Goal: Task Accomplishment & Management: Complete application form

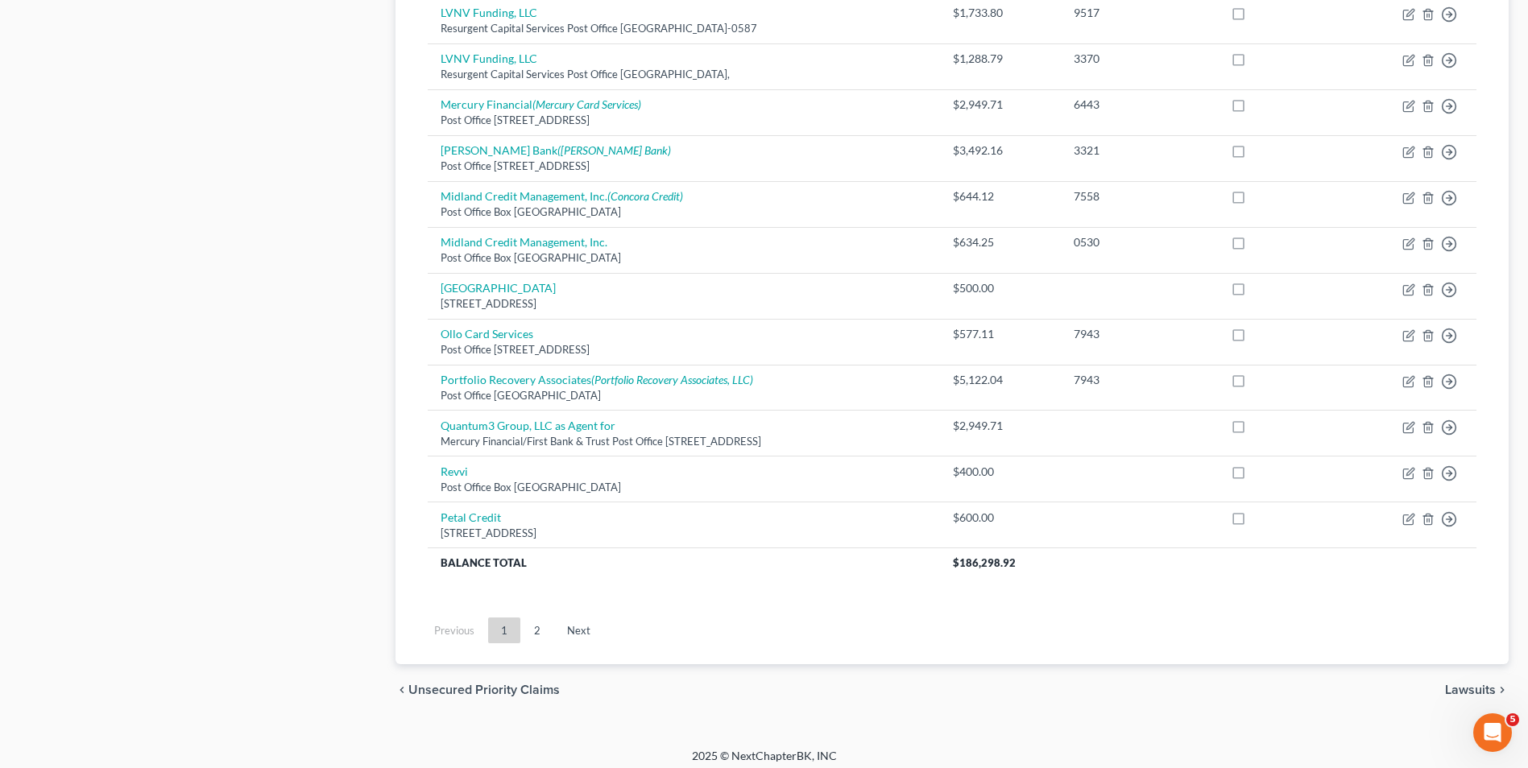
scroll to position [1128, 0]
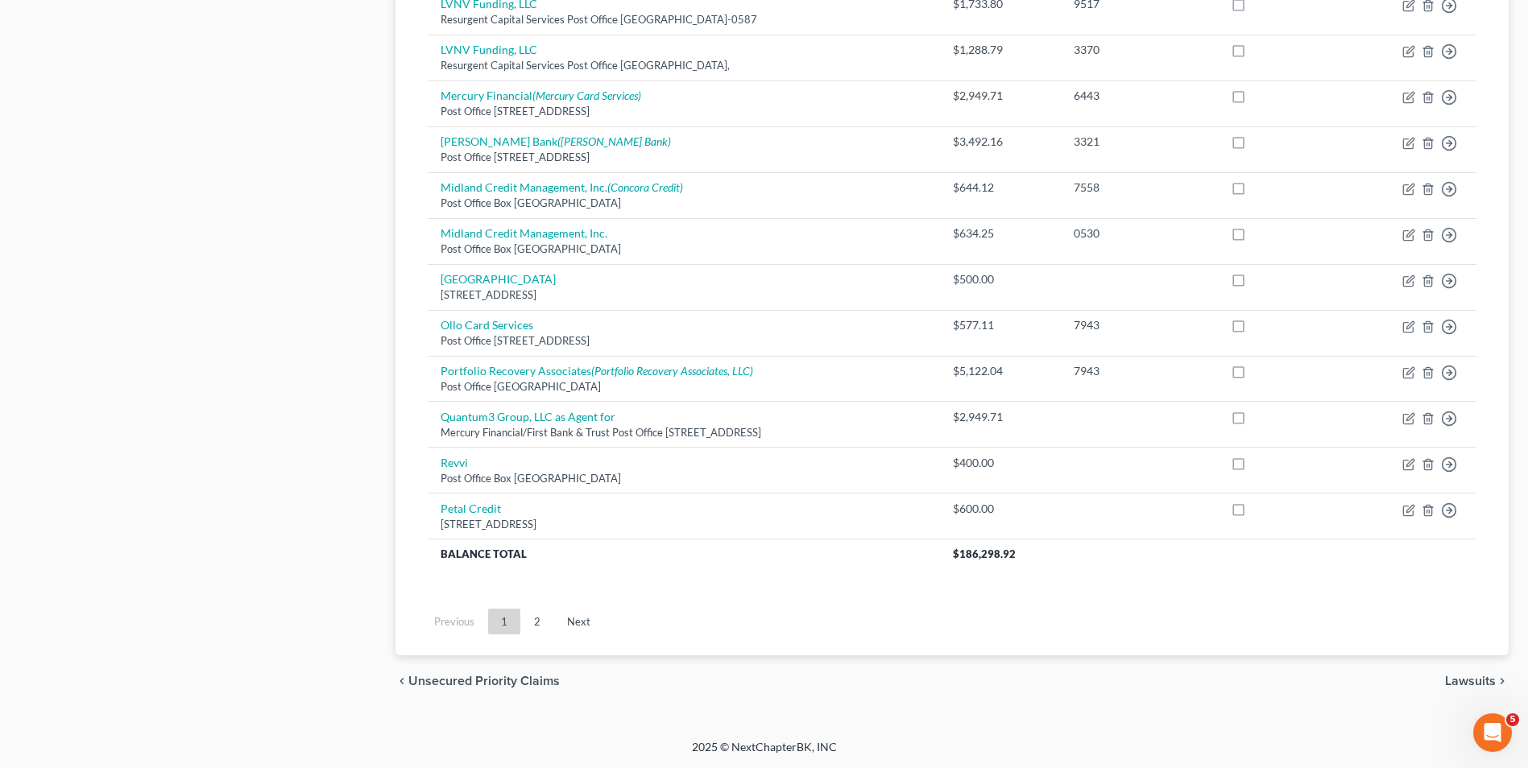
click at [542, 617] on link "2" at bounding box center [537, 622] width 32 height 26
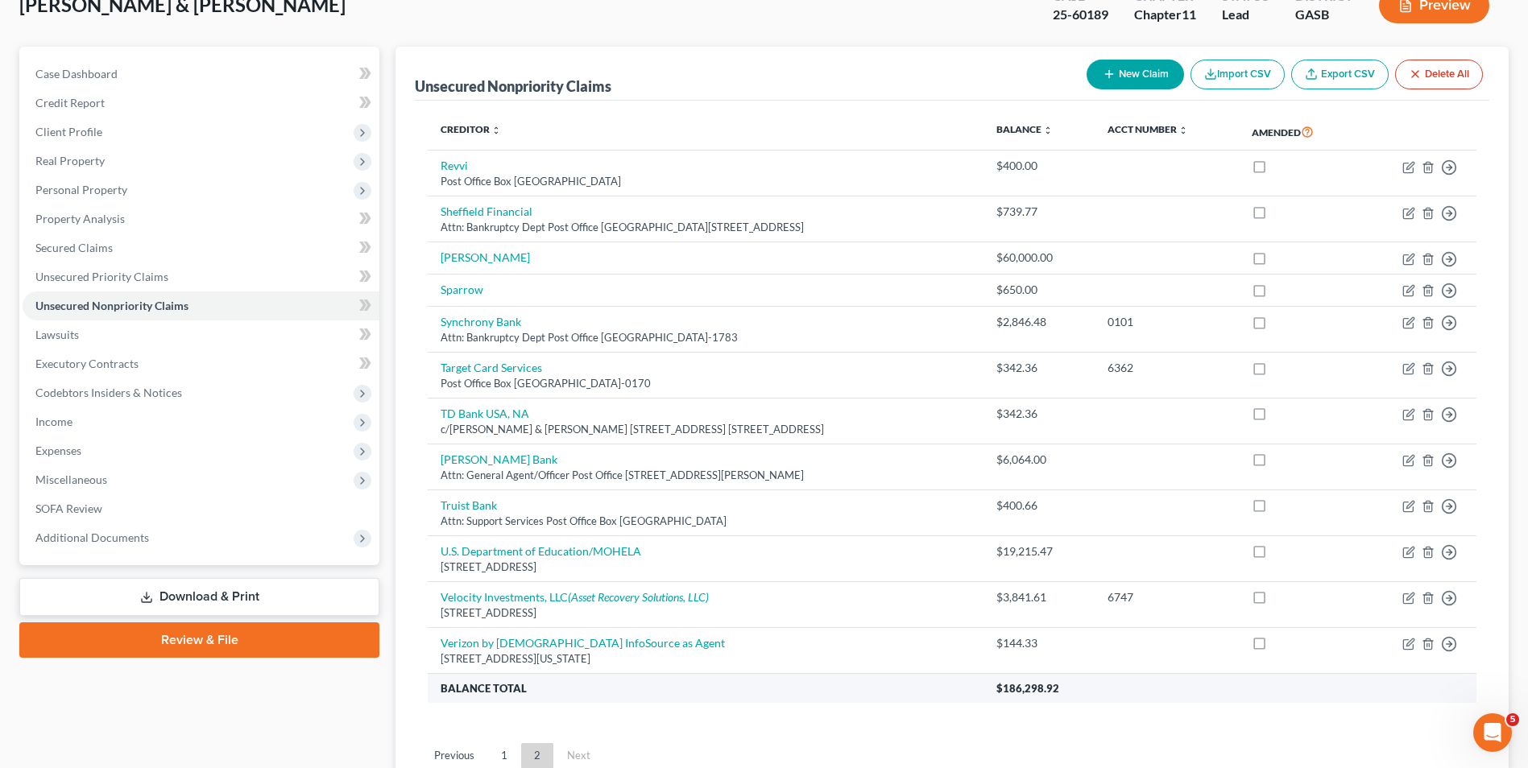
scroll to position [81, 0]
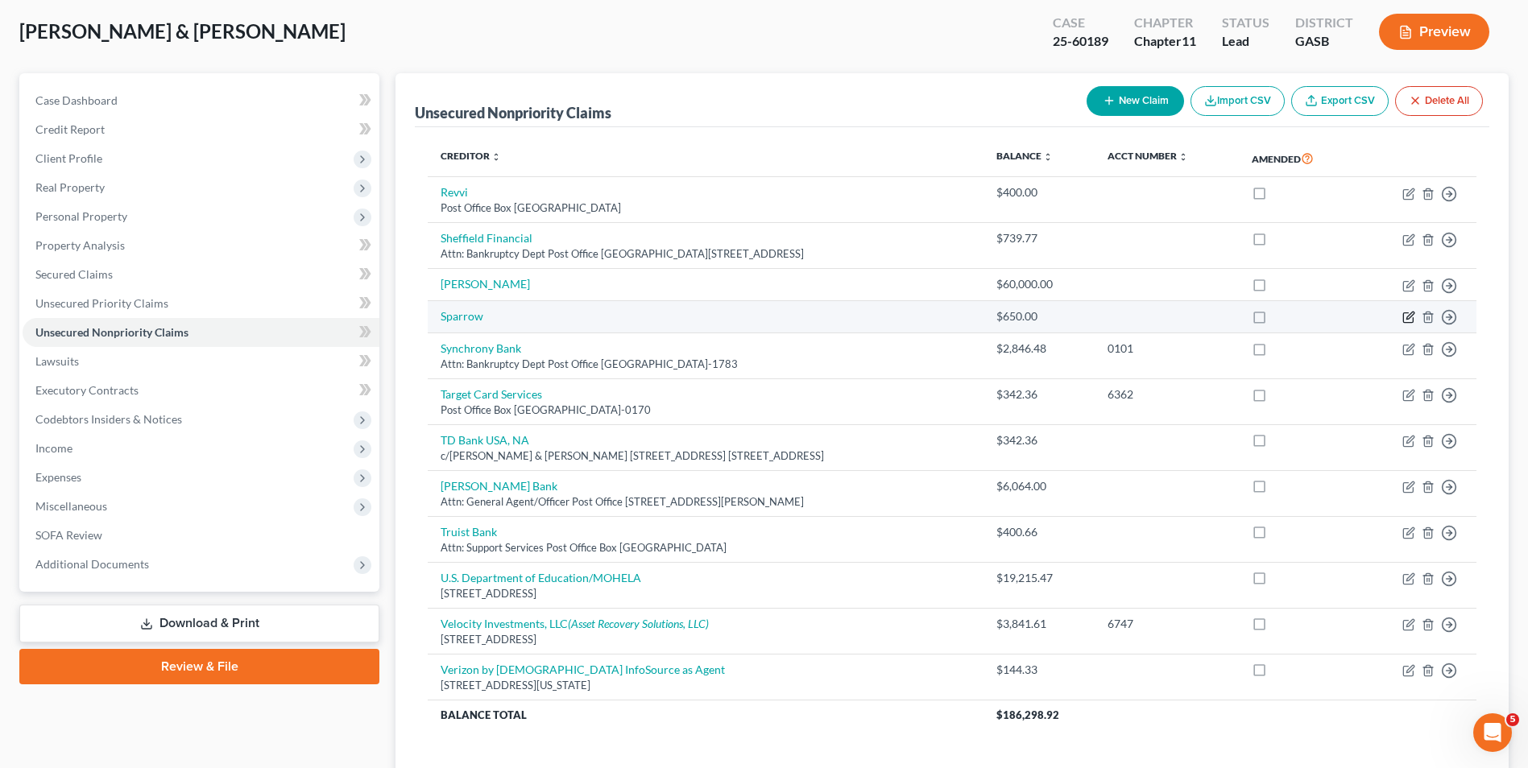
click at [1411, 317] on icon "button" at bounding box center [1409, 316] width 7 height 7
select select "2"
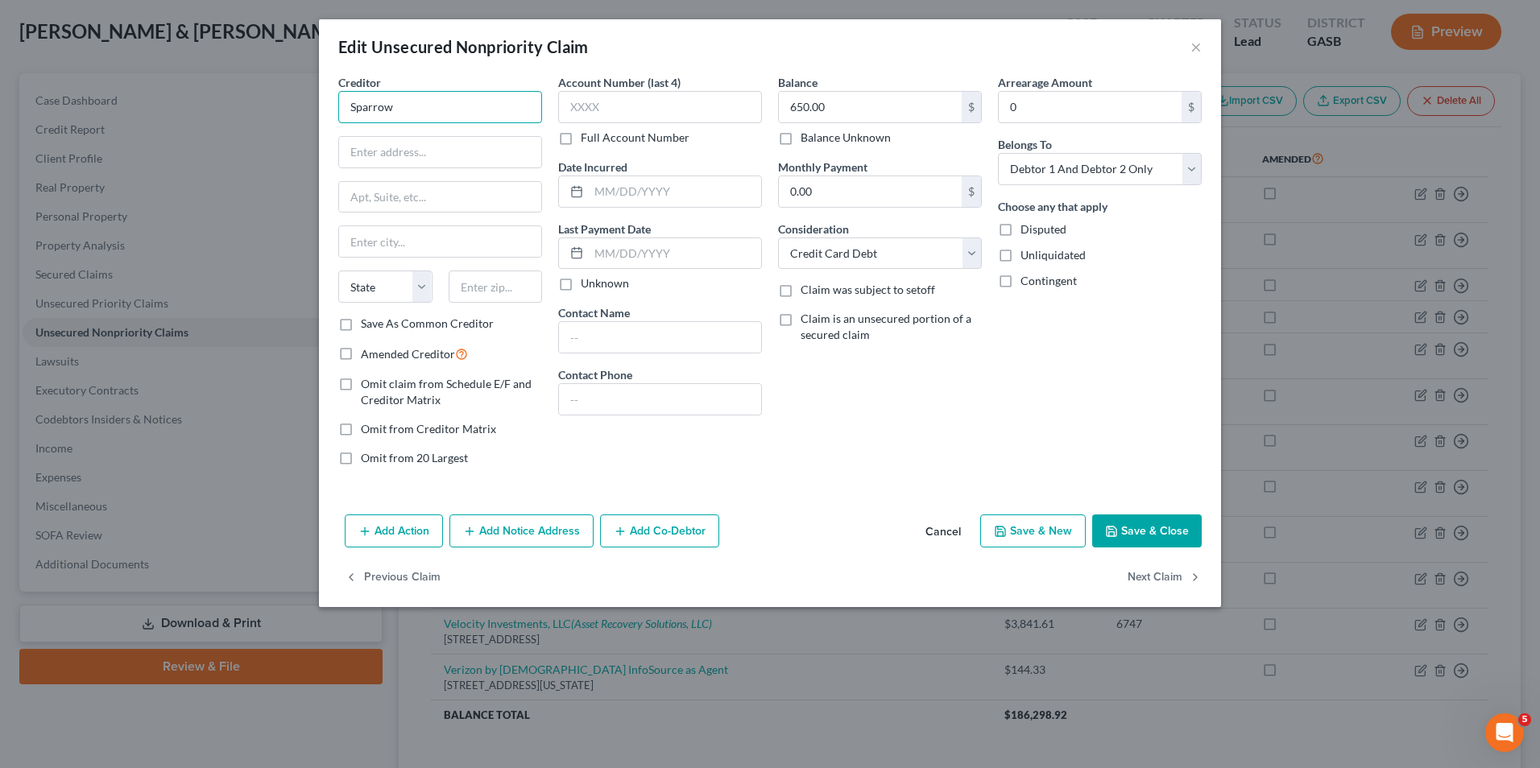
click at [425, 116] on input "Sparrow" at bounding box center [440, 107] width 204 height 32
type input "Sparrow Bank - Triad Central"
type input "[STREET_ADDRESS]"
type input "[GEOGRAPHIC_DATA]"
select select "44"
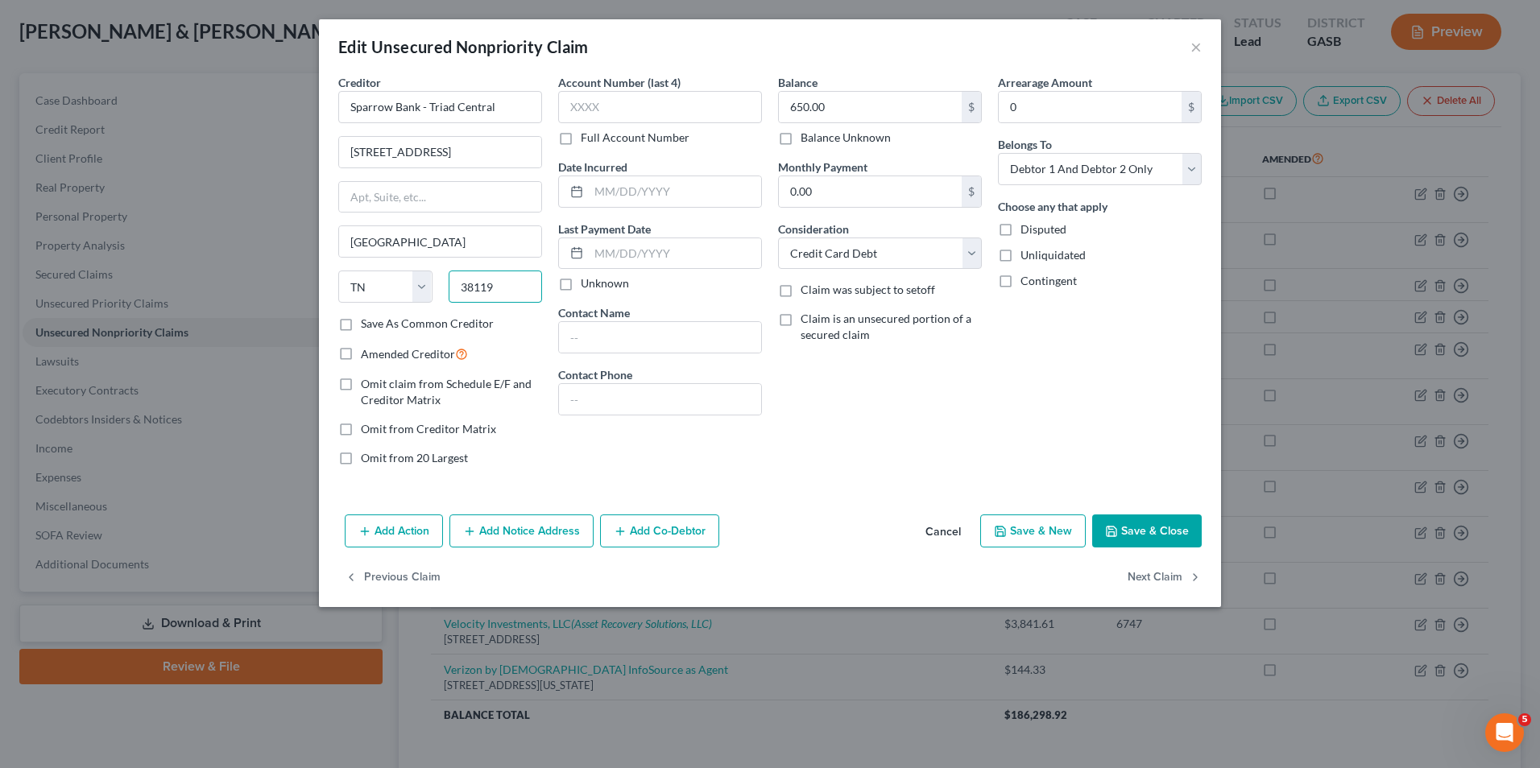
type input "38119"
click at [1142, 530] on button "Save & Close" at bounding box center [1147, 532] width 110 height 34
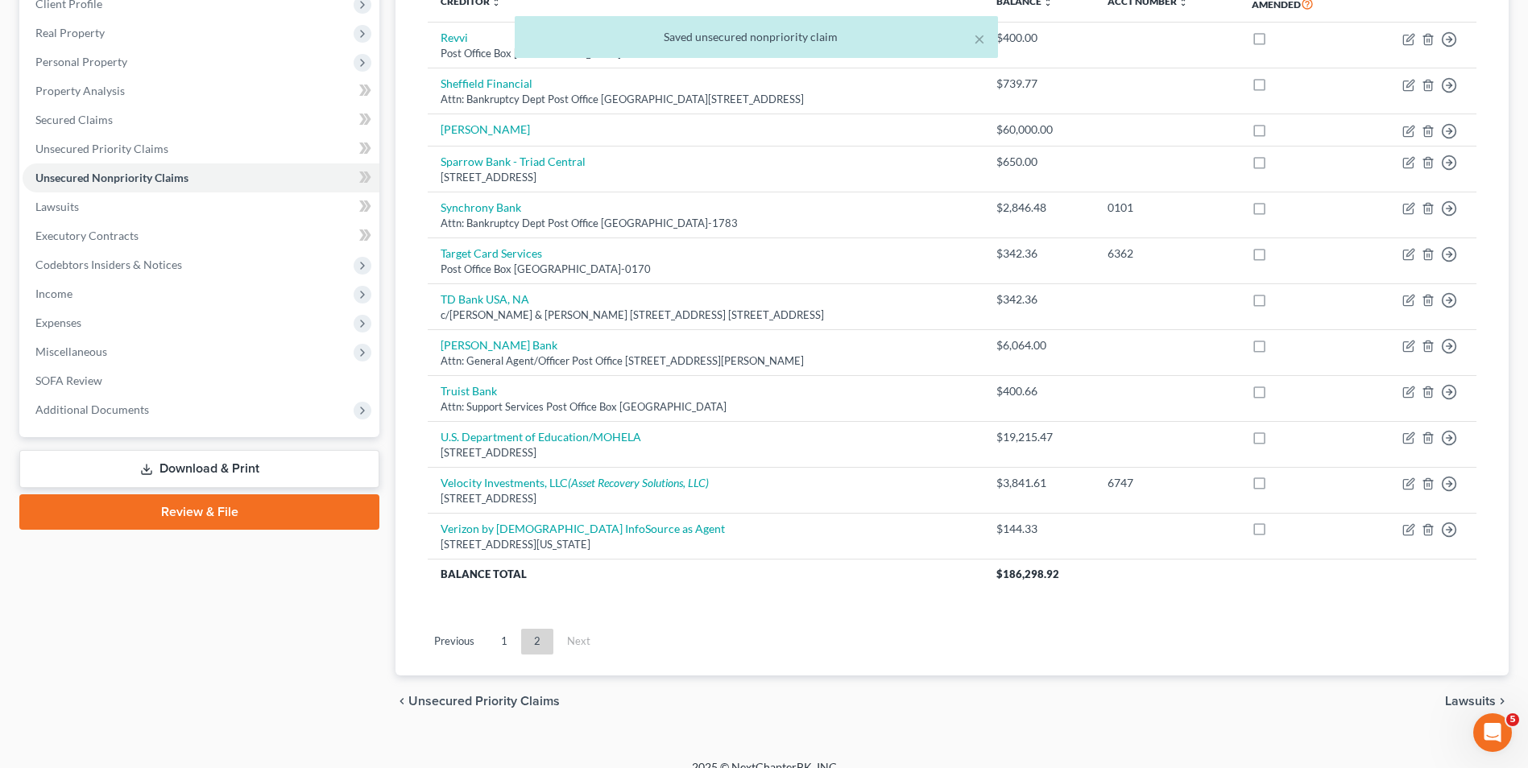
scroll to position [256, 0]
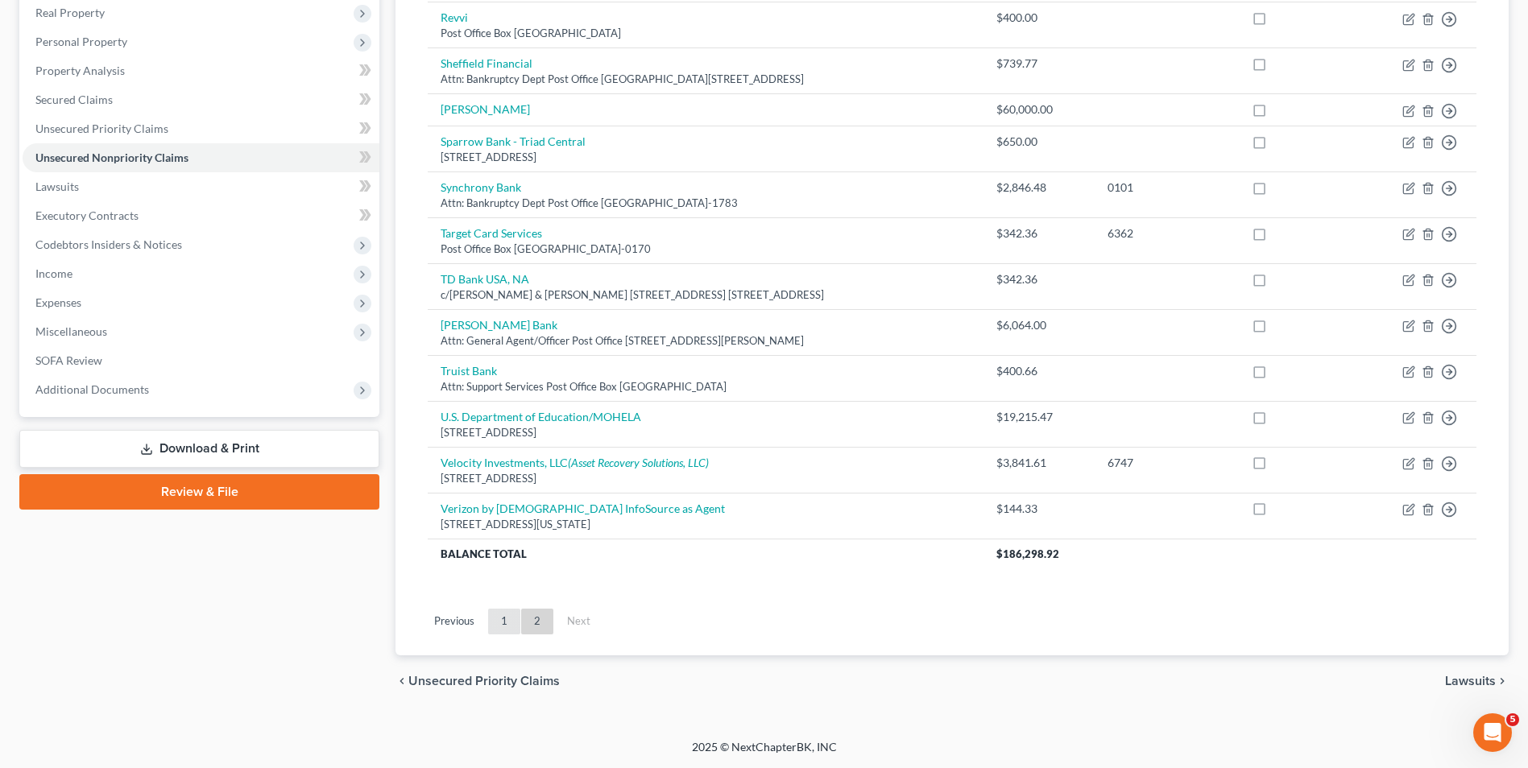
click at [504, 624] on link "1" at bounding box center [504, 622] width 32 height 26
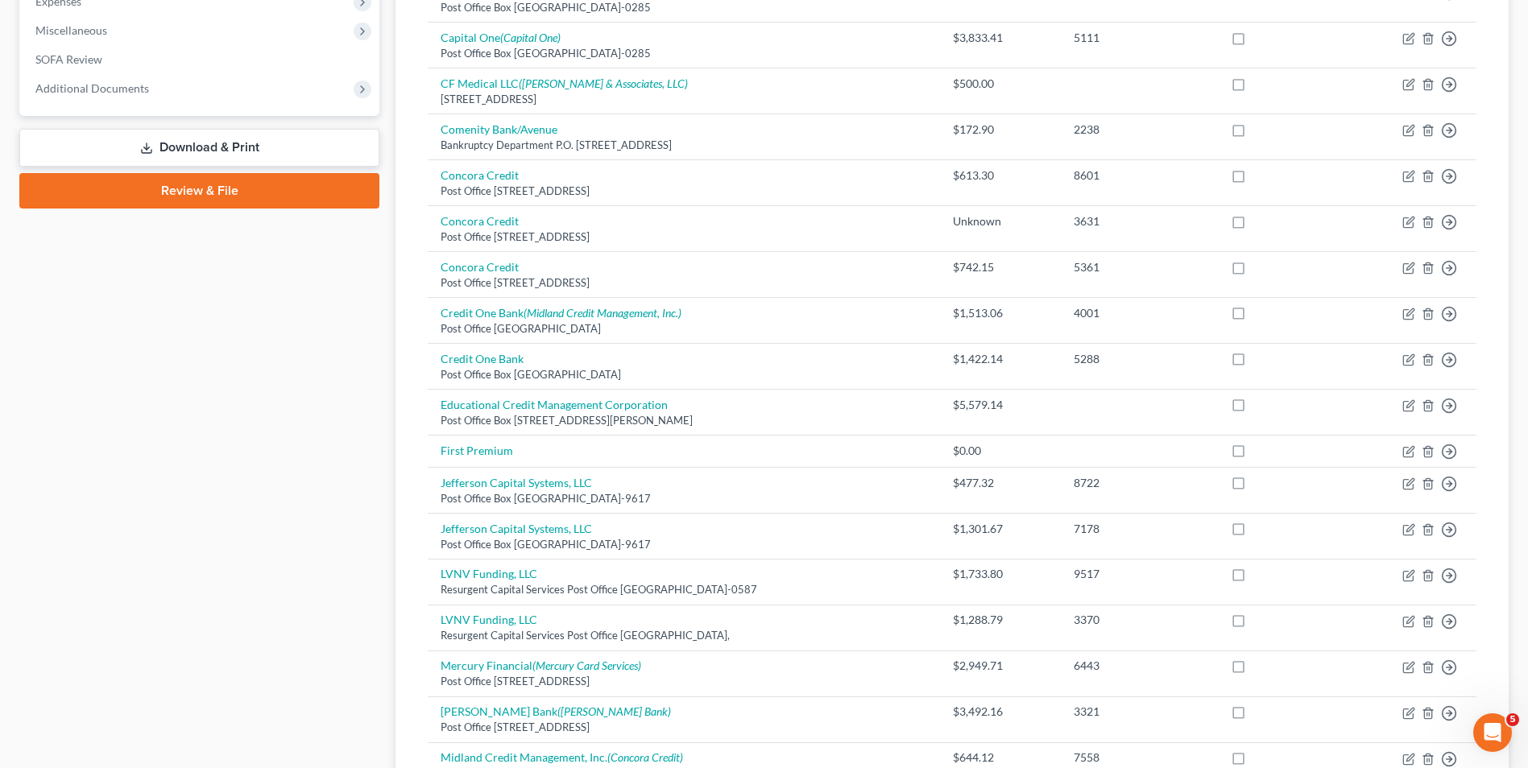
scroll to position [564, 0]
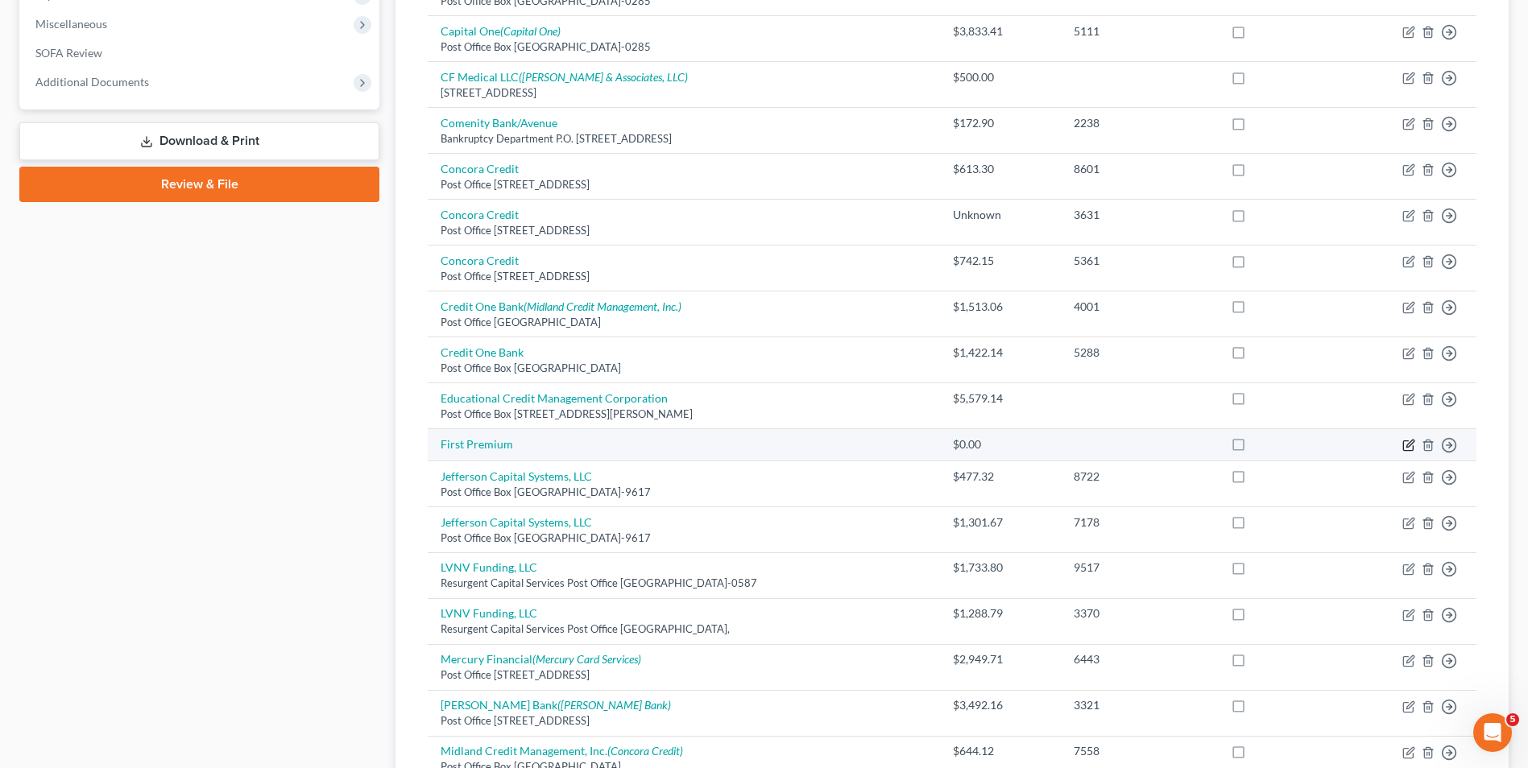
click at [1408, 447] on icon "button" at bounding box center [1409, 443] width 7 height 7
select select "2"
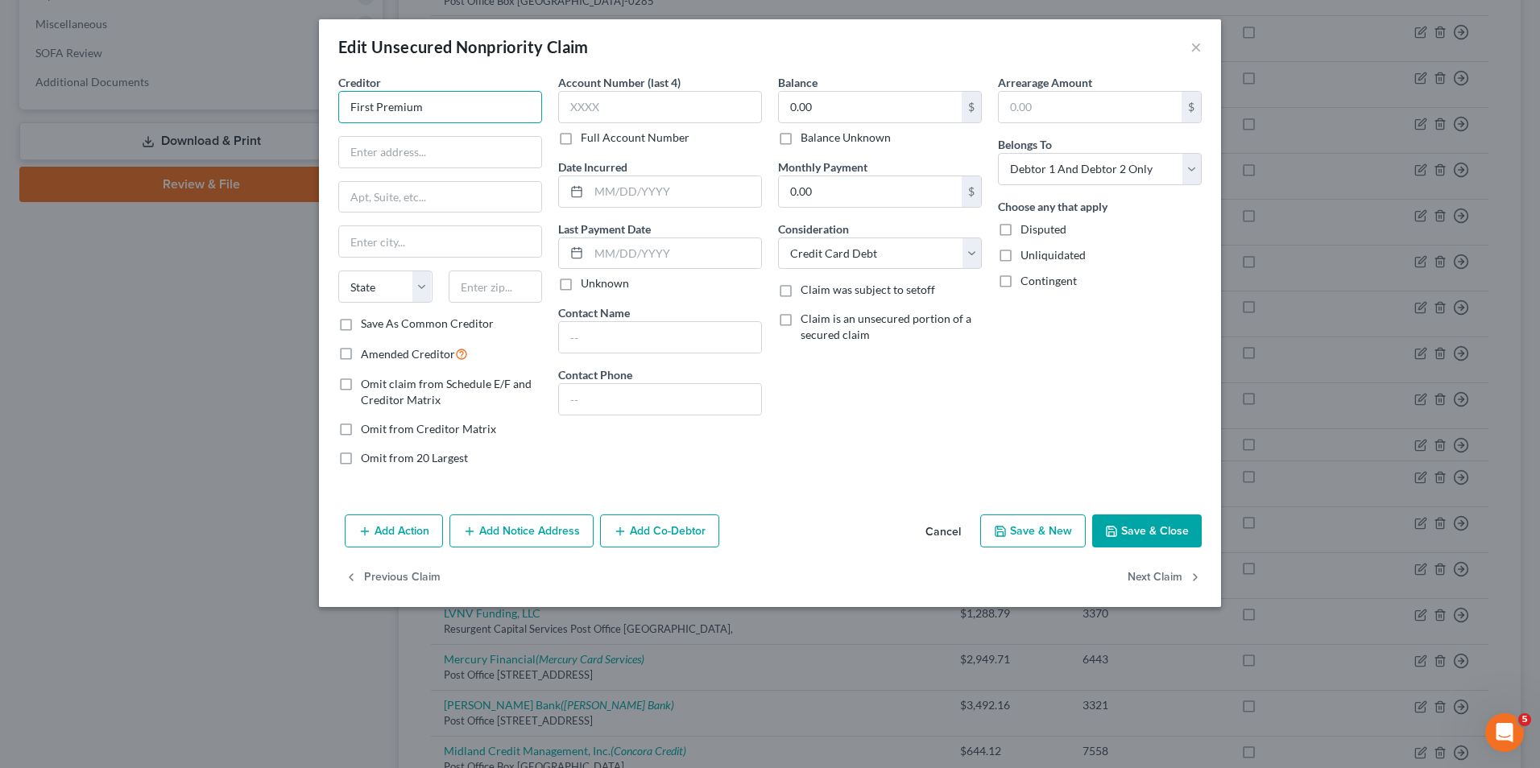
click at [432, 114] on input "First Premium" at bounding box center [440, 107] width 204 height 32
type input "F"
type input "Premier Bank"
click at [424, 151] on input "Post Office Boxc 5524" at bounding box center [440, 152] width 202 height 31
type input "Post Office Box 5524"
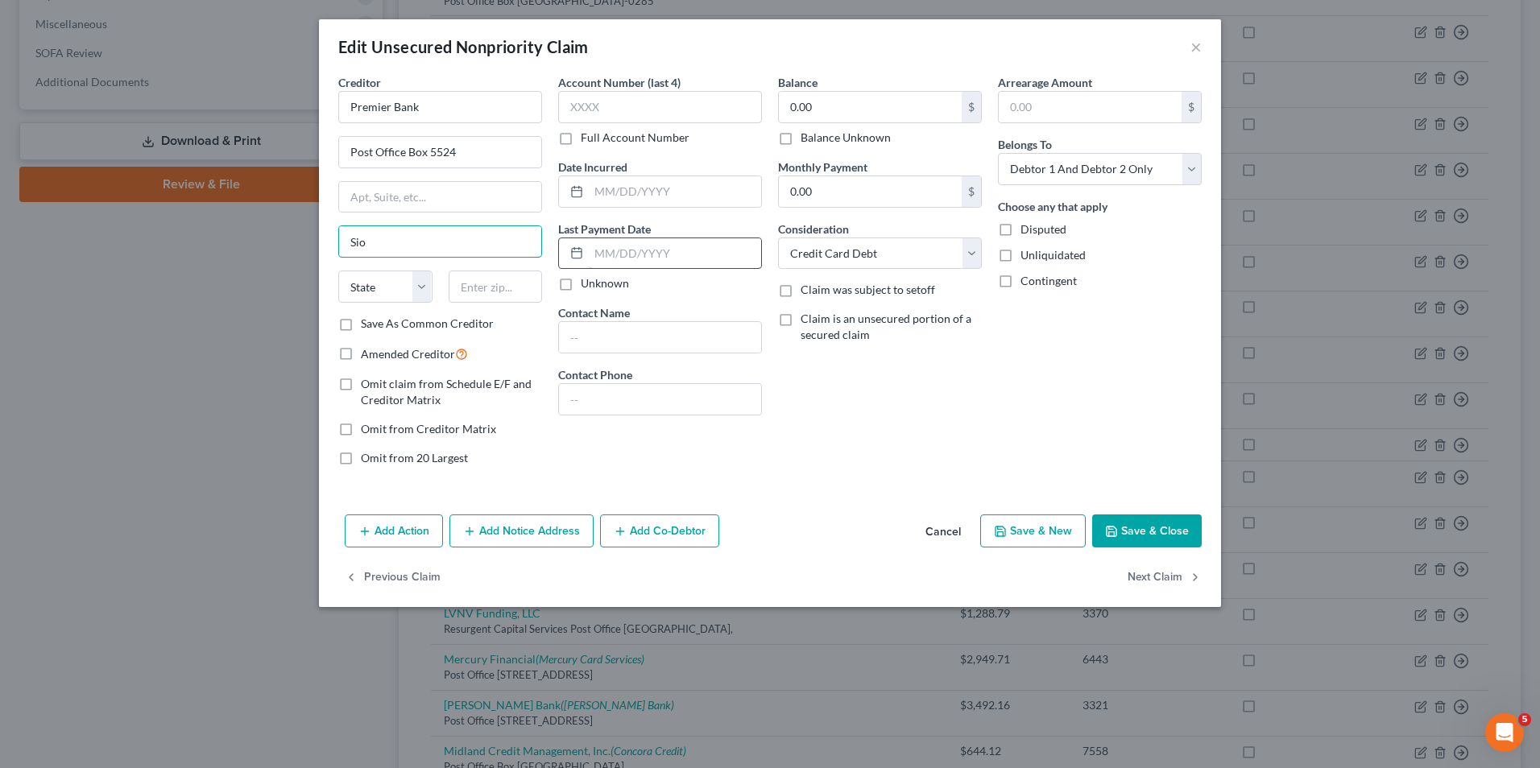
type input "[GEOGRAPHIC_DATA]"
select select "43"
type input "57117"
click at [787, 110] on input "0.00" at bounding box center [870, 107] width 183 height 31
type input "1,200.00"
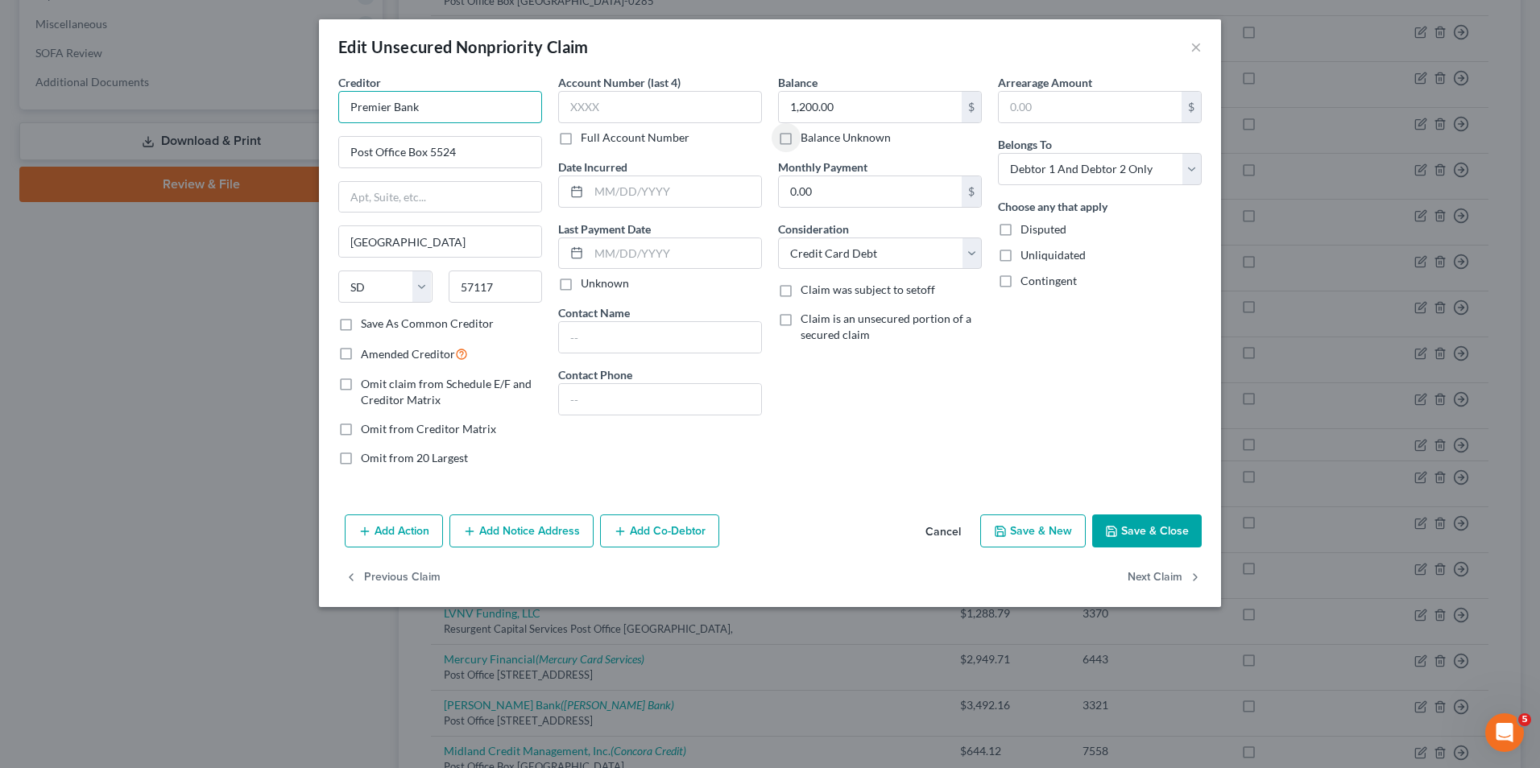
click at [437, 112] on input "Premier Bank" at bounding box center [440, 107] width 204 height 32
type input "Premier Bank - Threesticks"
click at [1141, 532] on button "Save & Close" at bounding box center [1147, 532] width 110 height 34
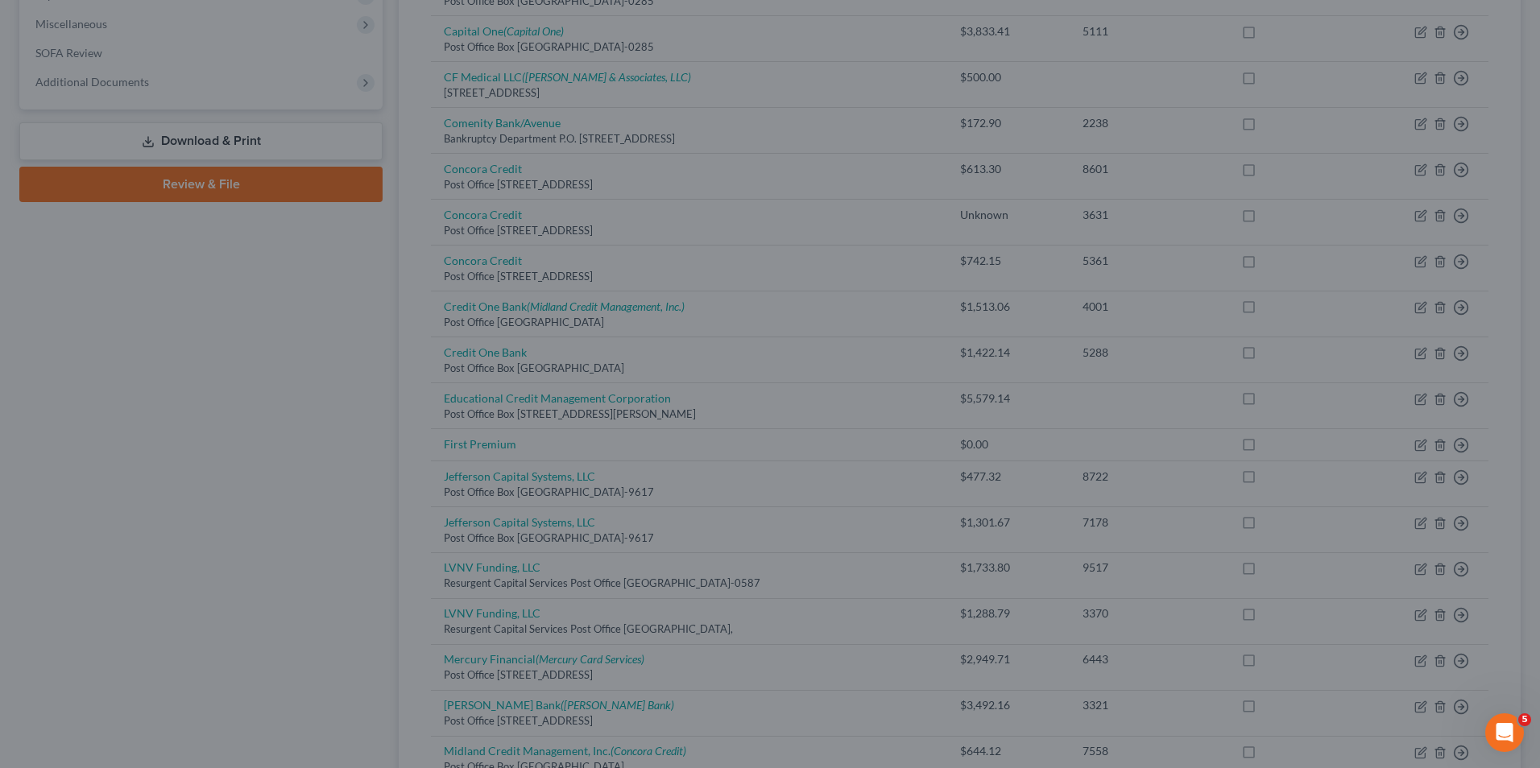
type input "0"
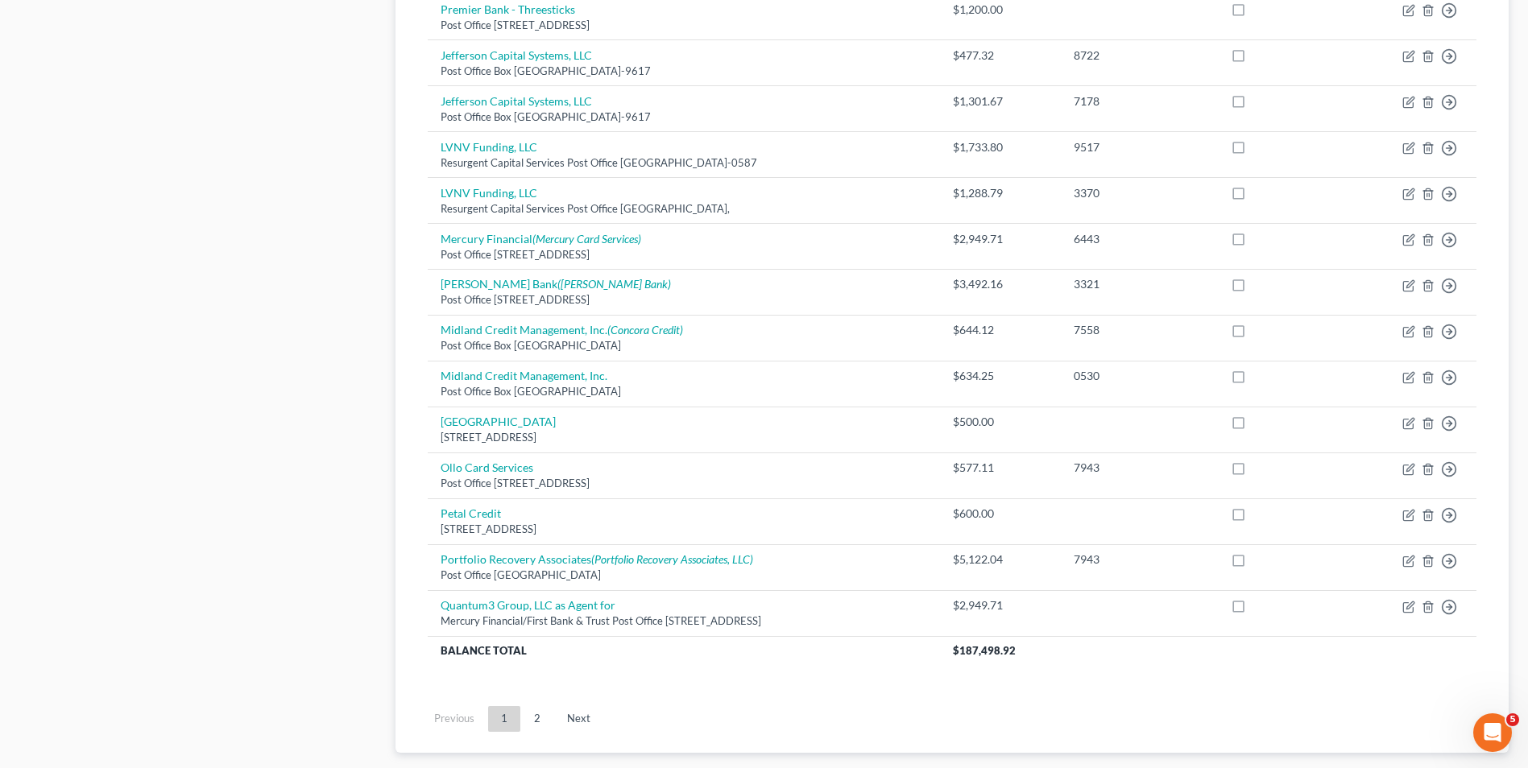
scroll to position [1096, 0]
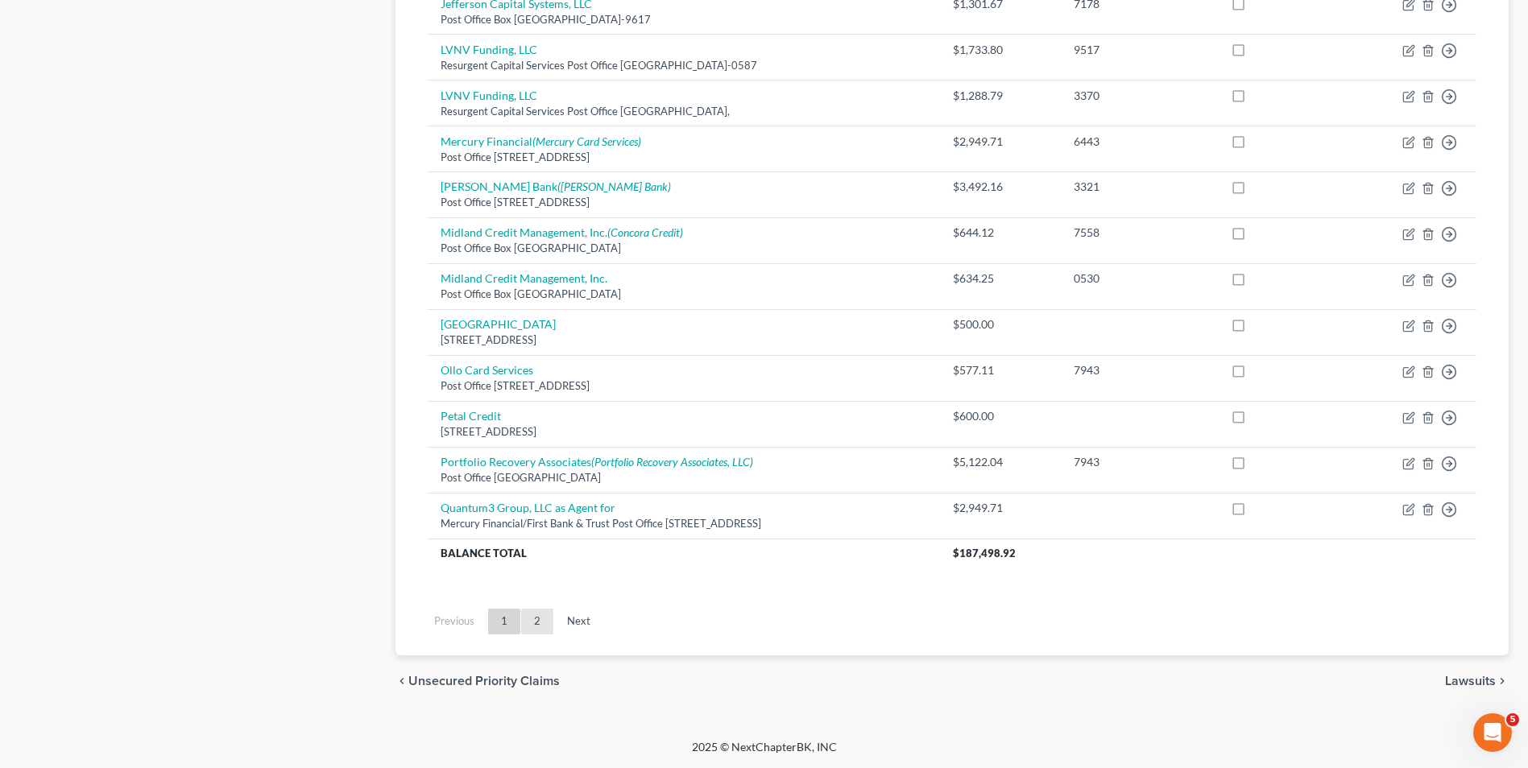
click at [532, 621] on link "2" at bounding box center [537, 622] width 32 height 26
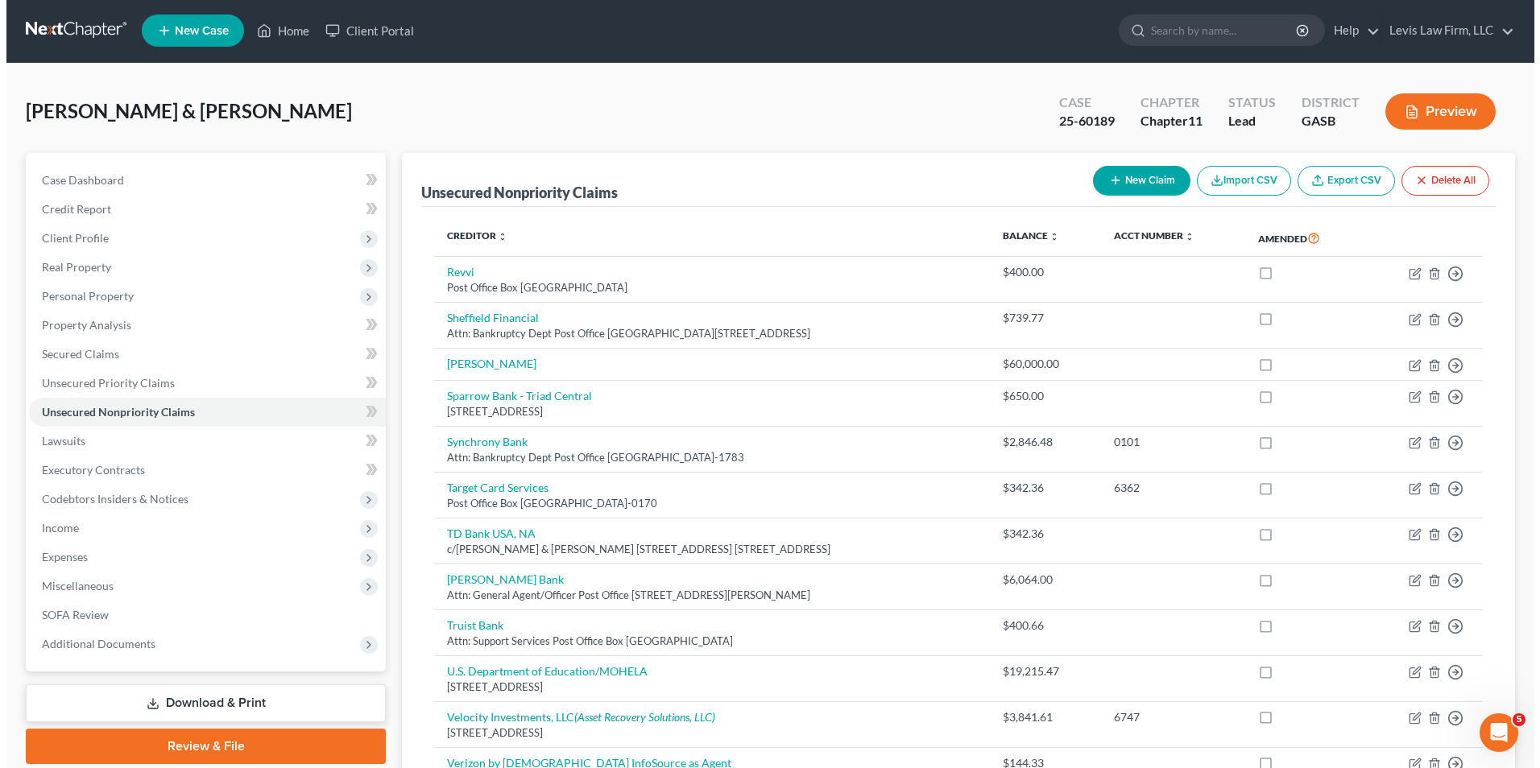
scroll to position [0, 0]
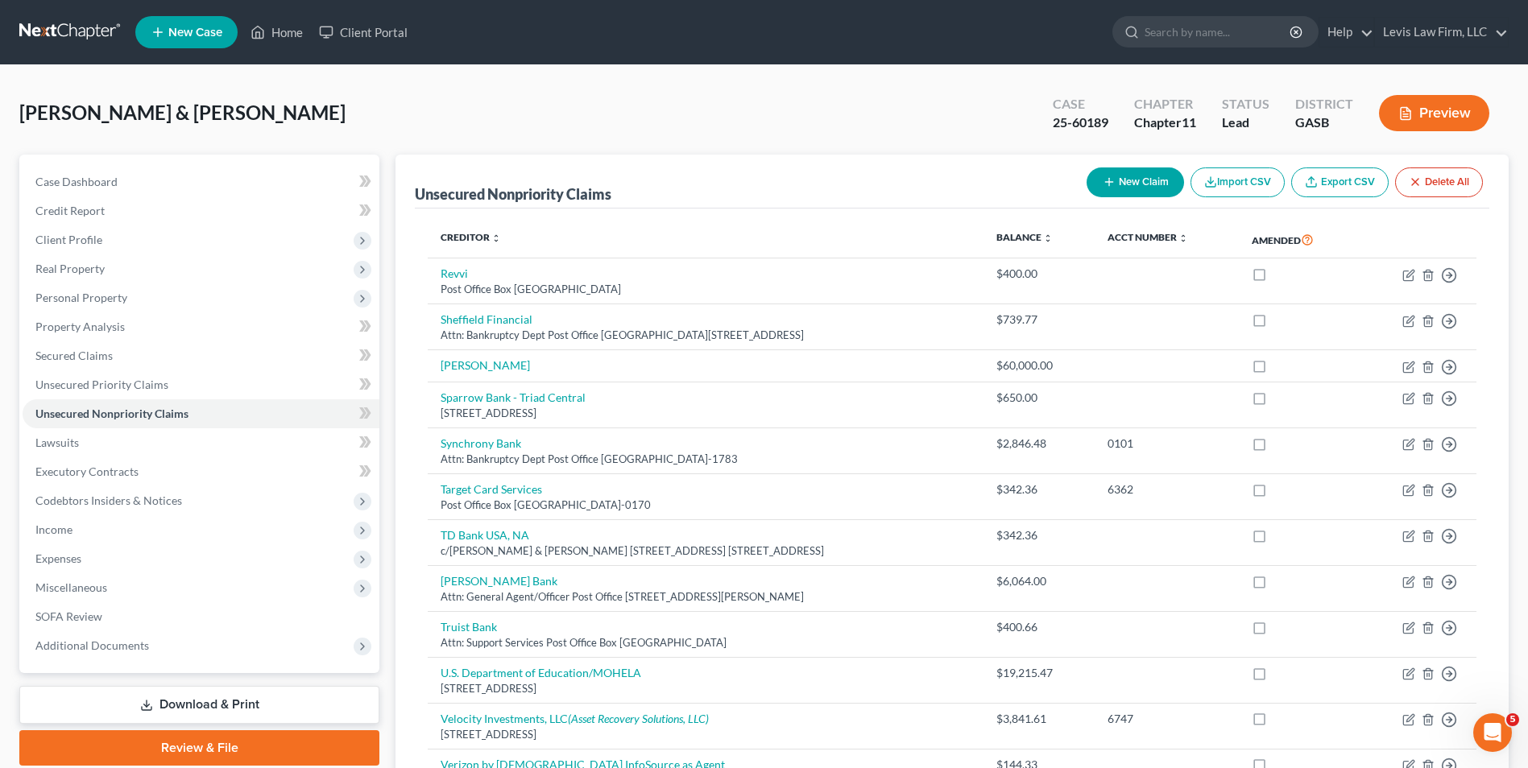
click at [1116, 183] on button "New Claim" at bounding box center [1135, 183] width 97 height 30
select select "2"
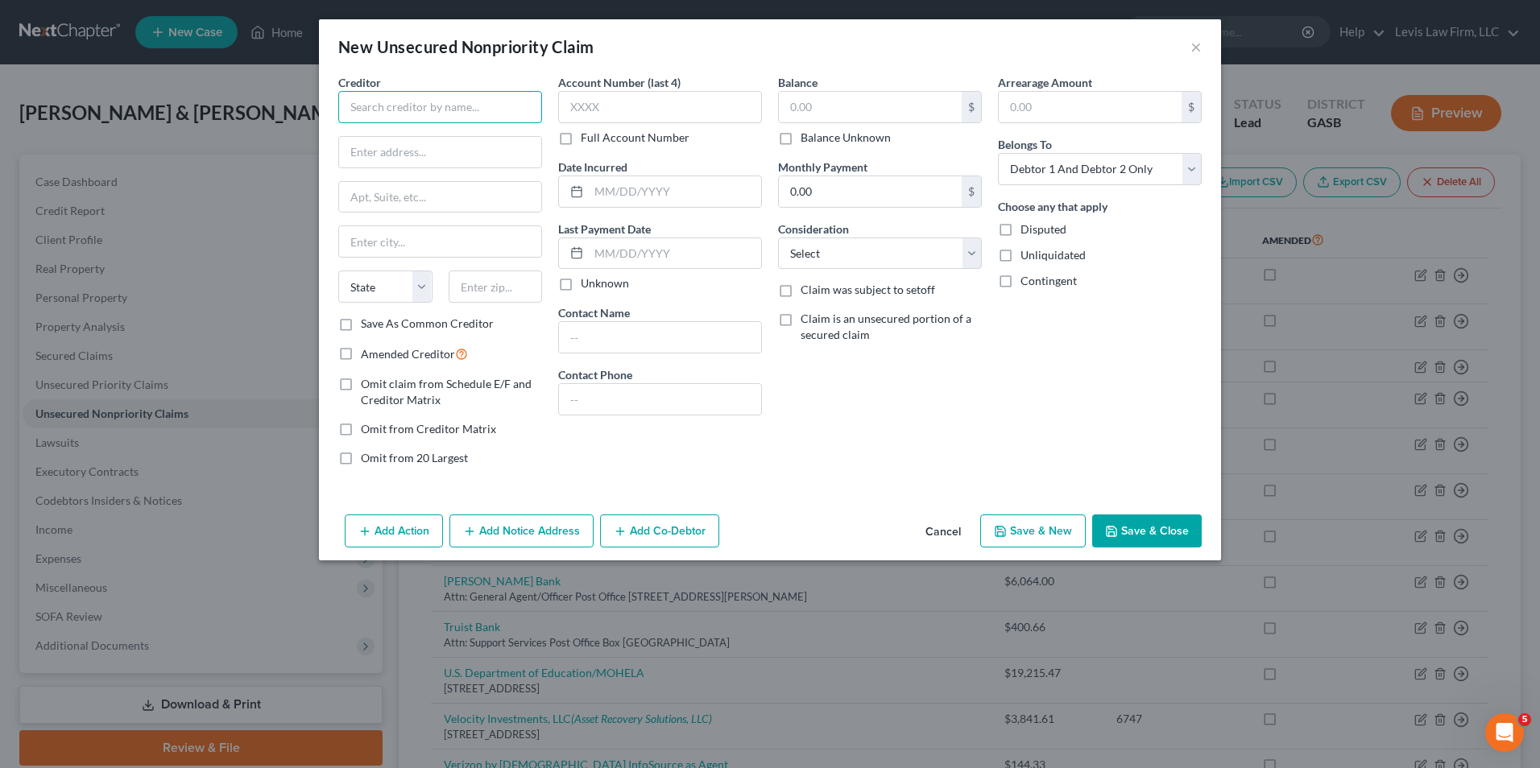
click at [353, 106] on input "text" at bounding box center [440, 107] width 204 height 32
type input "Bank of [US_STATE] - Continental Finance"
type input "[STREET_ADDRESS] Y"
type input "St. [PERSON_NAME]"
select select "26"
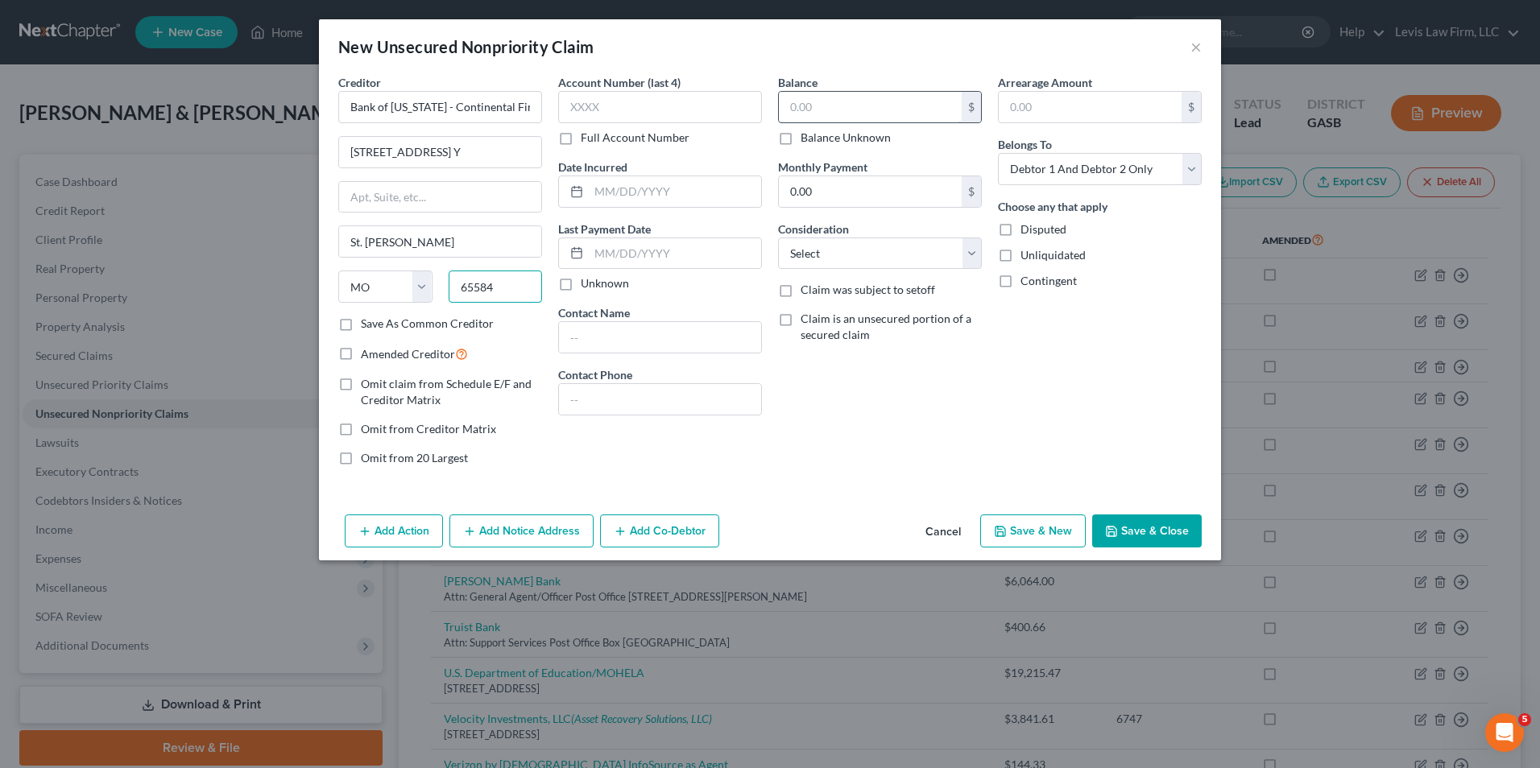
type input "65584"
click at [801, 114] on input "text" at bounding box center [870, 107] width 183 height 31
type input "750.00"
click at [977, 250] on select "Select Cable / Satellite Services Collection Agency Credit Card Debt Debt Couns…" at bounding box center [880, 254] width 204 height 32
select select "2"
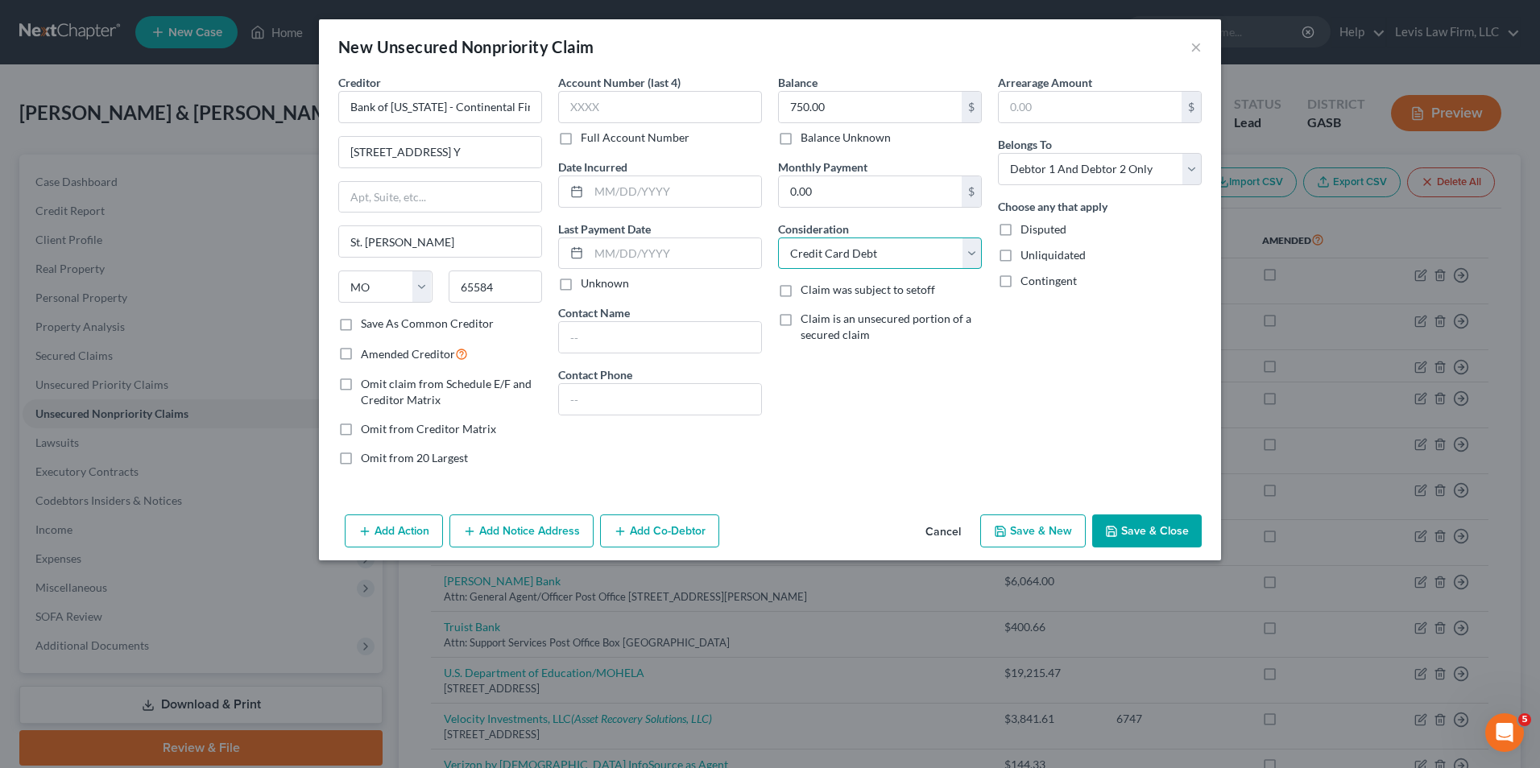
click at [778, 238] on select "Select Cable / Satellite Services Collection Agency Credit Card Debt Debt Couns…" at bounding box center [880, 254] width 204 height 32
click at [1149, 535] on button "Save & Close" at bounding box center [1147, 532] width 110 height 34
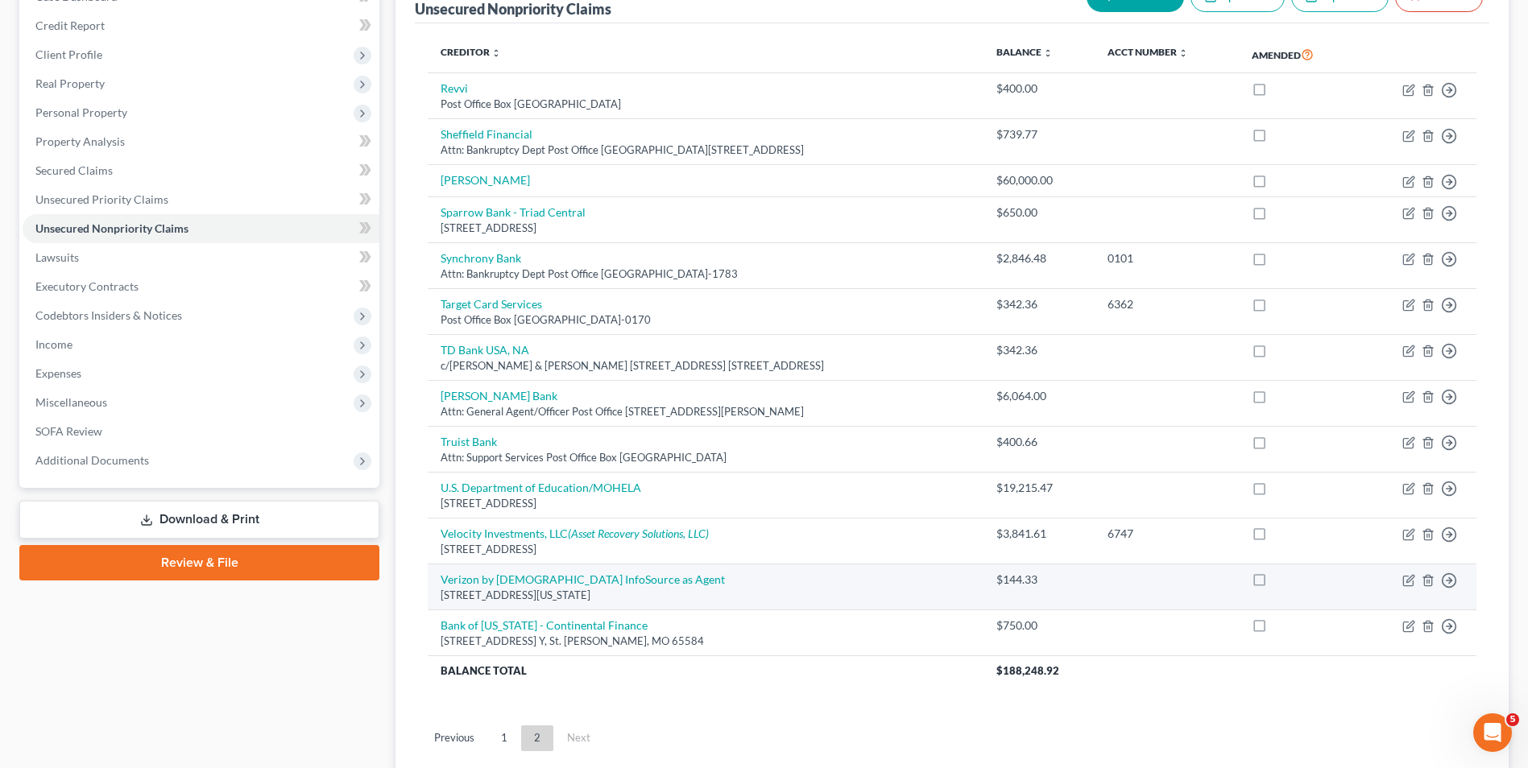
scroll to position [302, 0]
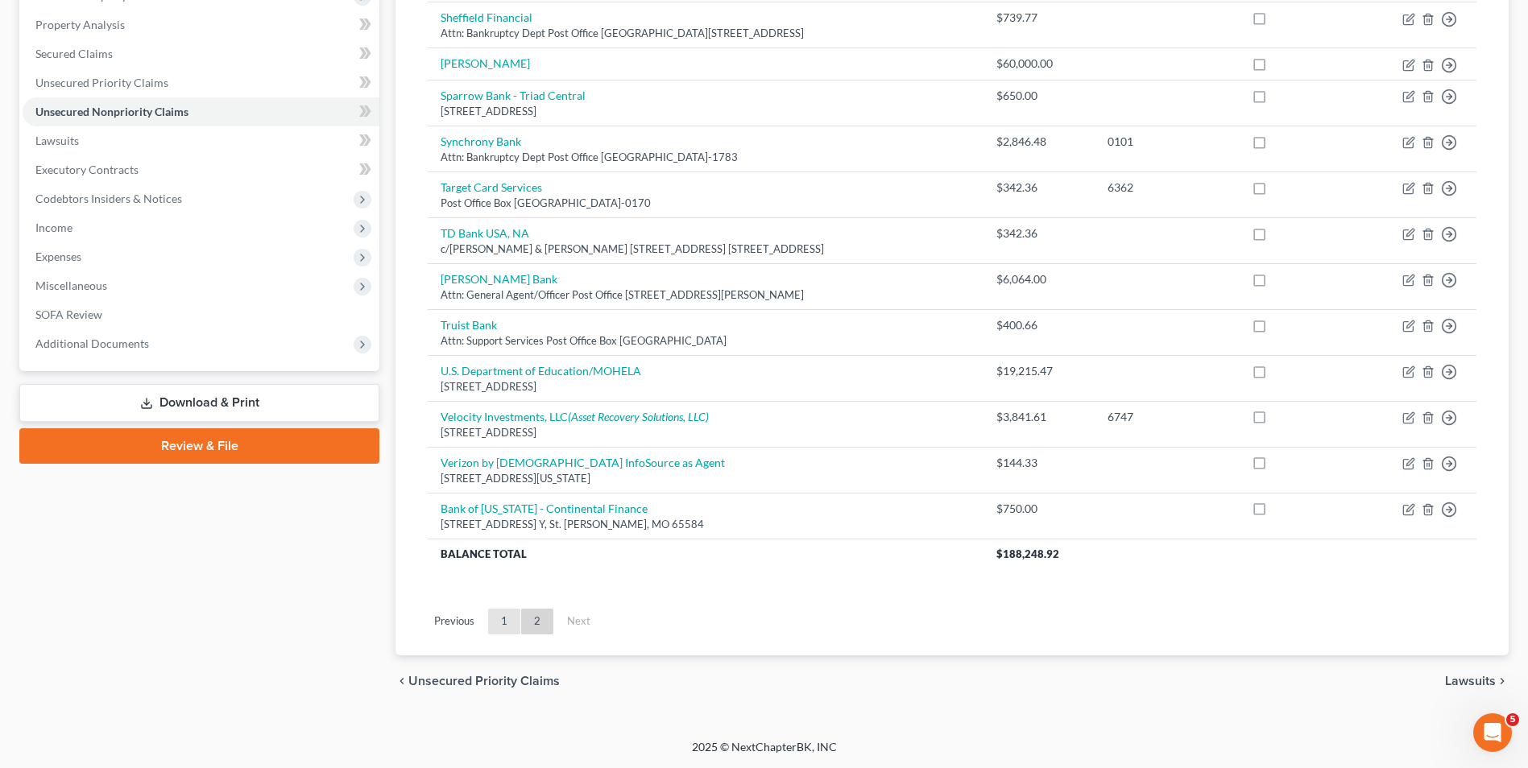
click at [504, 622] on link "1" at bounding box center [504, 622] width 32 height 26
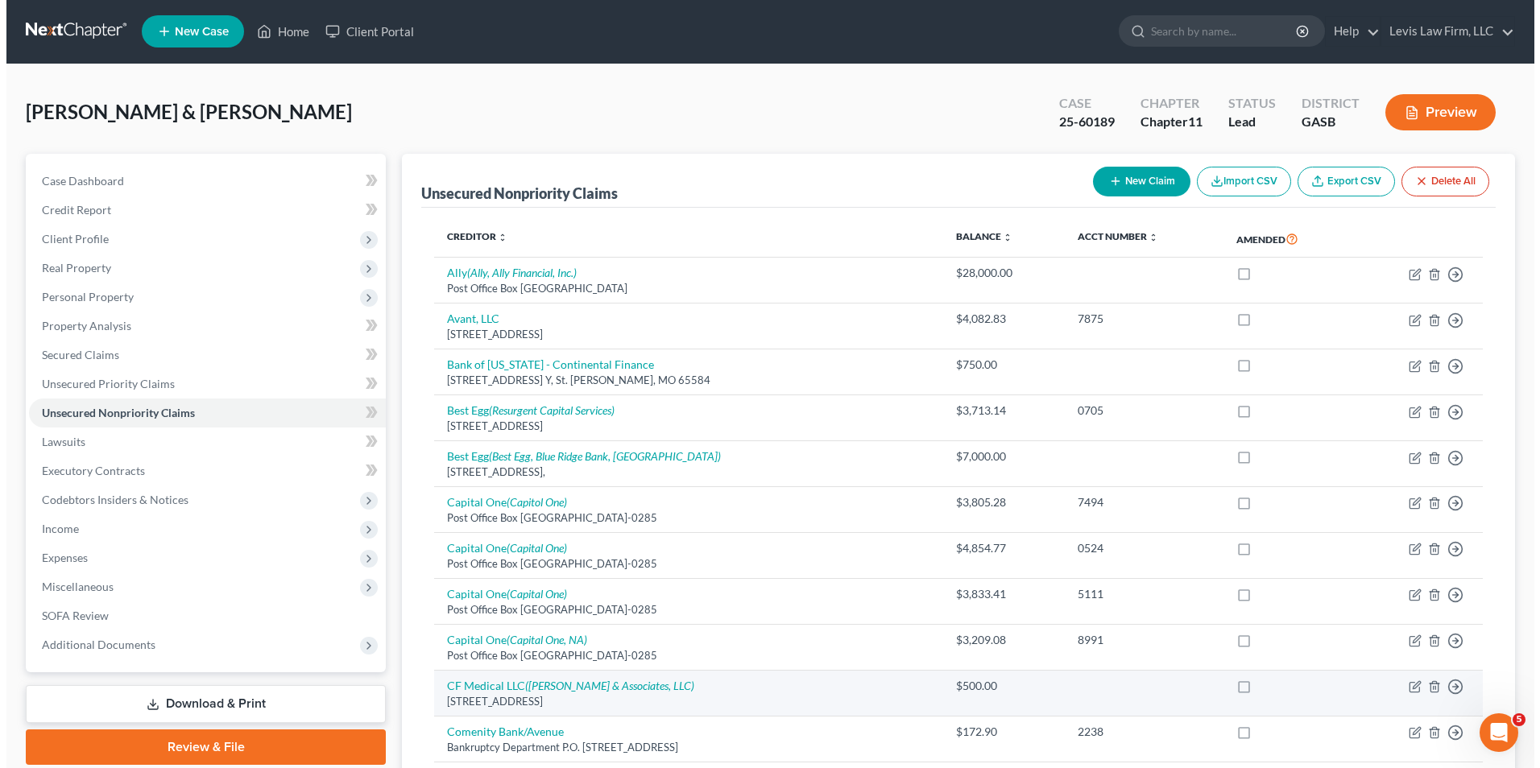
scroll to position [0, 0]
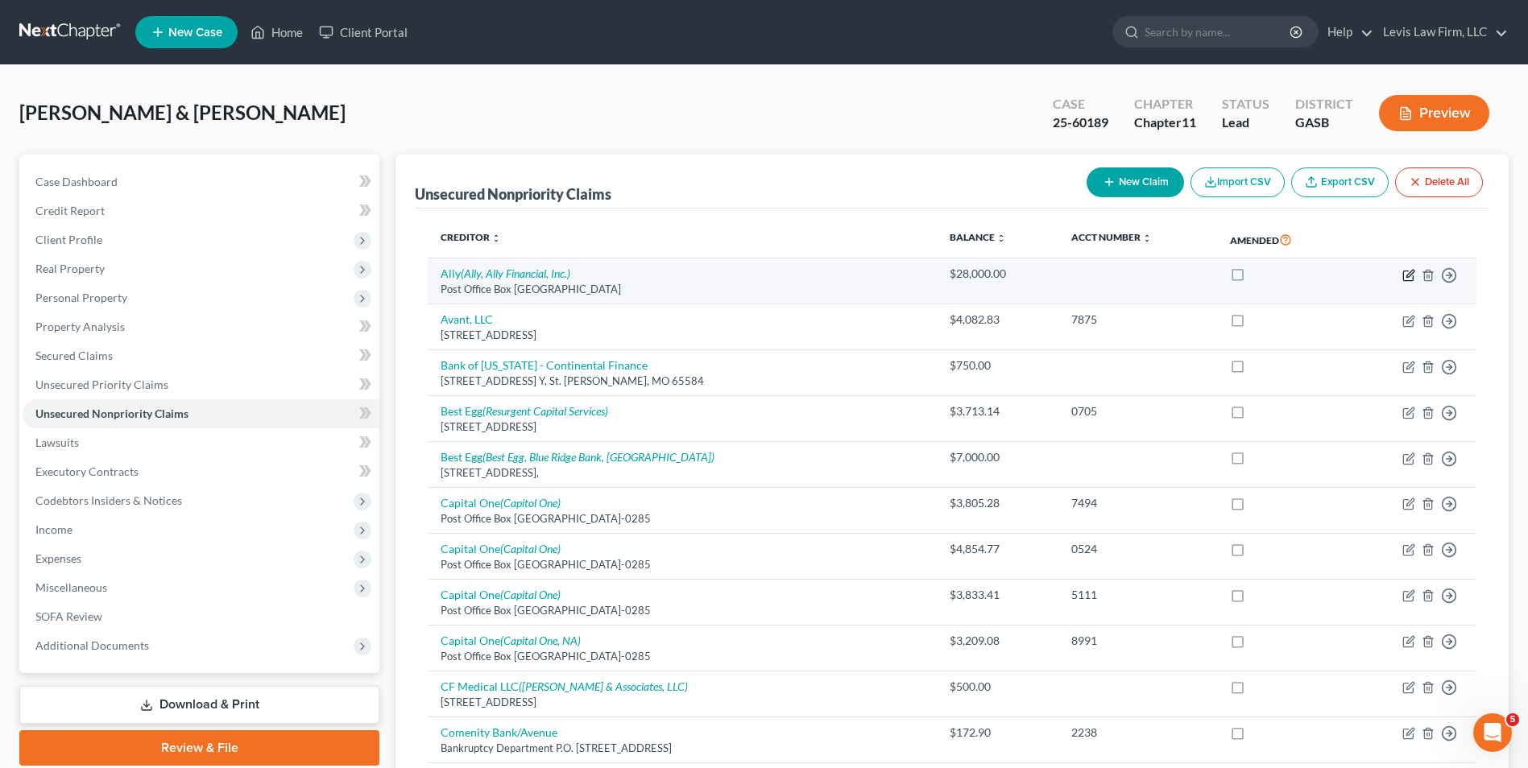
click at [1407, 277] on icon "button" at bounding box center [1409, 273] width 7 height 7
select select "24"
select select "14"
select select "2"
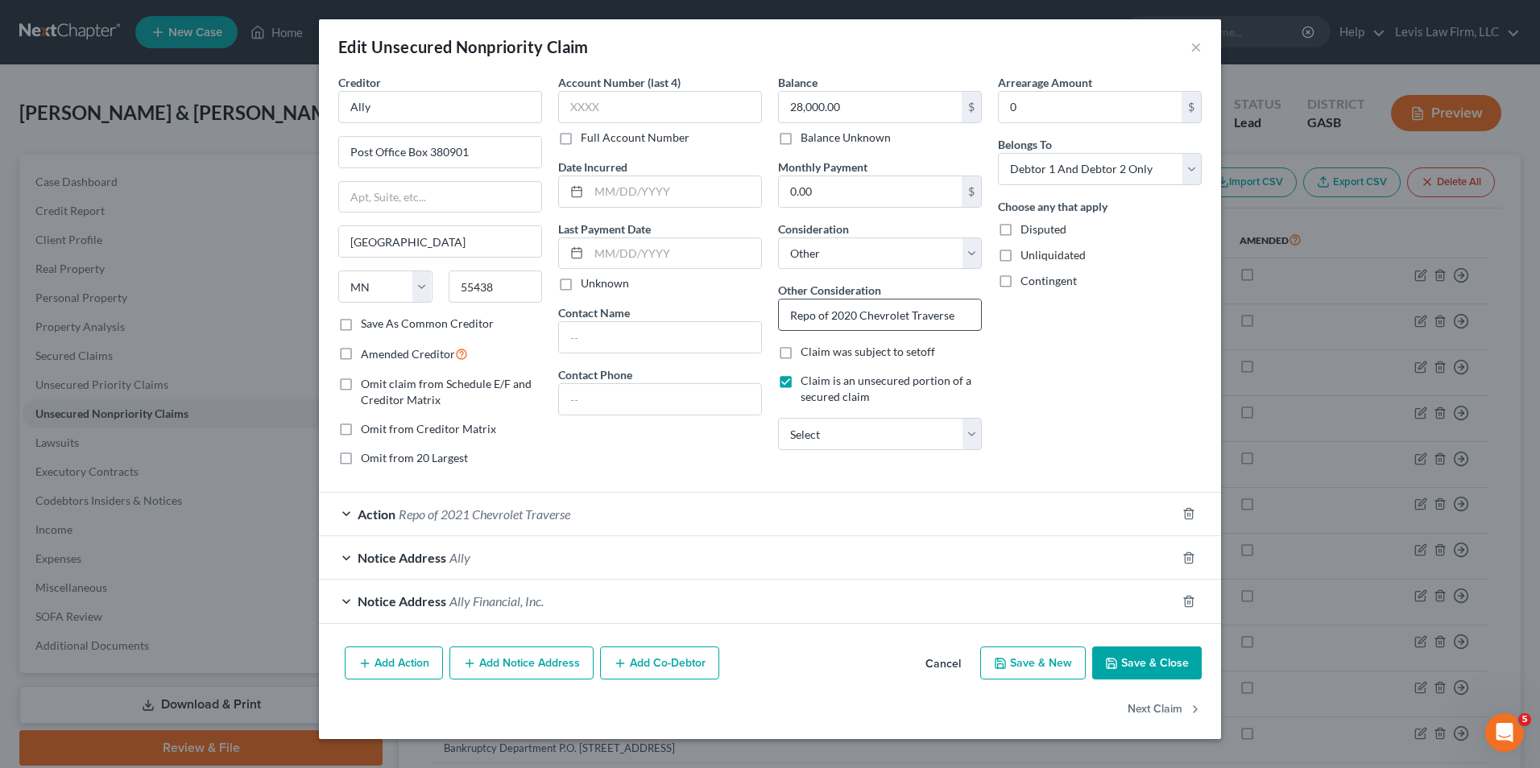
click at [851, 317] on input "Repo of 2020 Chevrolet Traverse" at bounding box center [880, 315] width 202 height 31
type input "Repo of 2022 Chevrolet Traverse"
click at [380, 516] on span "Action" at bounding box center [377, 514] width 38 height 15
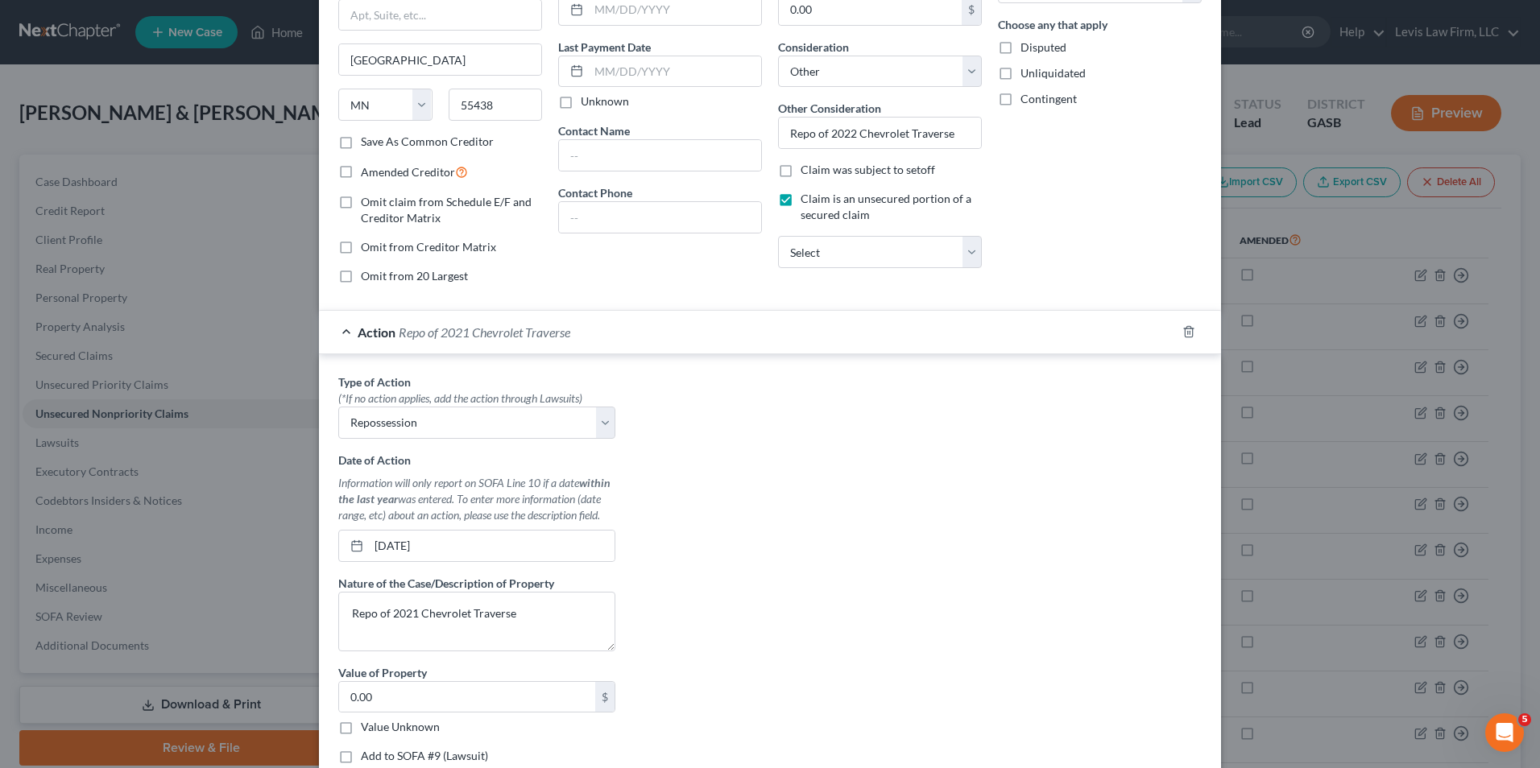
scroll to position [161, 0]
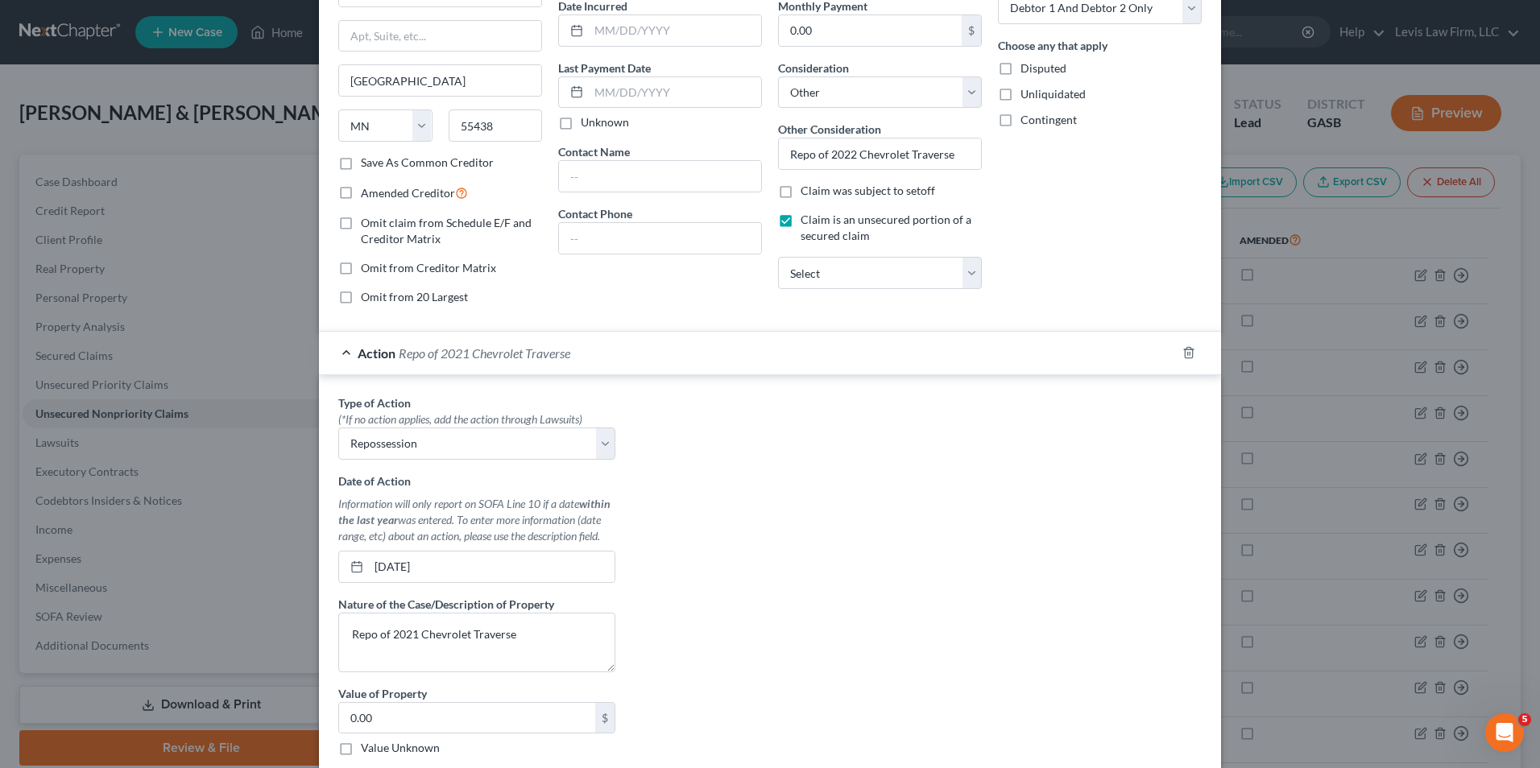
click at [456, 356] on span "Repo of 2021 Chevrolet Traverse" at bounding box center [485, 353] width 172 height 15
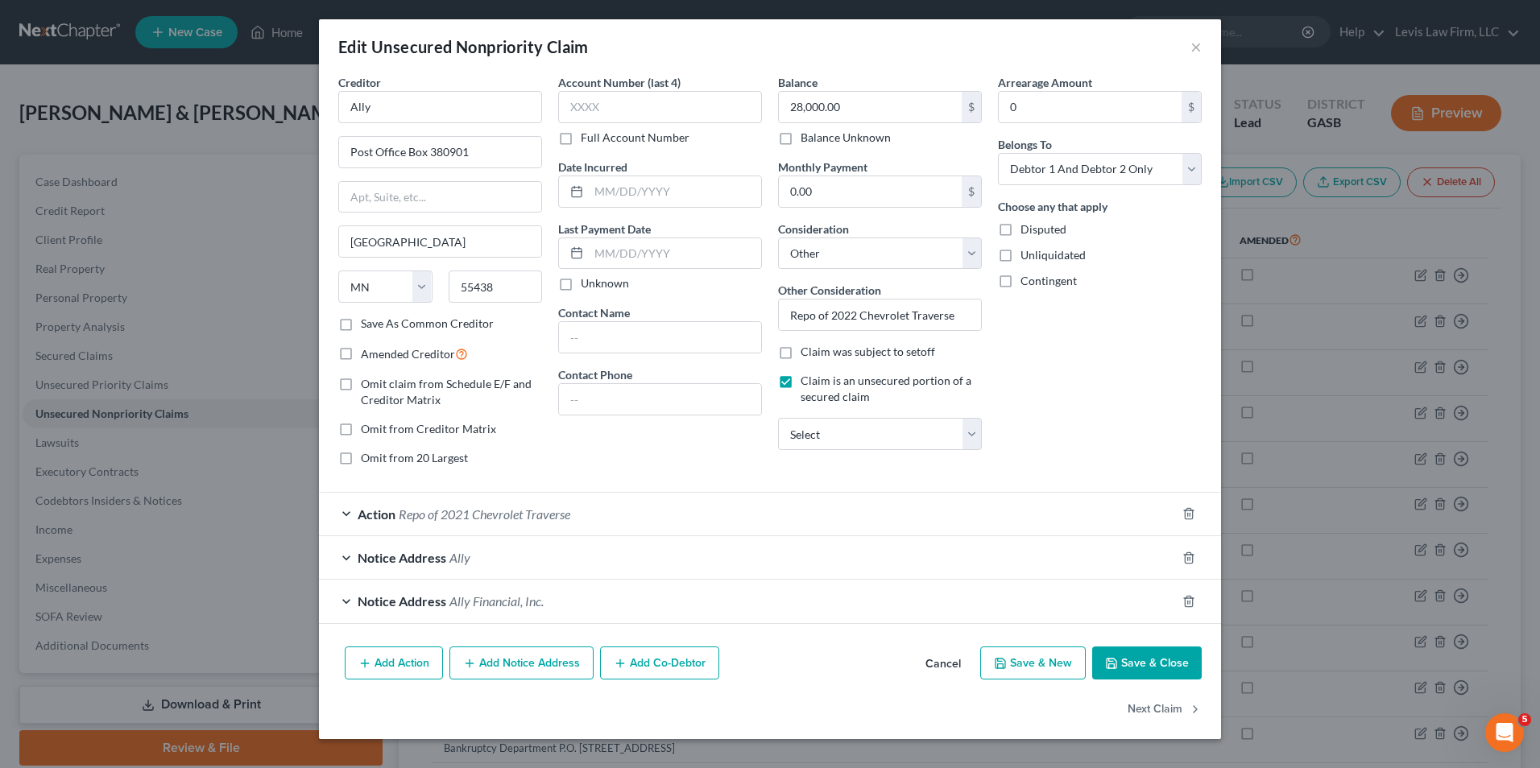
scroll to position [0, 0]
click at [1135, 655] on button "Save & Close" at bounding box center [1147, 664] width 110 height 34
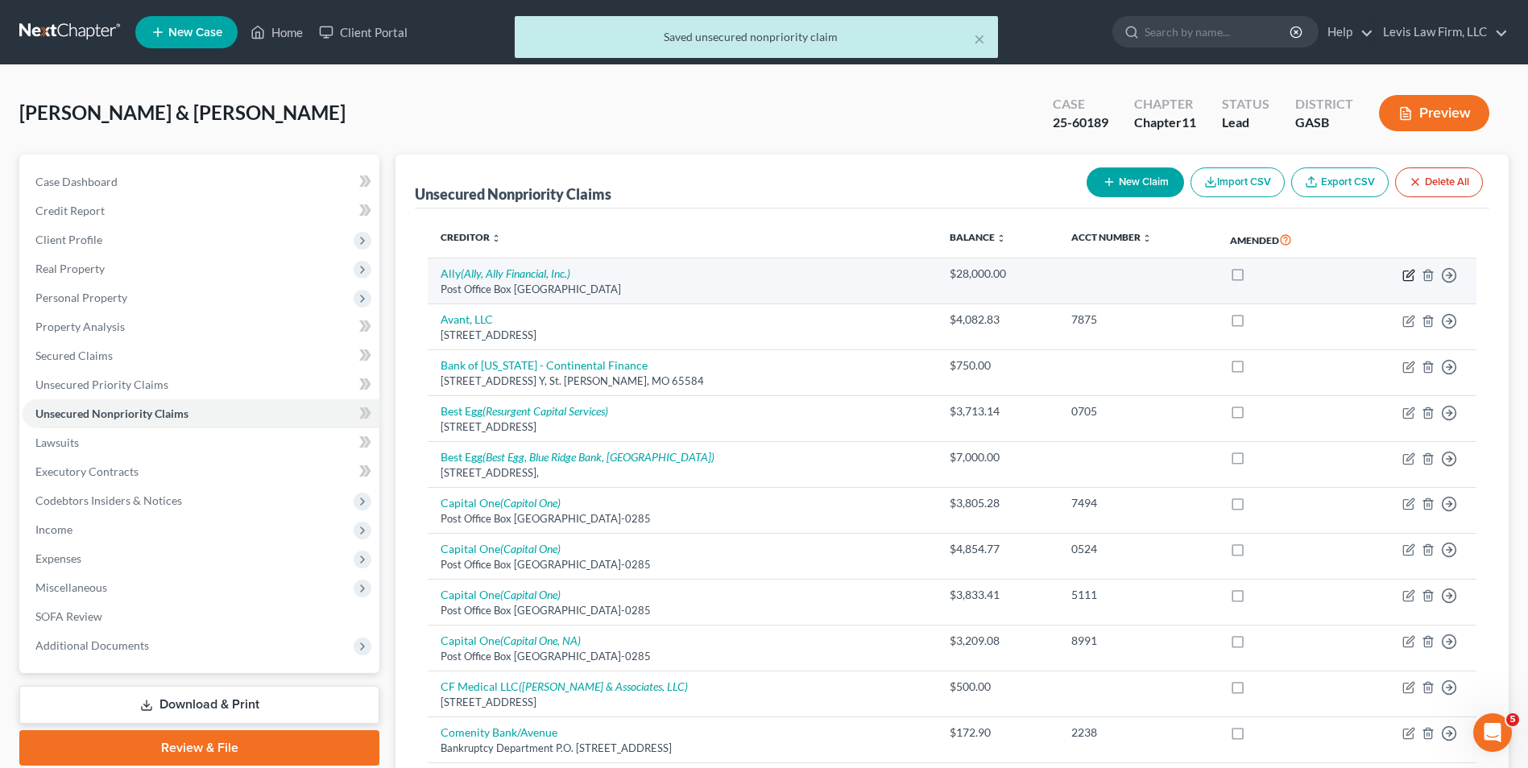
click at [1410, 269] on icon "button" at bounding box center [1408, 275] width 13 height 13
select select "24"
select select "14"
select select "2"
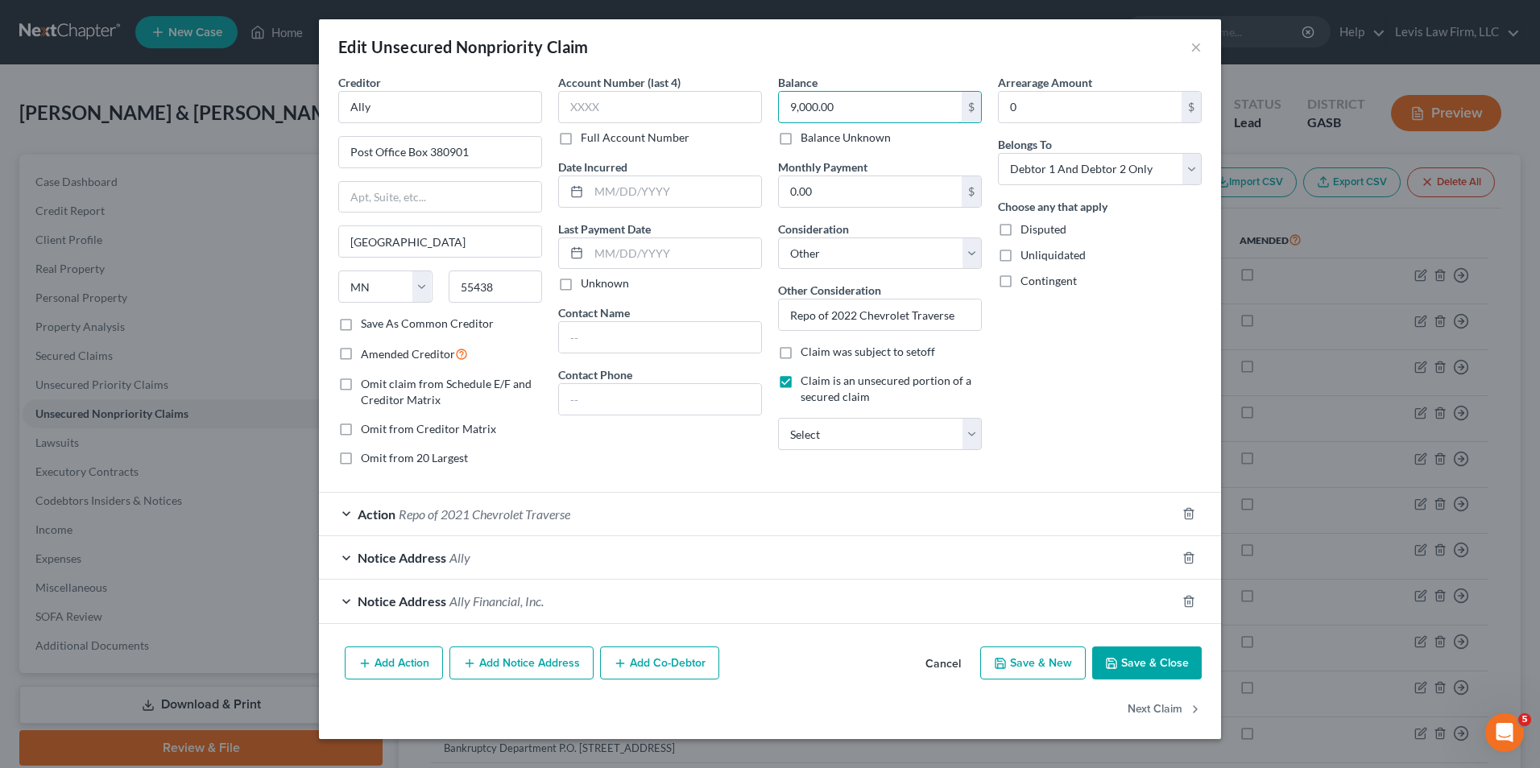
type input "9,000.00"
click at [1153, 659] on button "Save & Close" at bounding box center [1147, 664] width 110 height 34
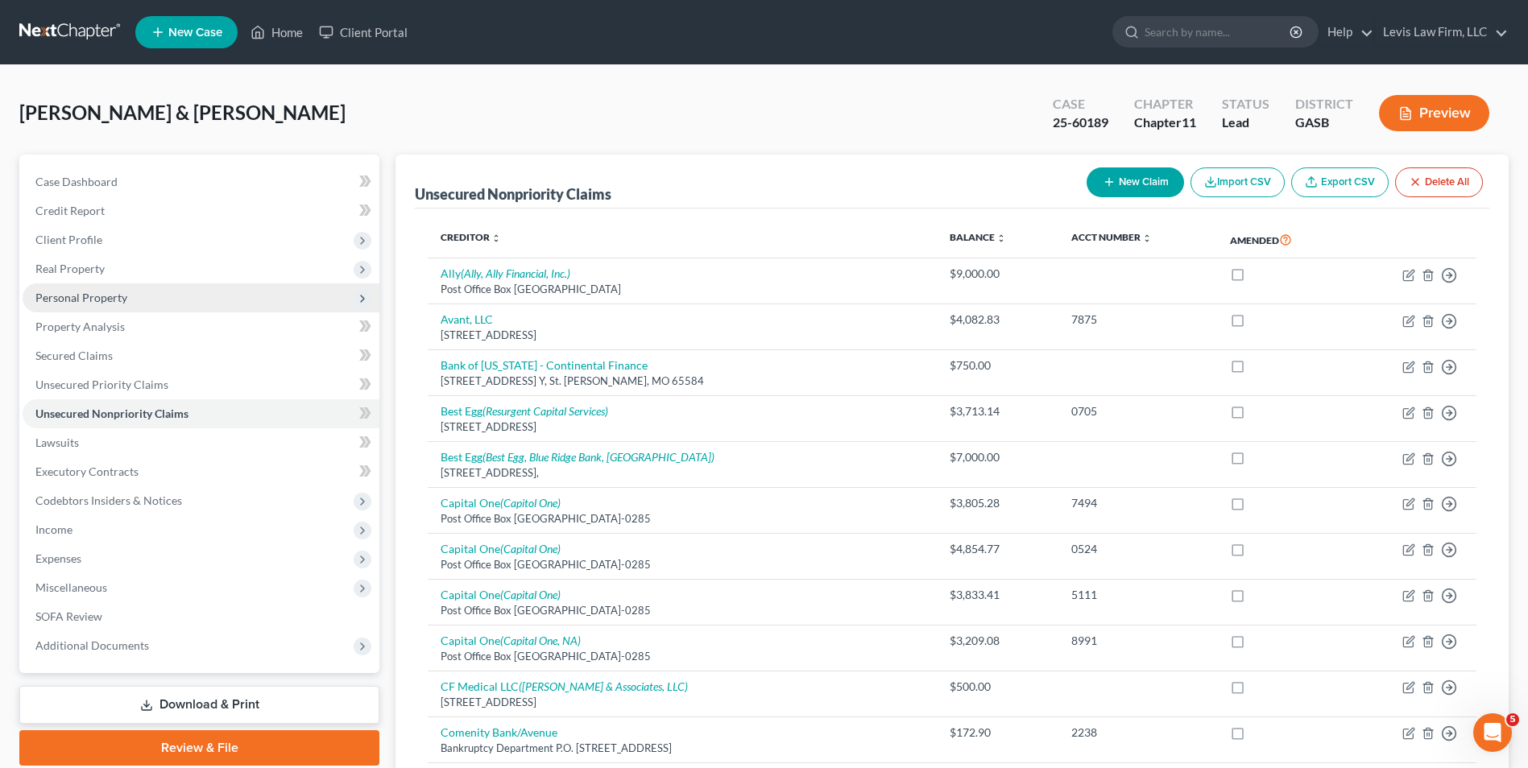
click at [93, 302] on span "Personal Property" at bounding box center [81, 298] width 92 height 14
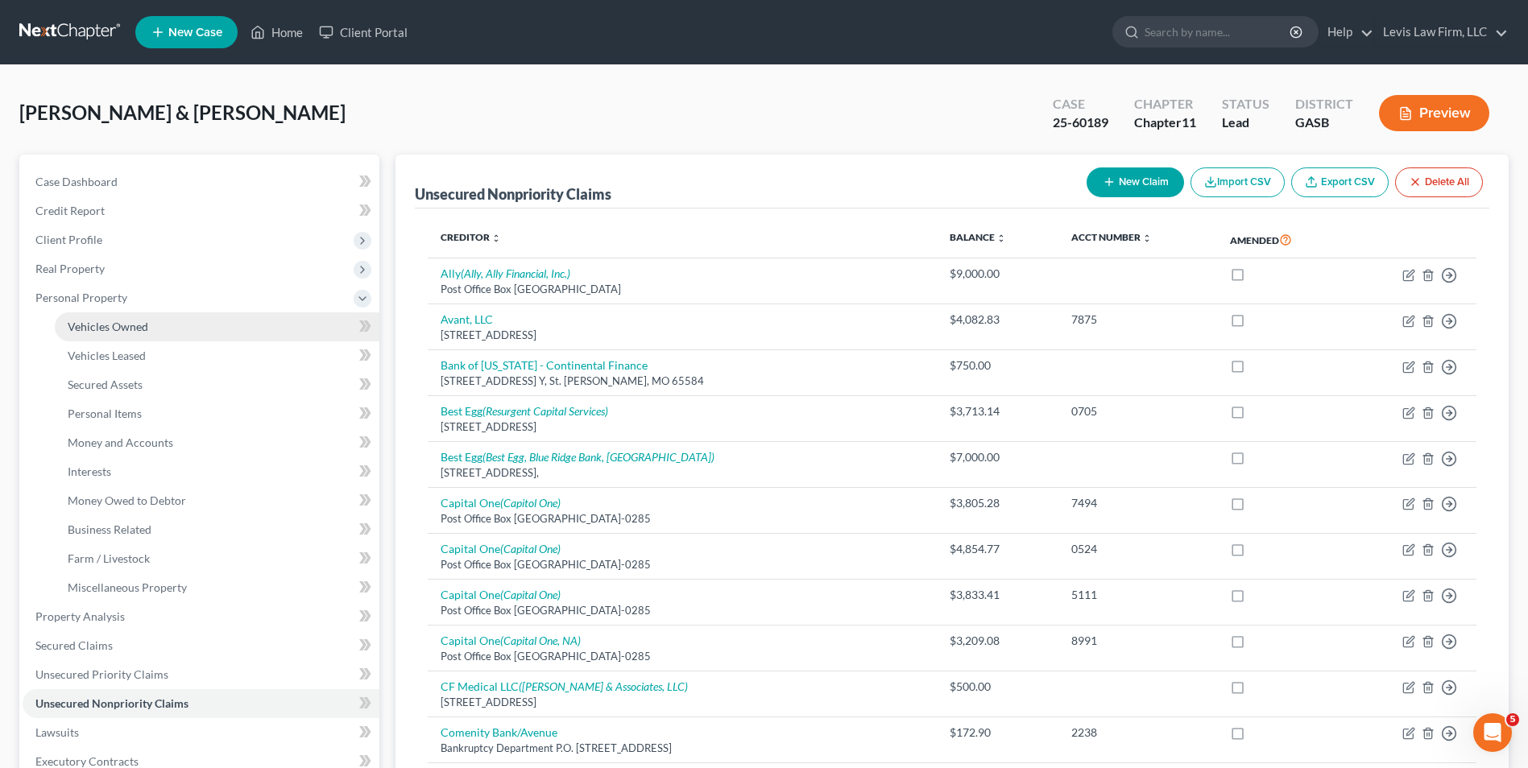
click at [130, 327] on span "Vehicles Owned" at bounding box center [108, 327] width 81 height 14
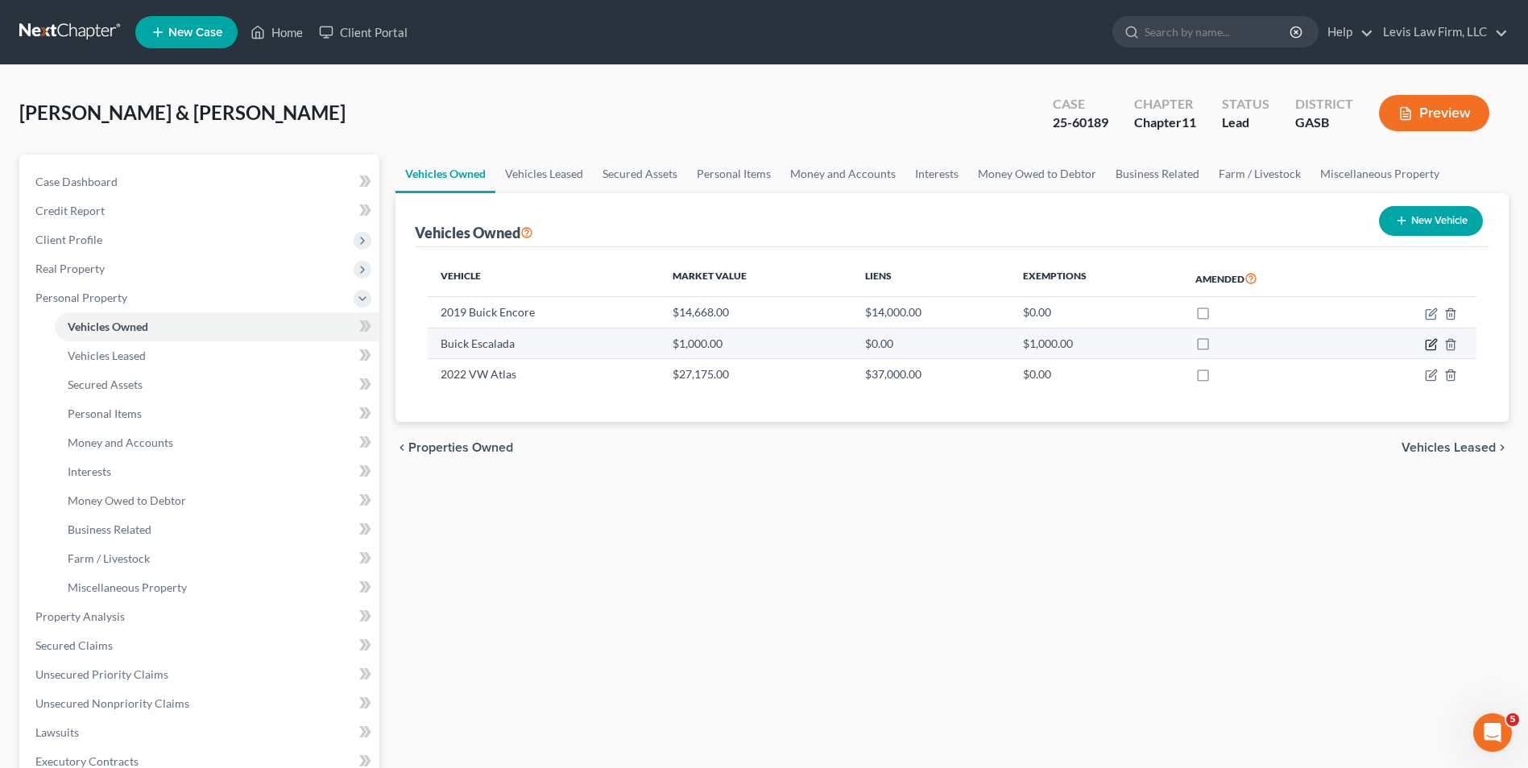
click at [1432, 341] on icon "button" at bounding box center [1431, 344] width 13 height 13
select select "0"
select select "4"
select select "0"
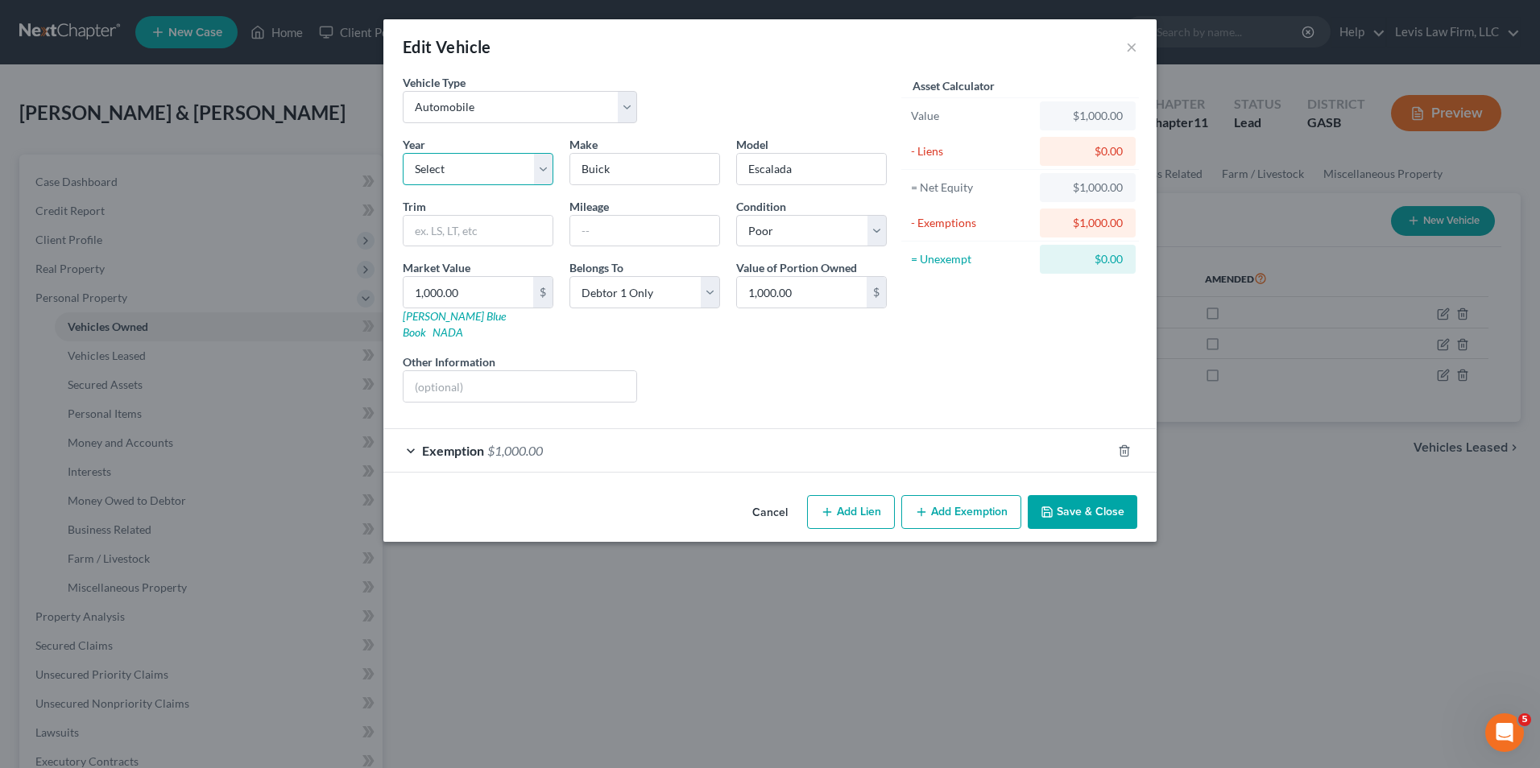
click at [540, 169] on select "Select 2026 2025 2024 2023 2022 2021 2020 2019 2018 2017 2016 2015 2014 2013 20…" at bounding box center [478, 169] width 151 height 32
select select "23"
click at [403, 153] on select "Select 2026 2025 2024 2023 2022 2021 2020 2019 2018 2017 2016 2015 2014 2013 20…" at bounding box center [478, 169] width 151 height 32
click at [627, 168] on input "Buick" at bounding box center [644, 169] width 149 height 31
type input "B"
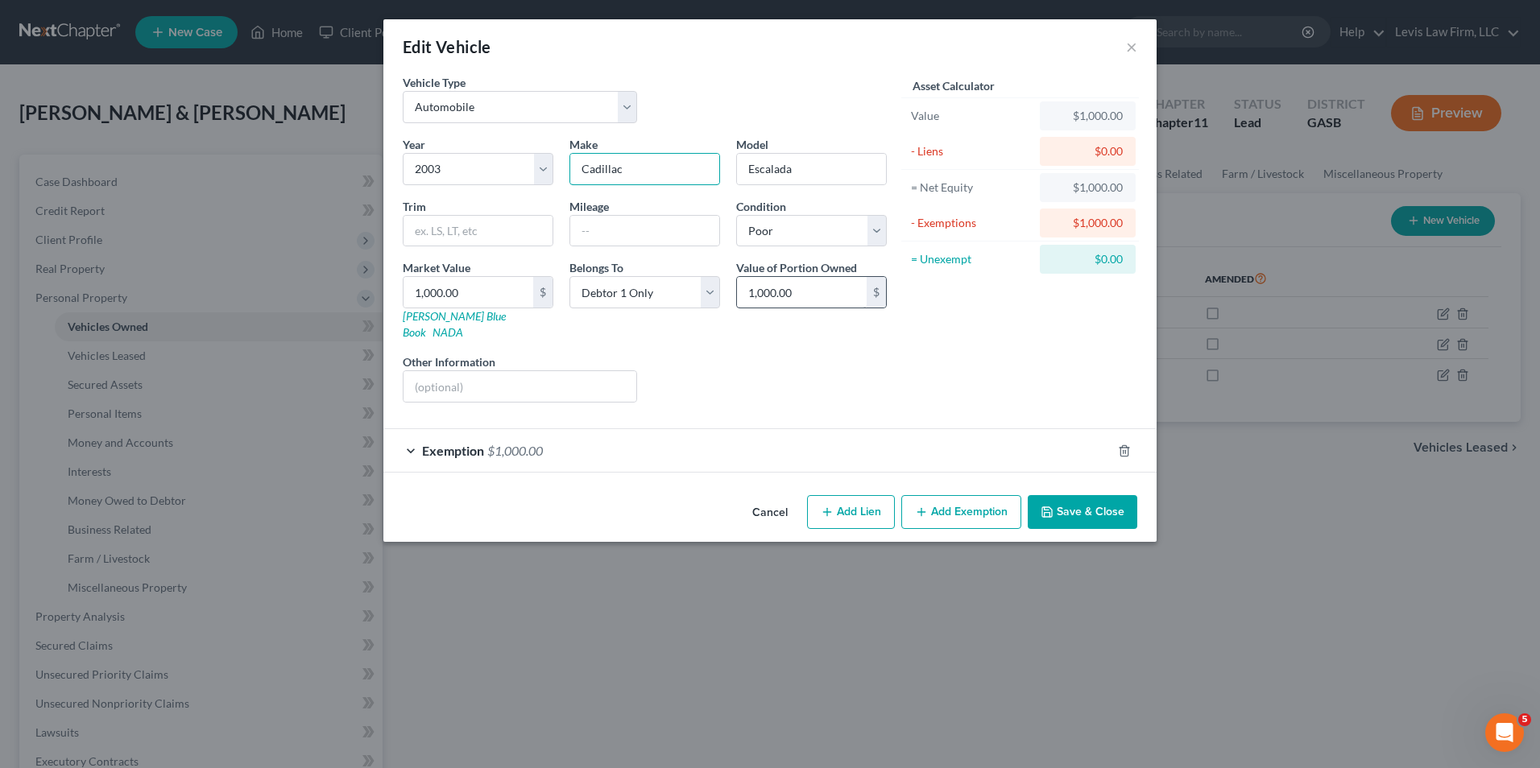
type input "Cadillac"
type input "3"
type input "3.00"
type input "35"
type input "35.00"
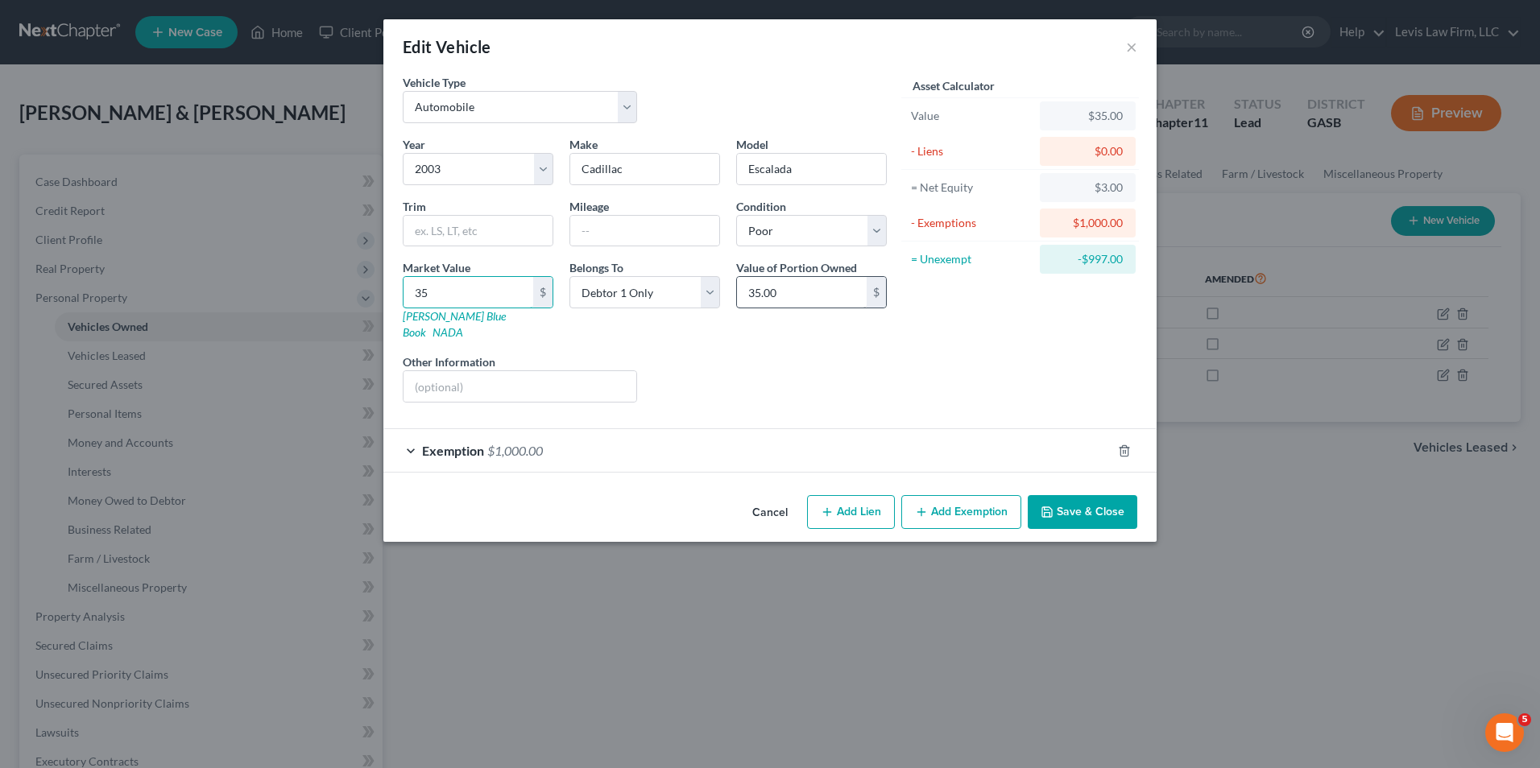
type input "350"
type input "350.00"
type input "3500"
type input "3,500.00"
type input "3,500."
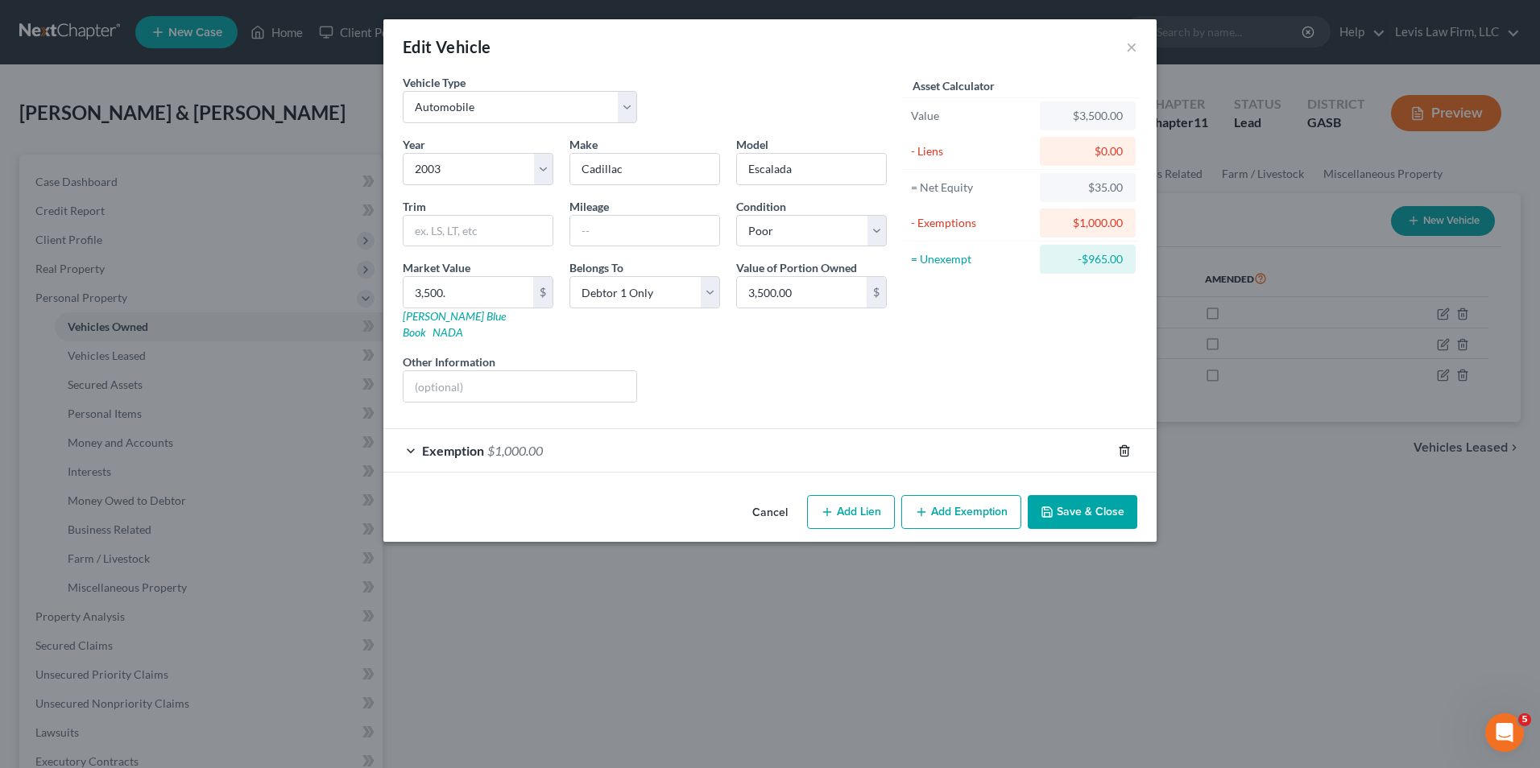
click at [1125, 445] on icon "button" at bounding box center [1124, 451] width 13 height 13
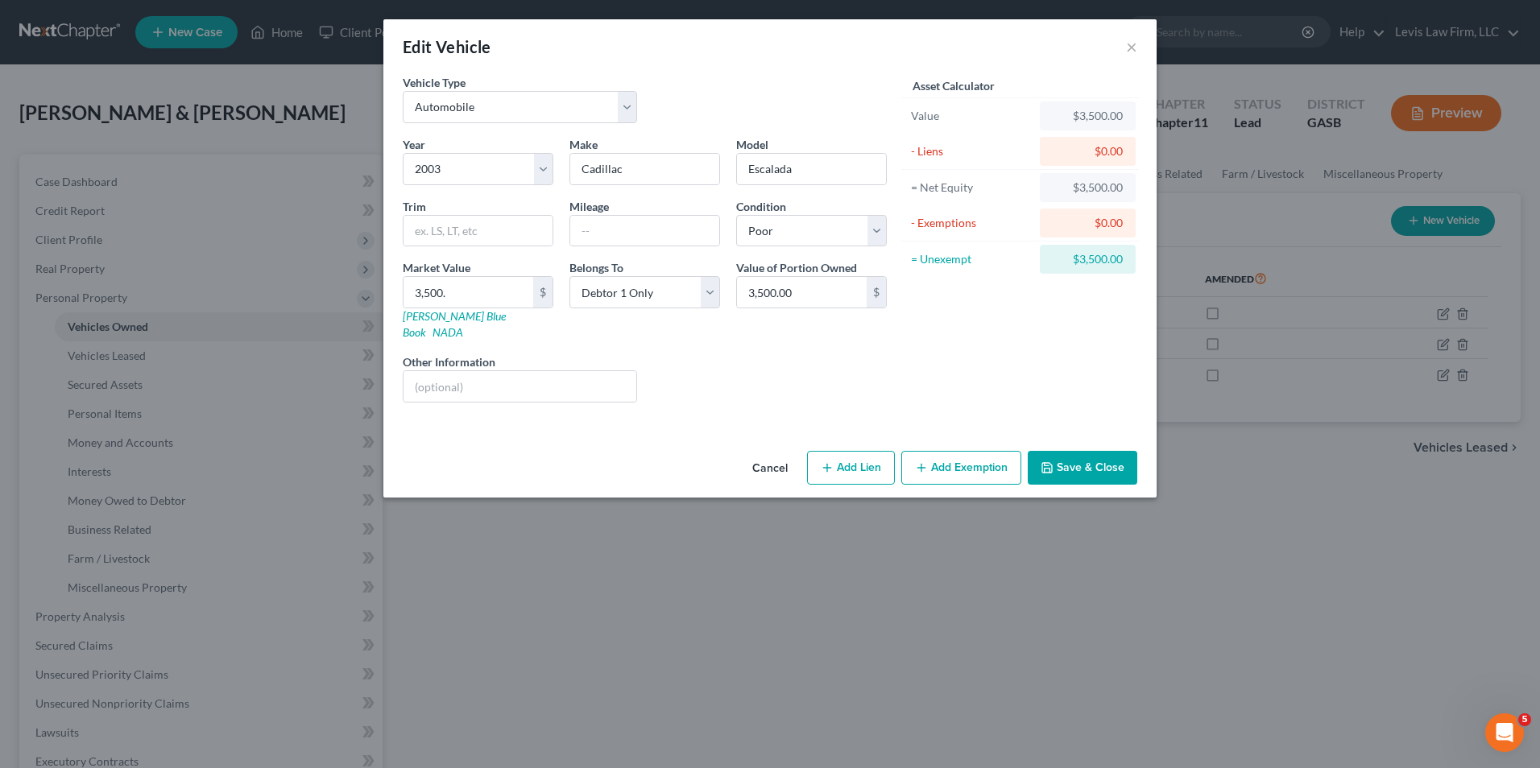
click at [971, 451] on button "Add Exemption" at bounding box center [961, 468] width 120 height 34
select select "2"
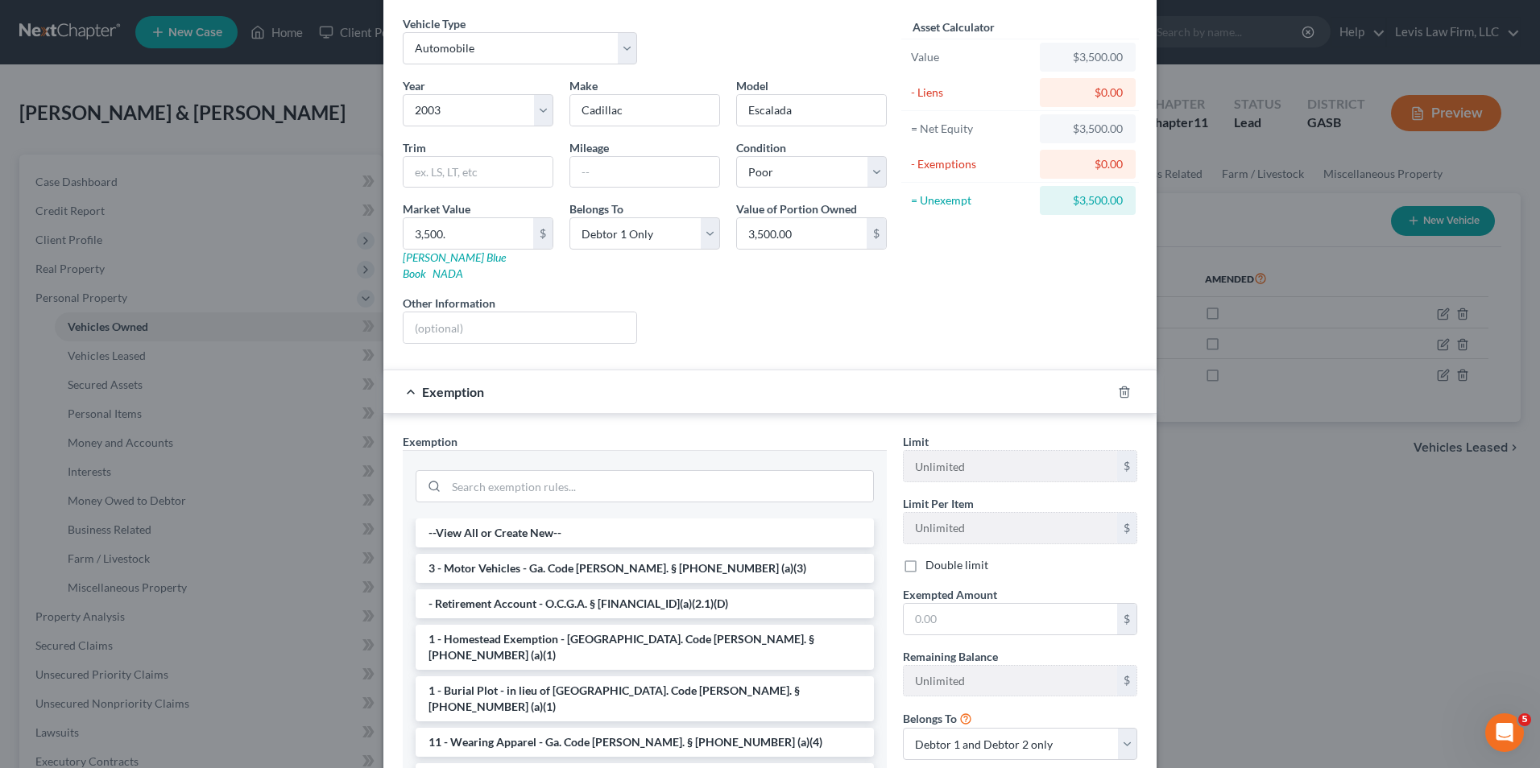
scroll to position [166, 0]
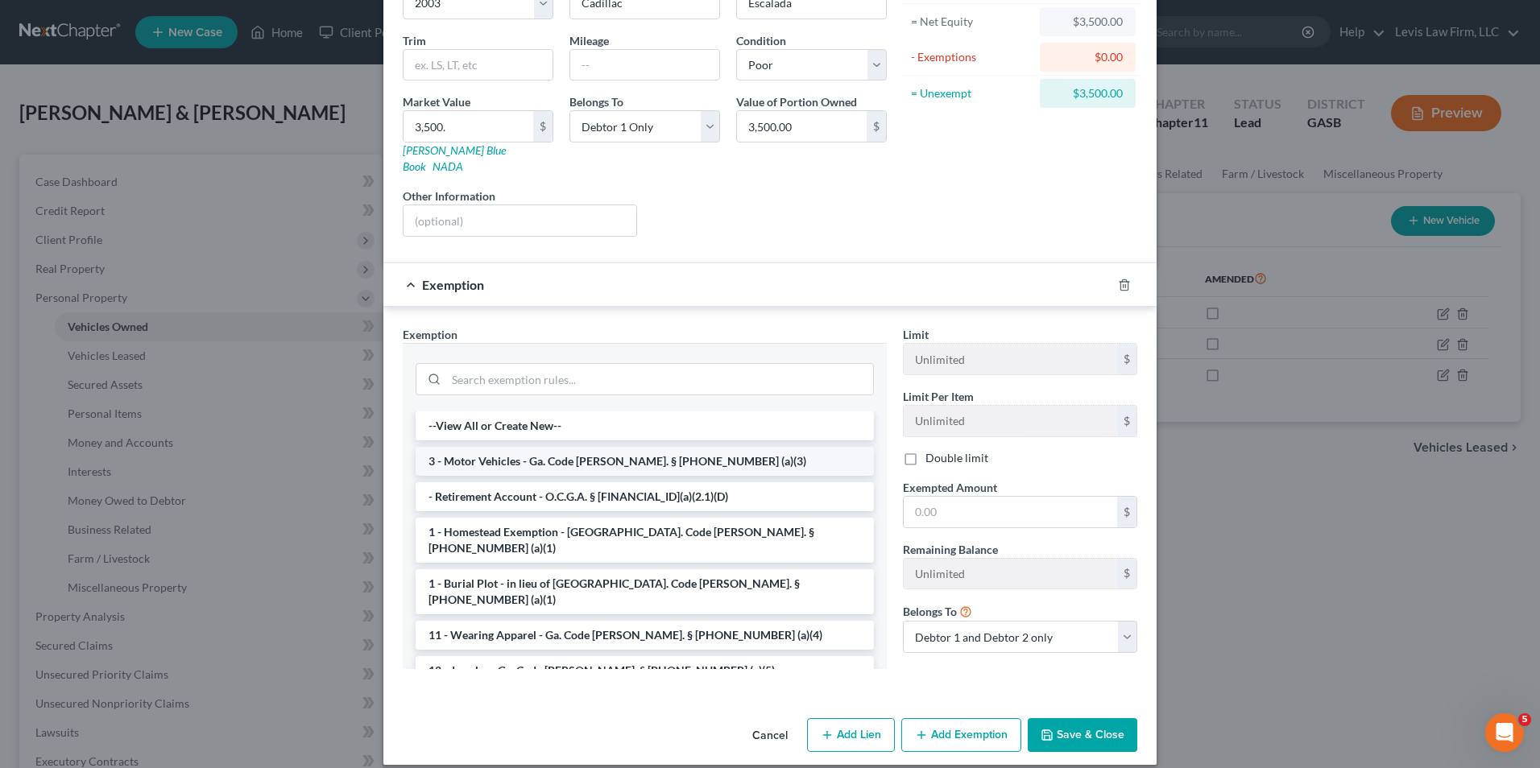
click at [553, 447] on li "3 - Motor Vehicles - Ga. Code [PERSON_NAME]. § [PHONE_NUMBER] (a)(3)" at bounding box center [645, 461] width 458 height 29
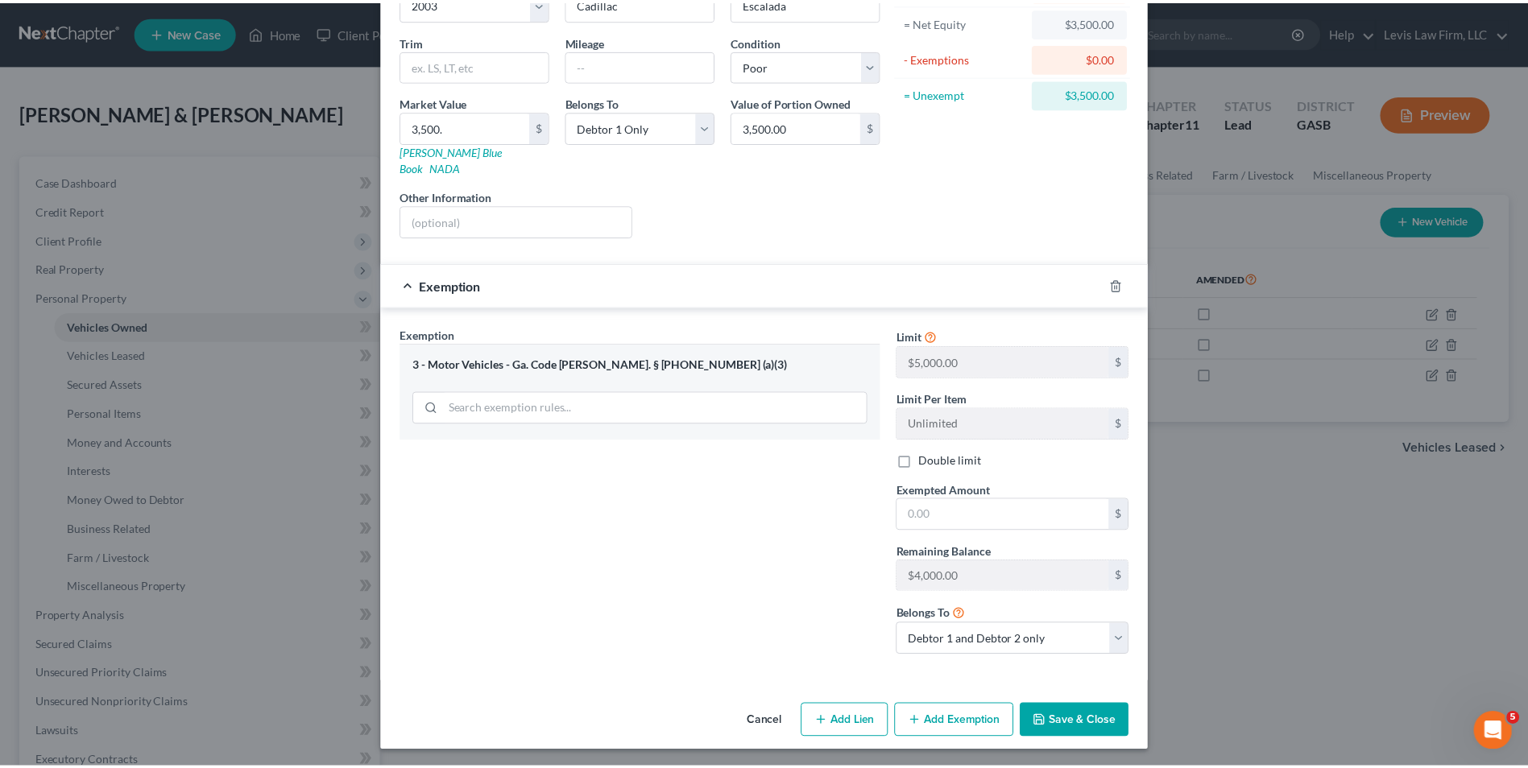
scroll to position [152, 0]
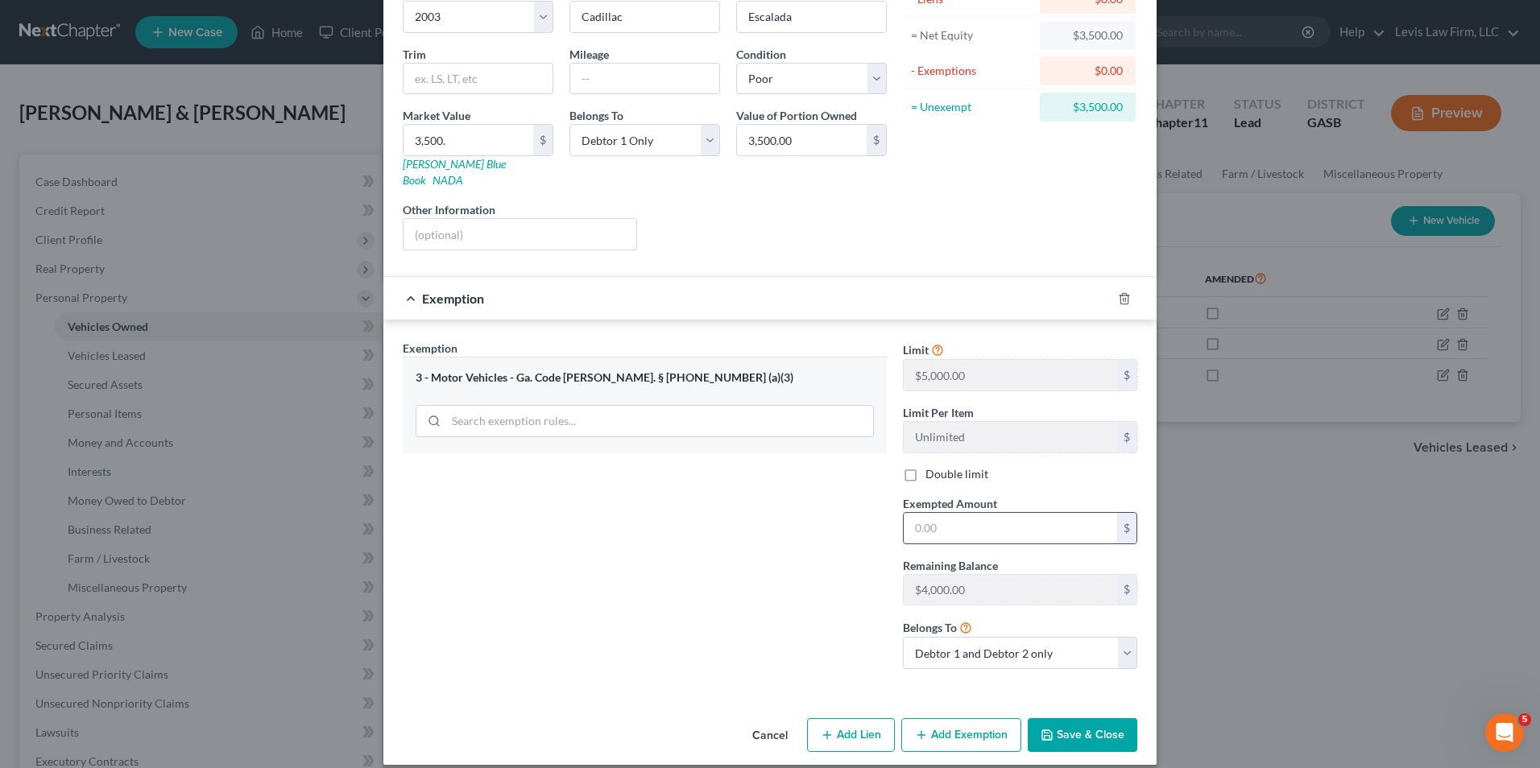
click at [907, 513] on input "text" at bounding box center [1010, 528] width 213 height 31
type input "3,500.00"
click at [1070, 722] on button "Save & Close" at bounding box center [1083, 736] width 110 height 34
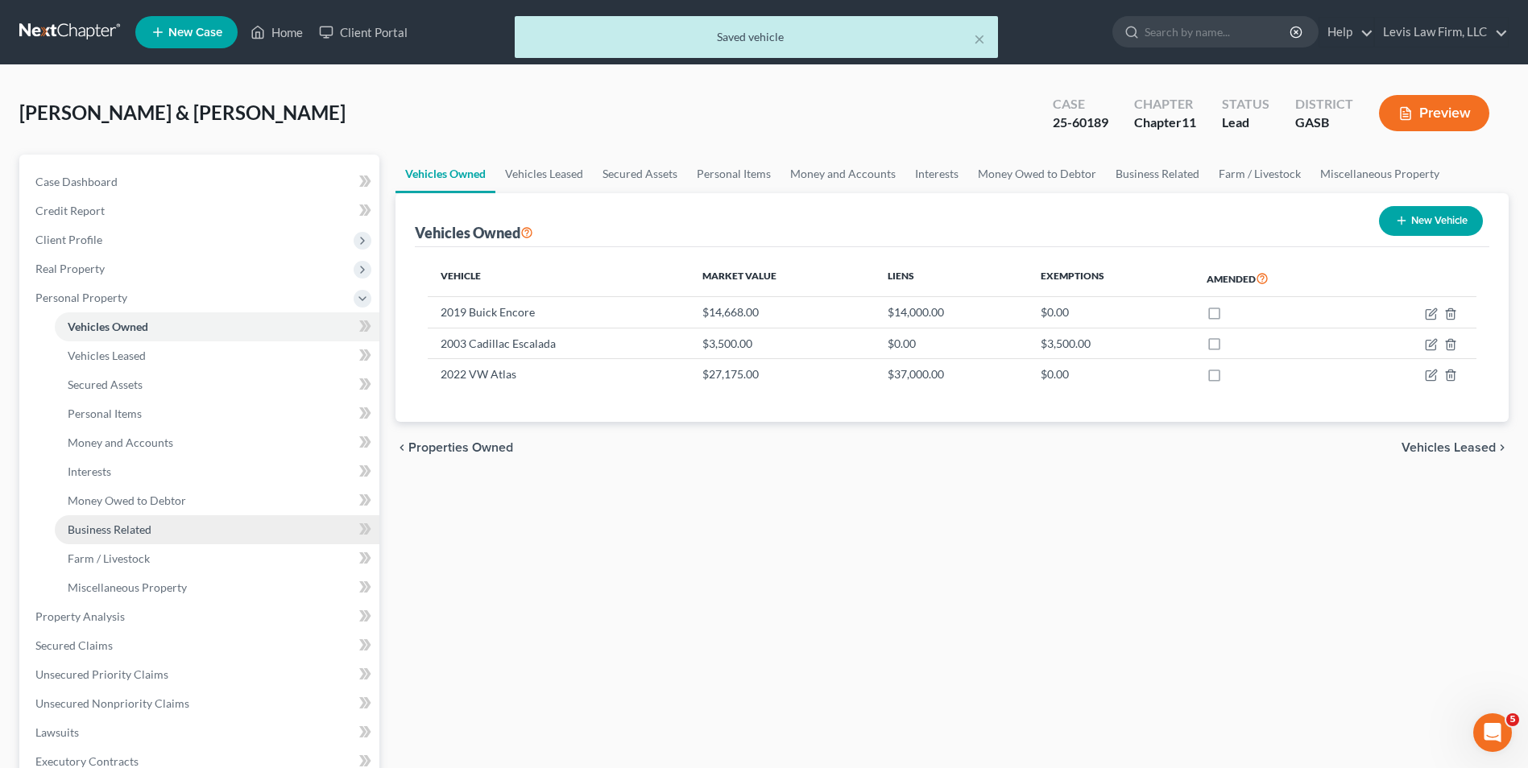
click at [147, 526] on span "Business Related" at bounding box center [110, 530] width 84 height 14
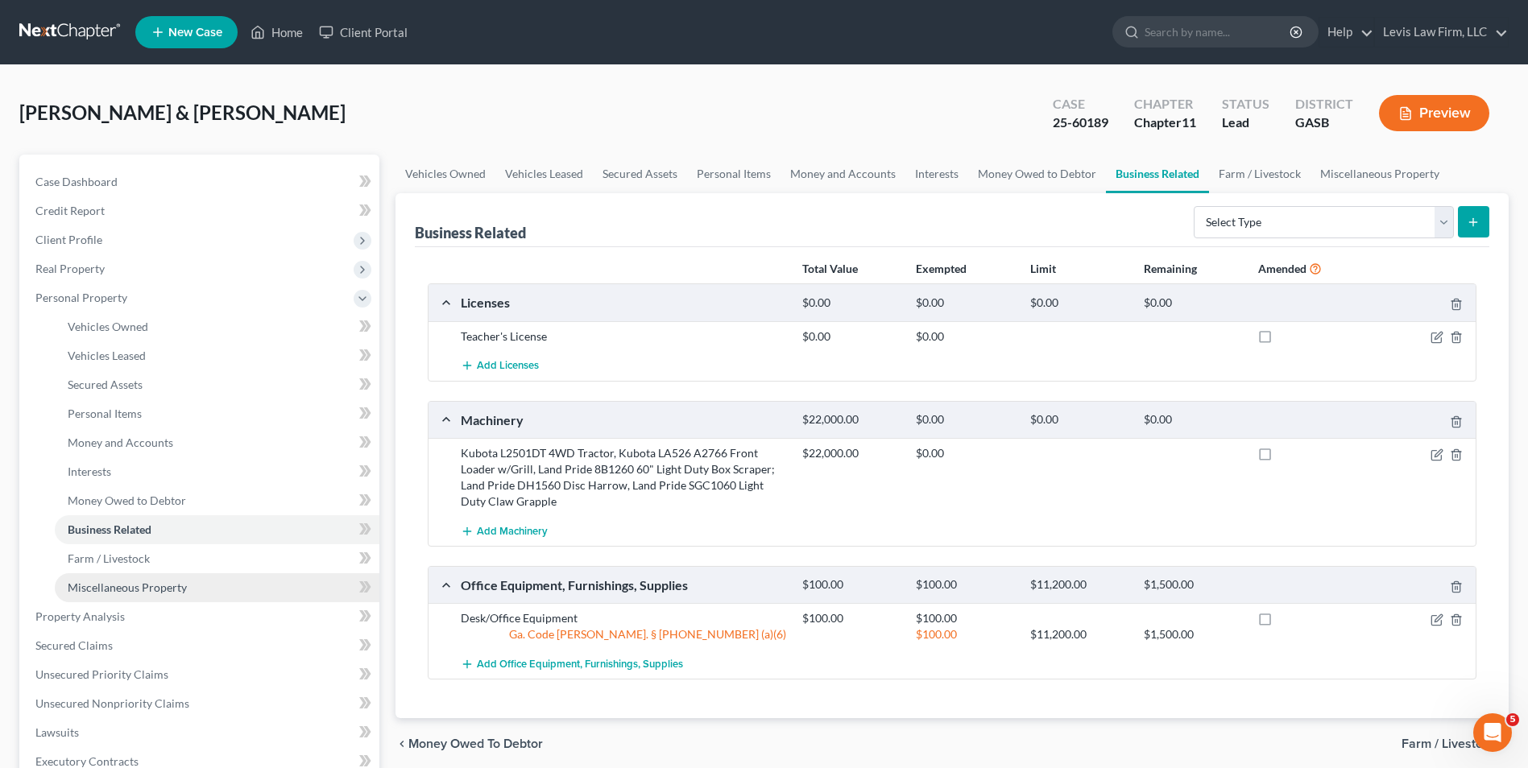
click at [146, 588] on span "Miscellaneous Property" at bounding box center [127, 588] width 119 height 14
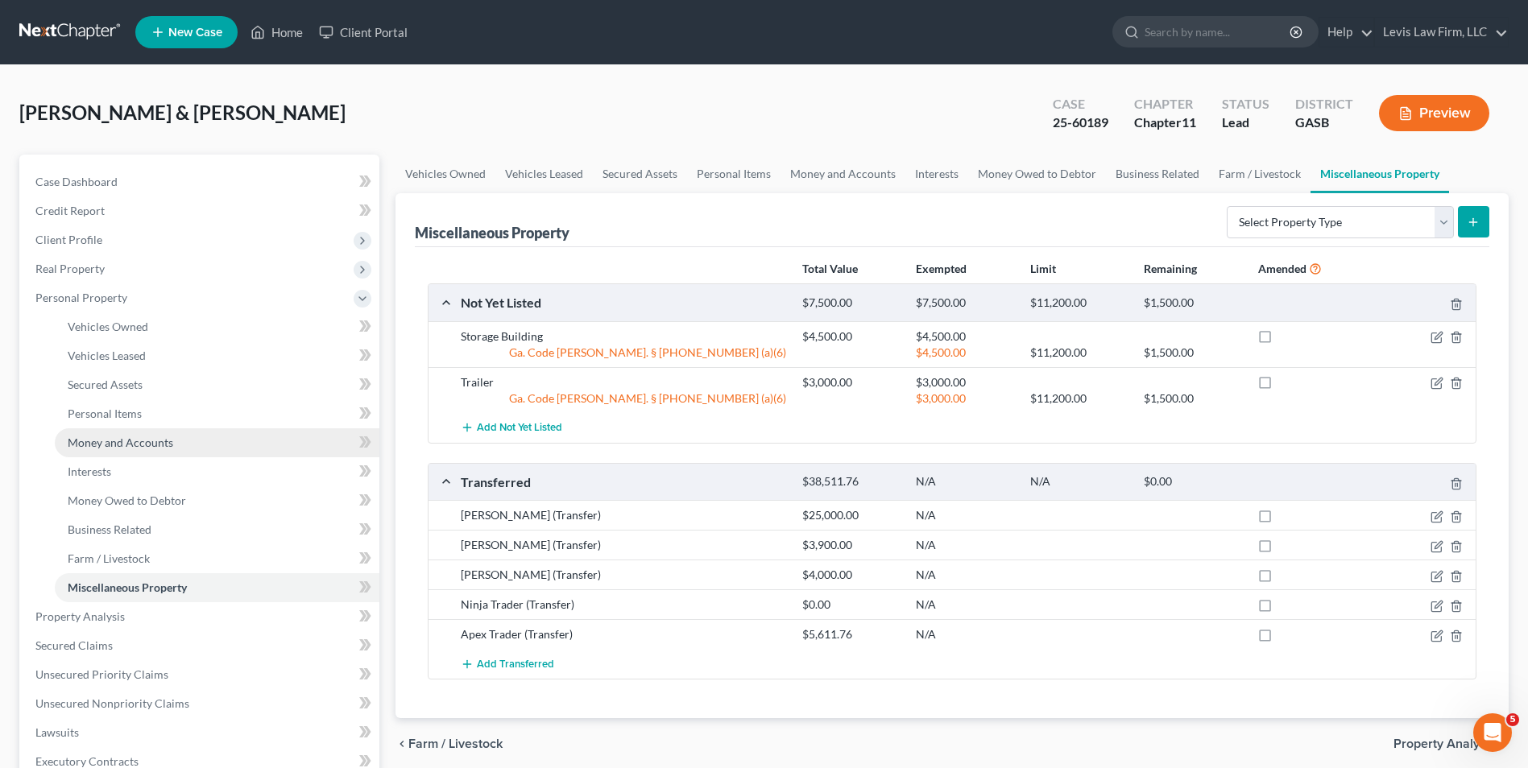
click at [167, 442] on span "Money and Accounts" at bounding box center [121, 443] width 106 height 14
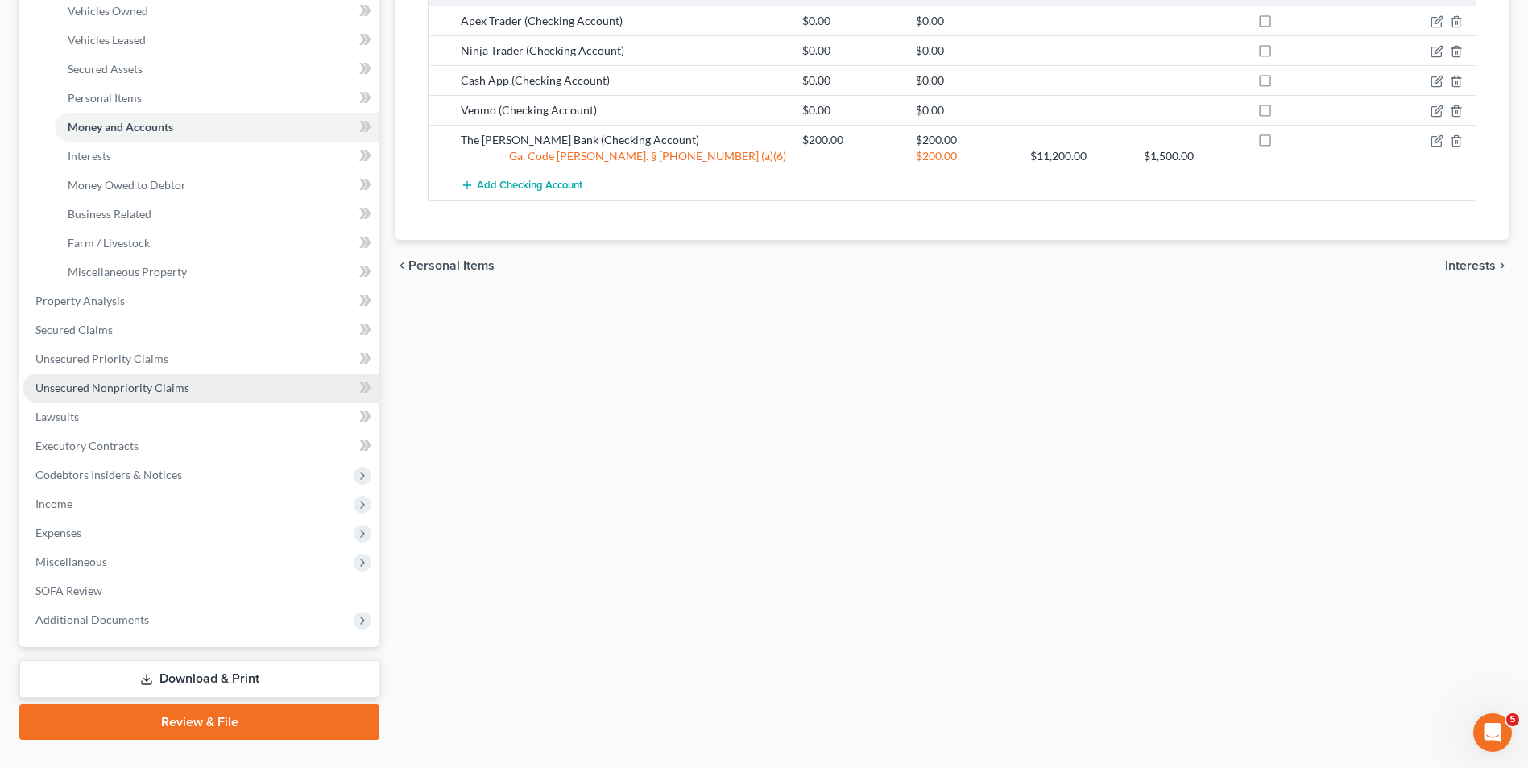
scroll to position [322, 0]
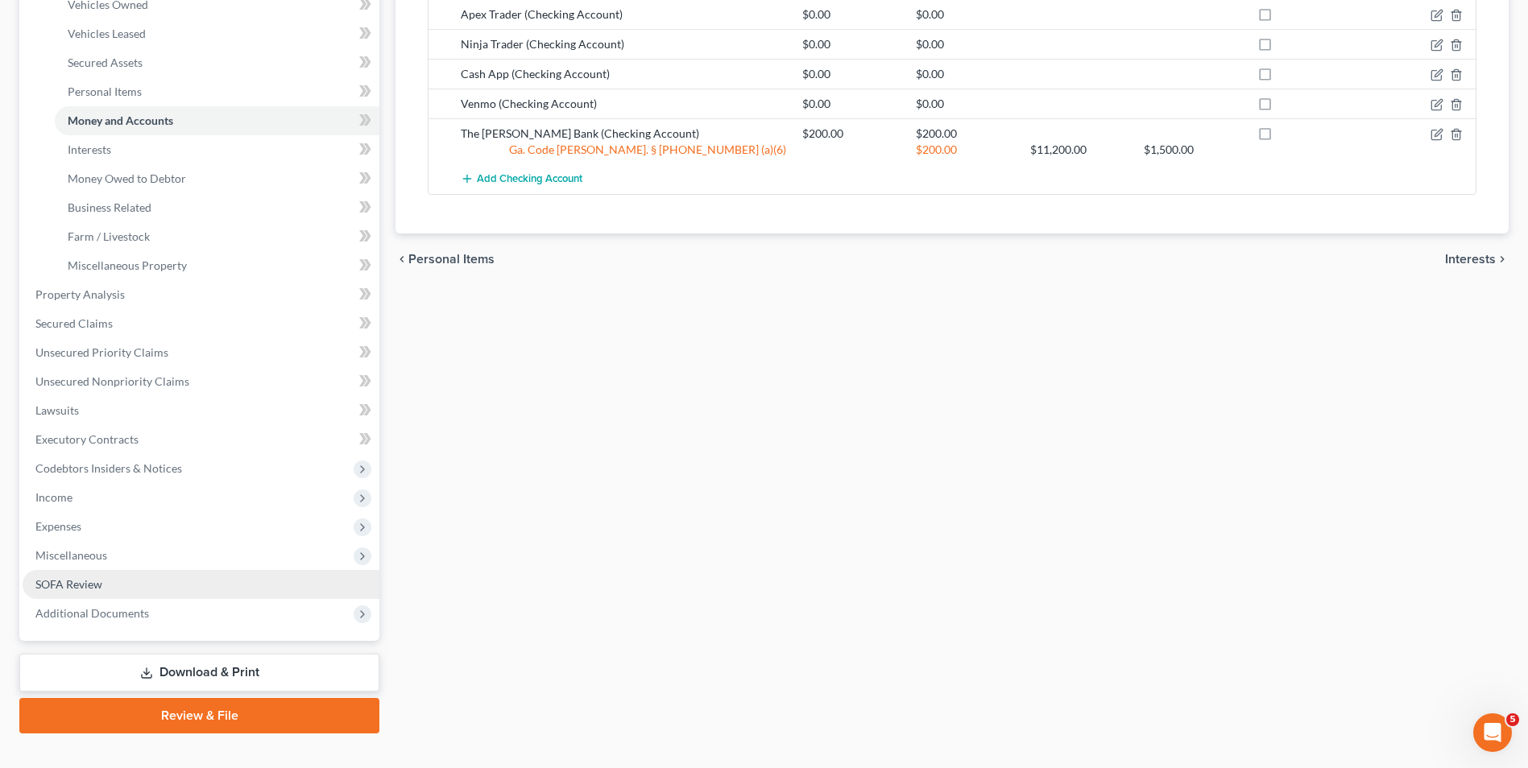
click at [81, 578] on span "SOFA Review" at bounding box center [68, 585] width 67 height 14
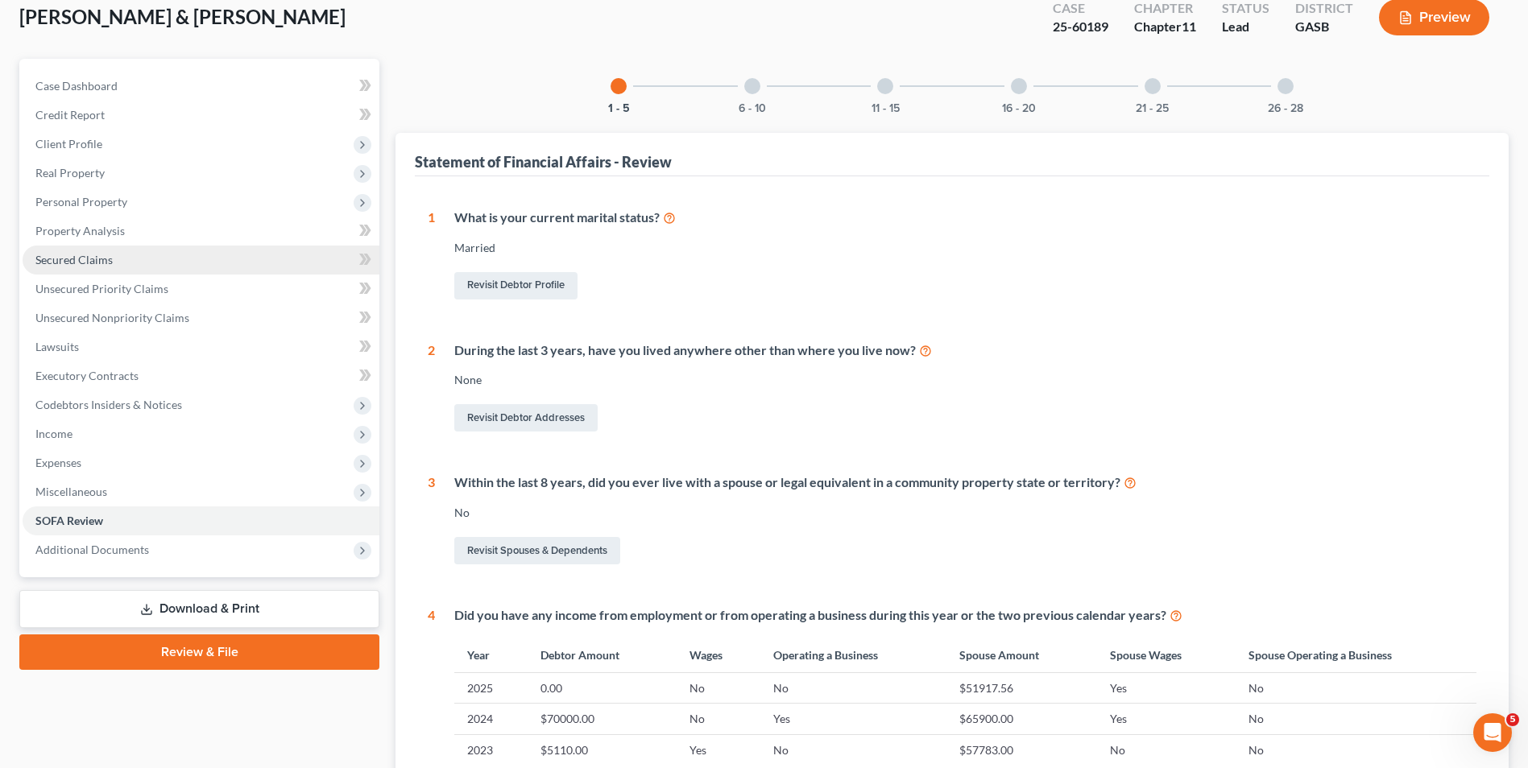
scroll to position [81, 0]
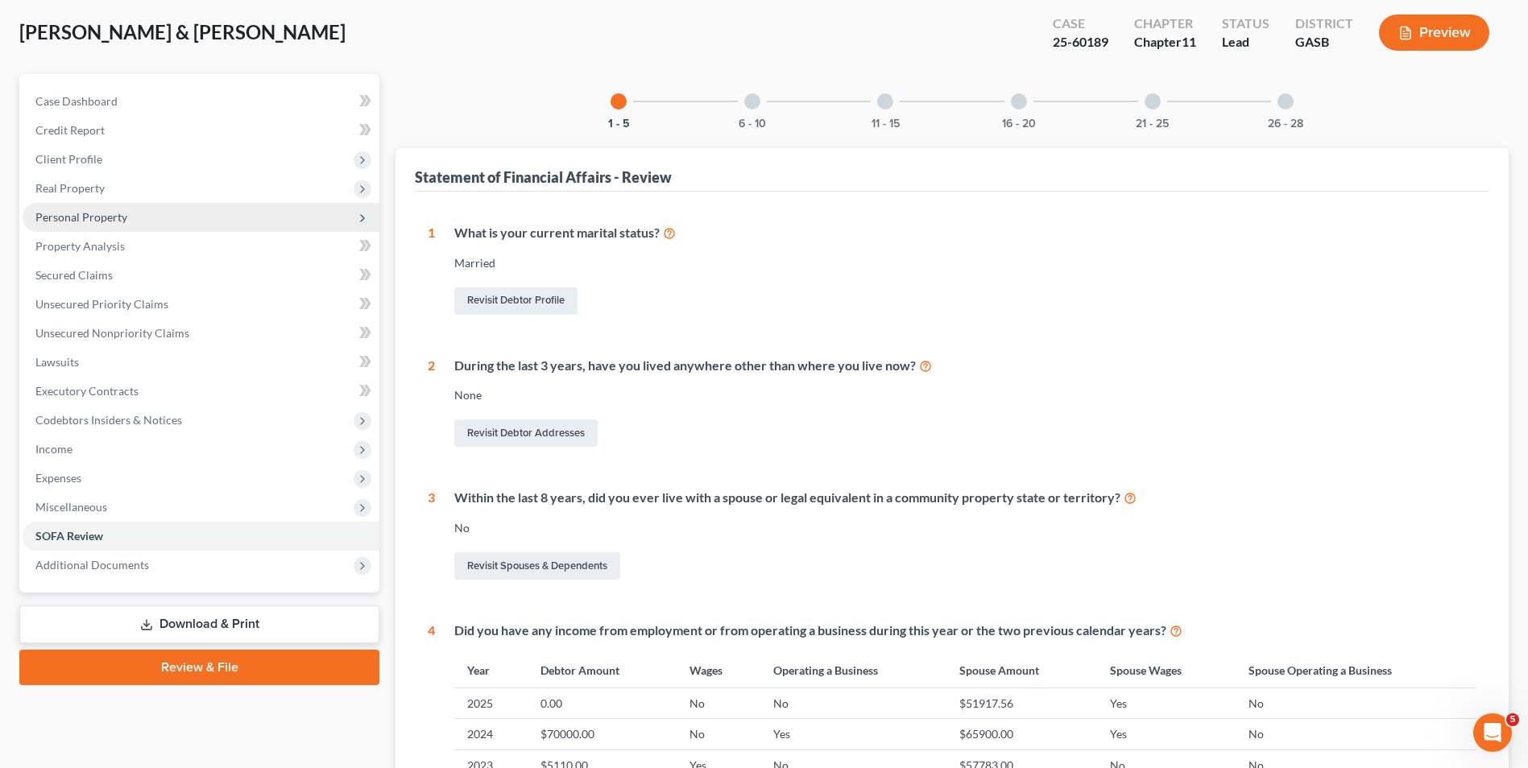
click at [101, 219] on span "Personal Property" at bounding box center [81, 217] width 92 height 14
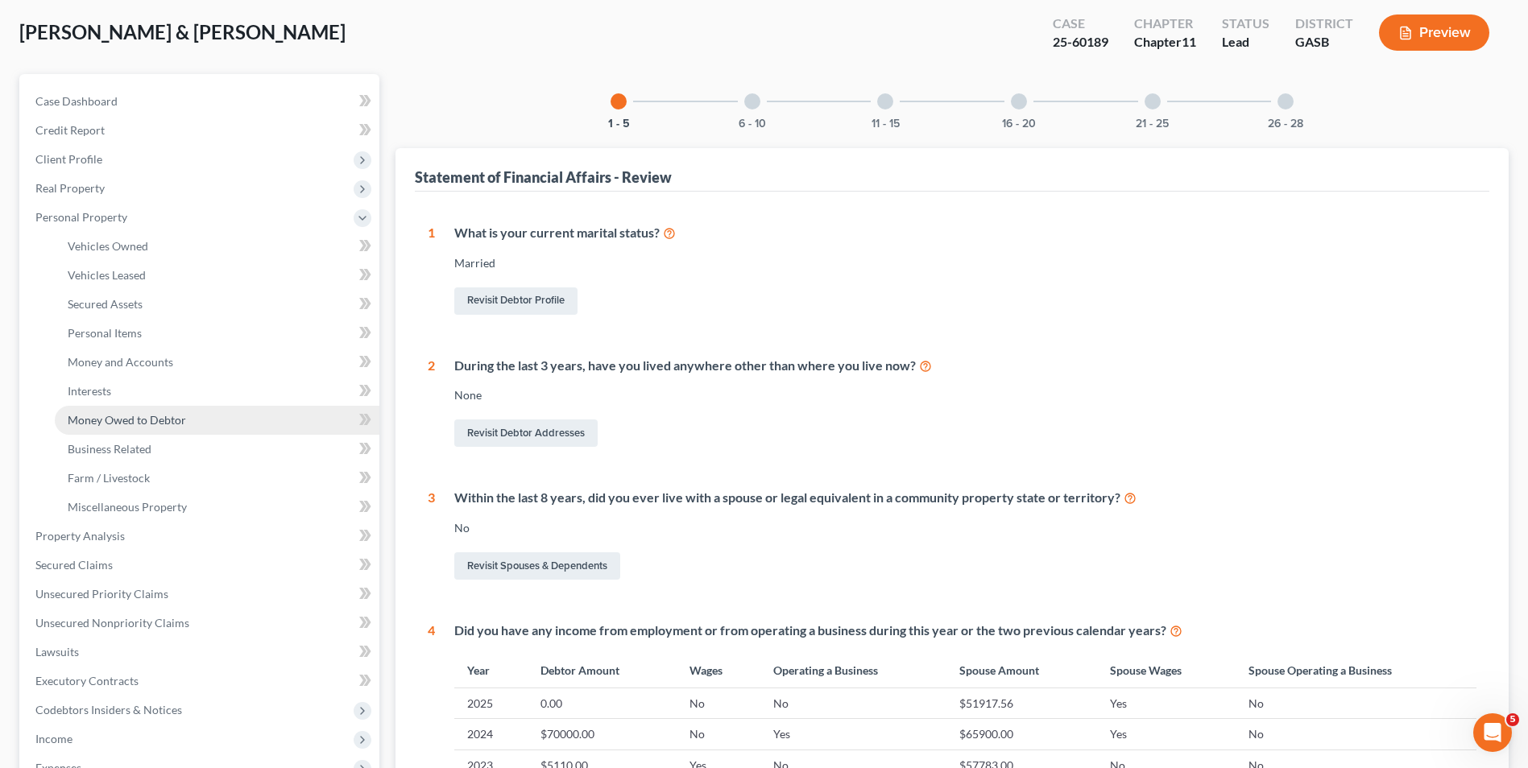
click at [173, 421] on span "Money Owed to Debtor" at bounding box center [127, 420] width 118 height 14
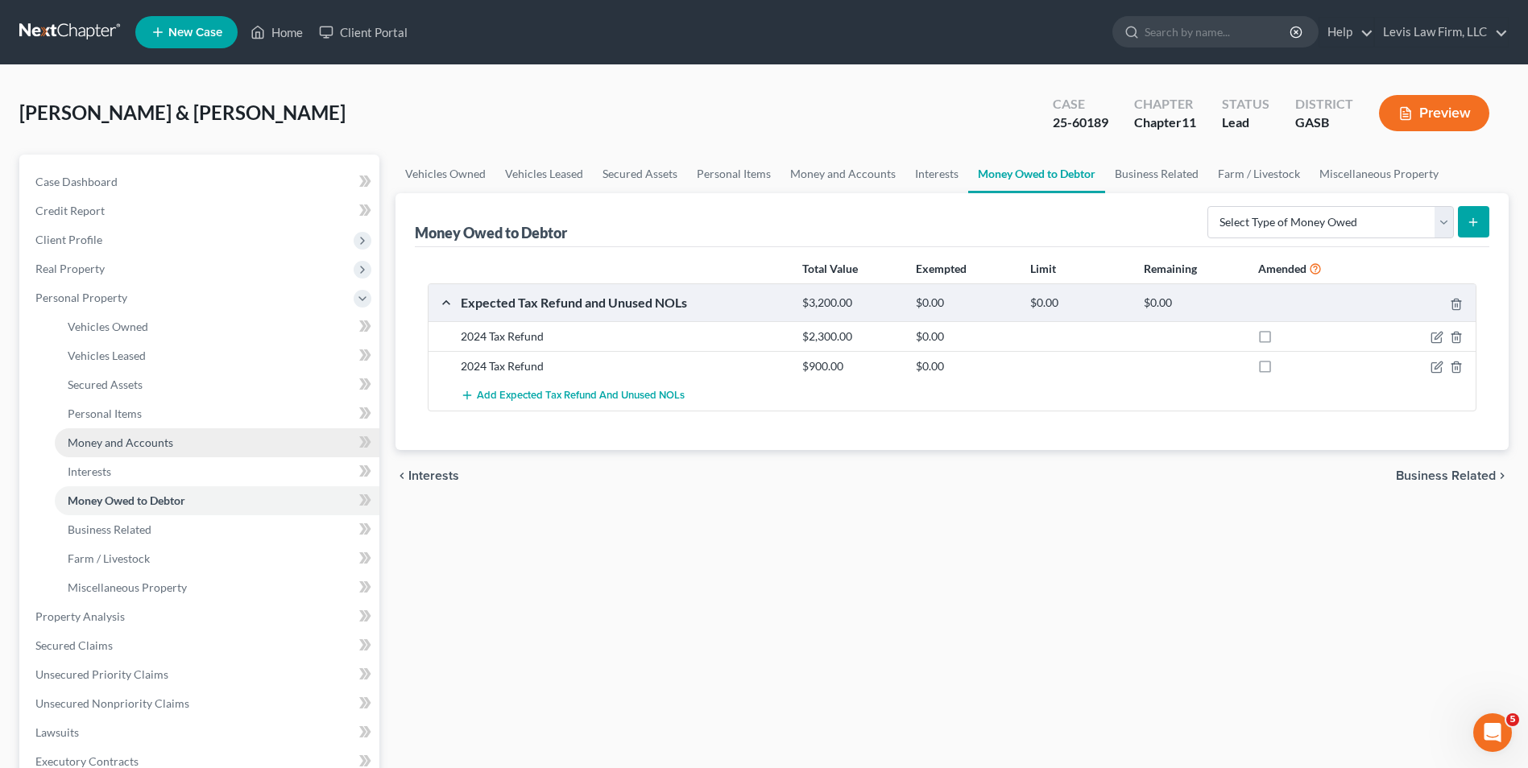
click at [158, 443] on span "Money and Accounts" at bounding box center [121, 443] width 106 height 14
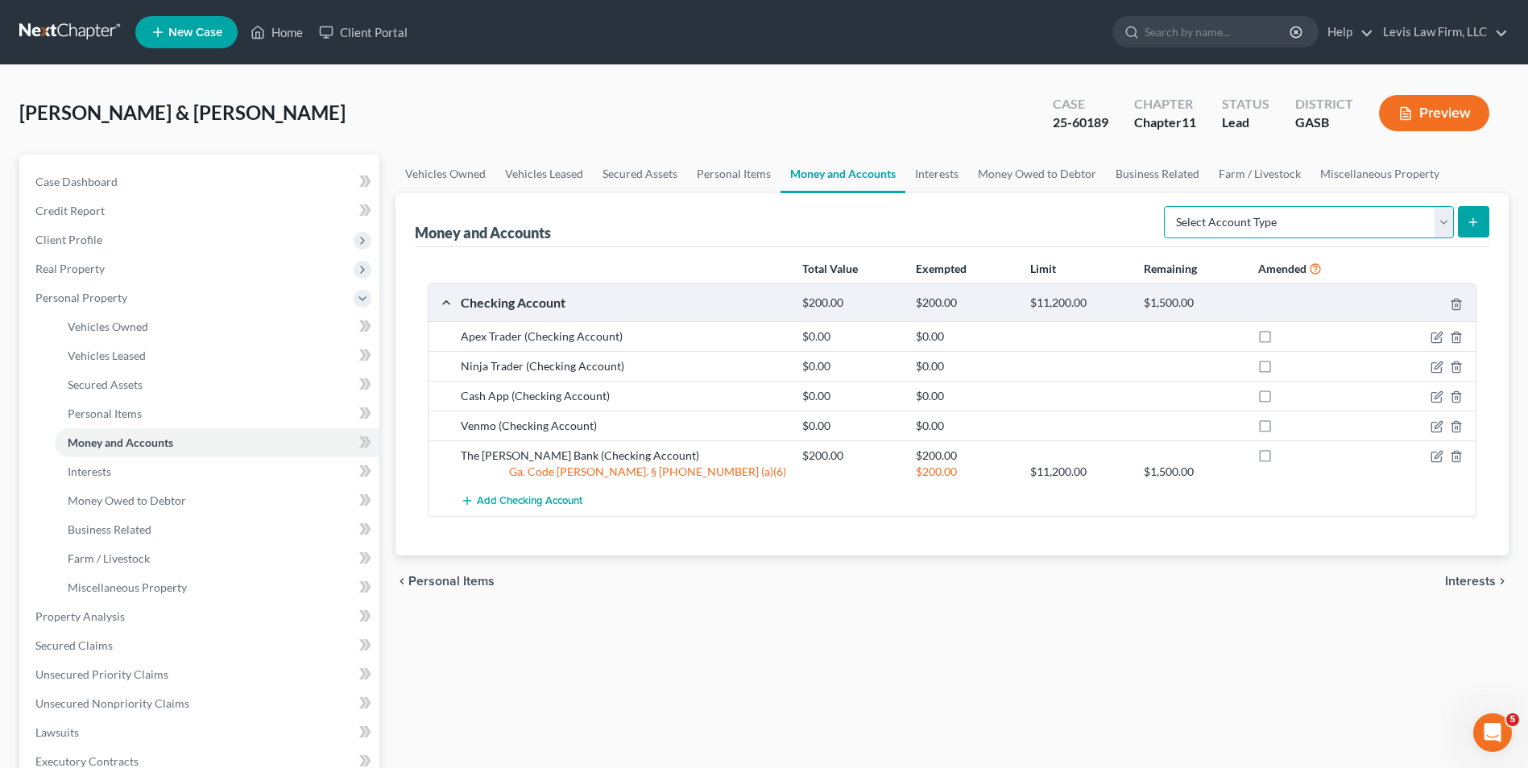
click at [1447, 226] on select "Select Account Type Brokerage Cash on Hand Certificates of Deposit Checking Acc…" at bounding box center [1309, 222] width 290 height 32
select select "checking"
click at [1167, 206] on select "Select Account Type Brokerage Cash on Hand Certificates of Deposit Checking Acc…" at bounding box center [1309, 222] width 290 height 32
click at [1471, 213] on button "submit" at bounding box center [1473, 221] width 31 height 31
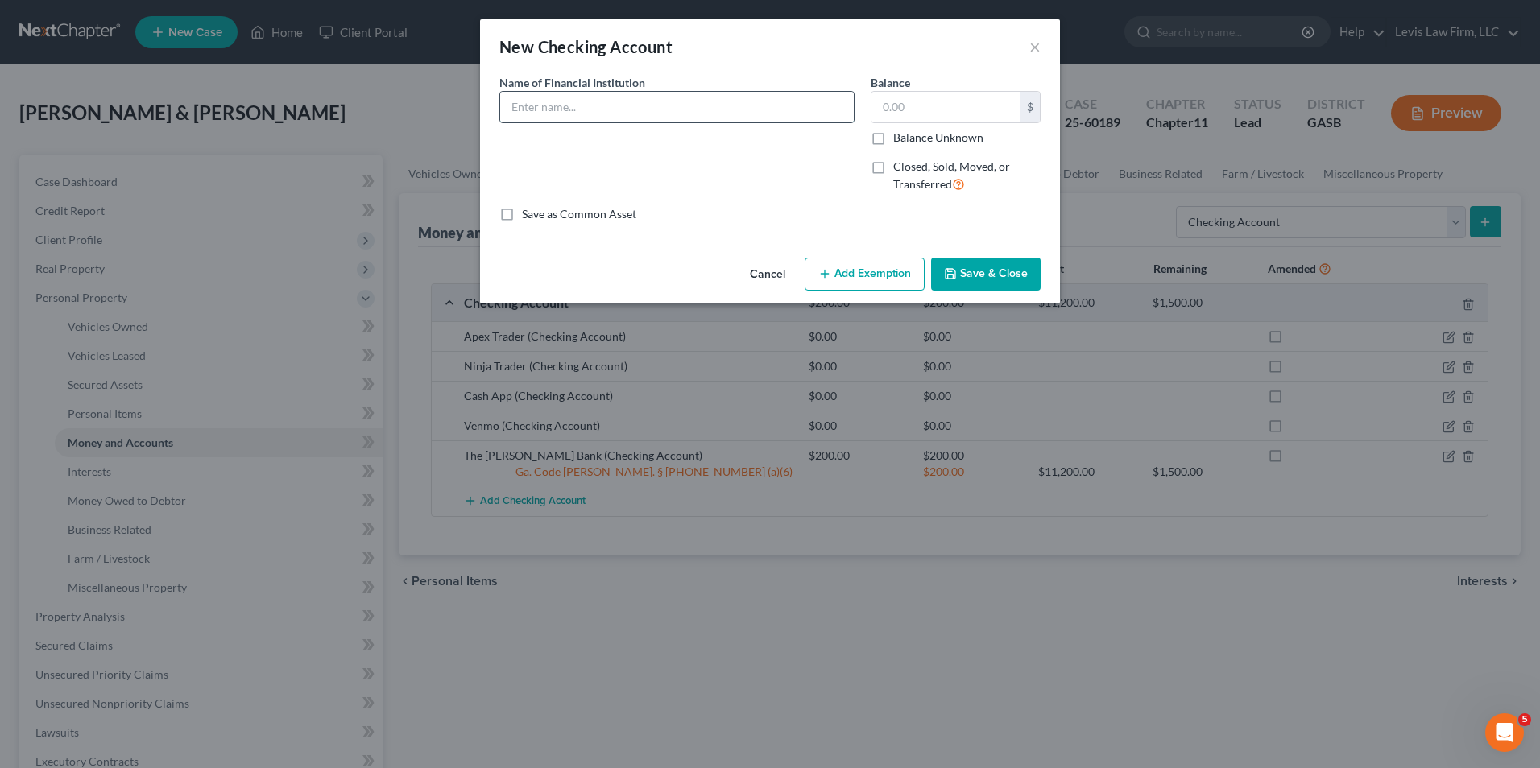
click at [524, 108] on input "text" at bounding box center [677, 107] width 354 height 31
type input "Uphold Investment - Bitcoin"
type input "23.55"
click at [864, 280] on button "Add Exemption" at bounding box center [865, 275] width 120 height 34
select select "2"
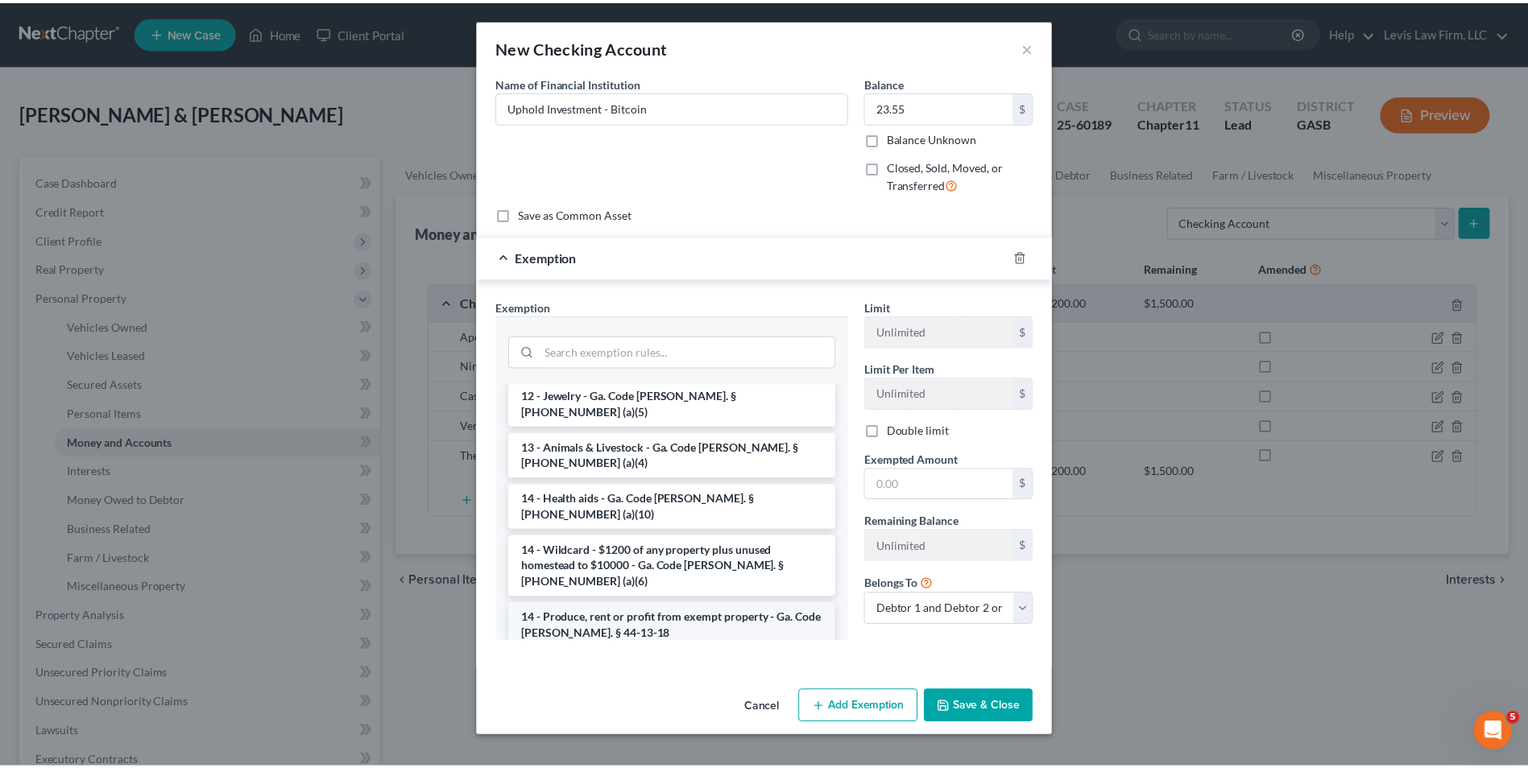
scroll to position [242, 0]
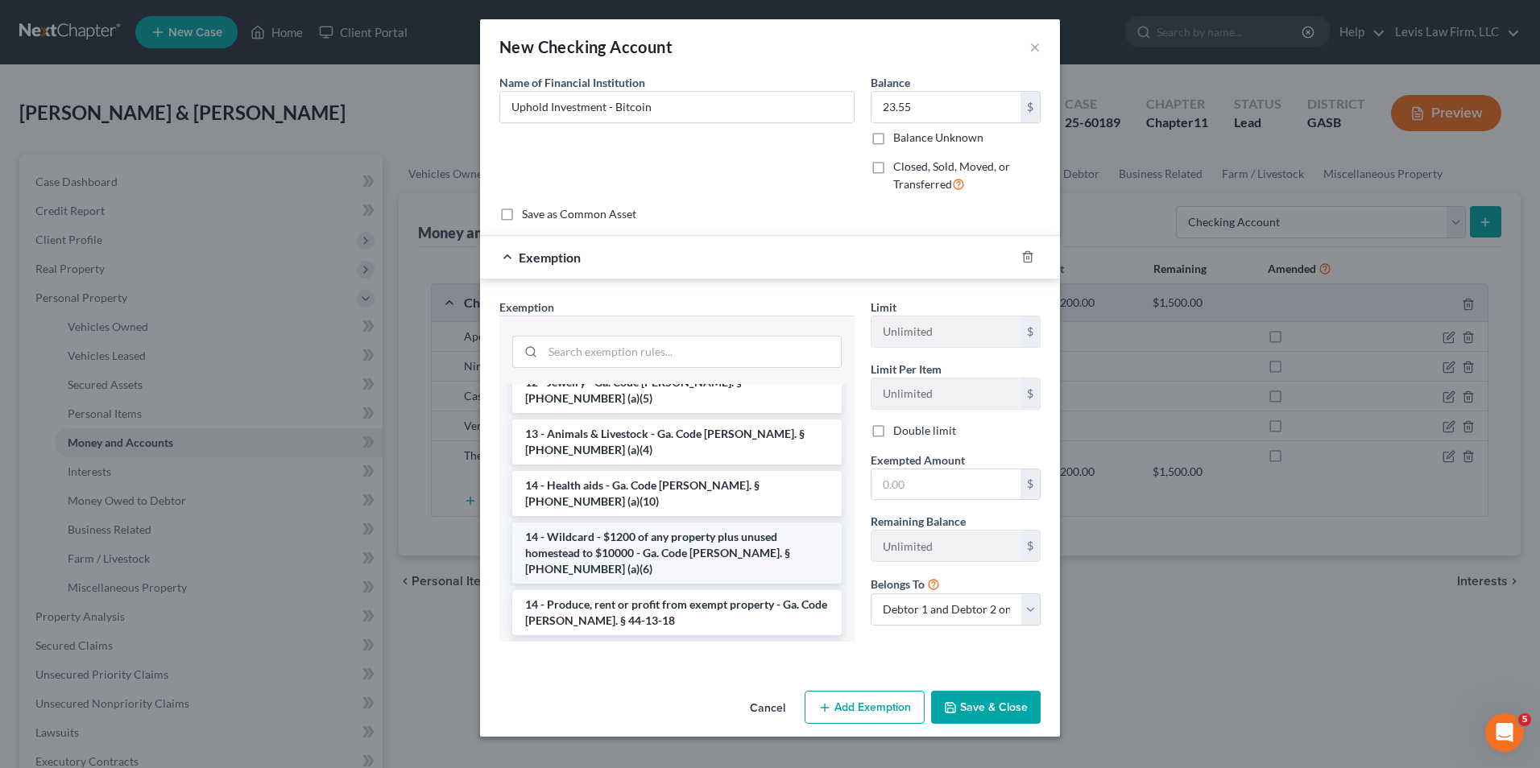
click at [749, 523] on li "14 - Wildcard - $1200 of any property plus unused homestead to $10000 - Ga. Cod…" at bounding box center [676, 553] width 329 height 61
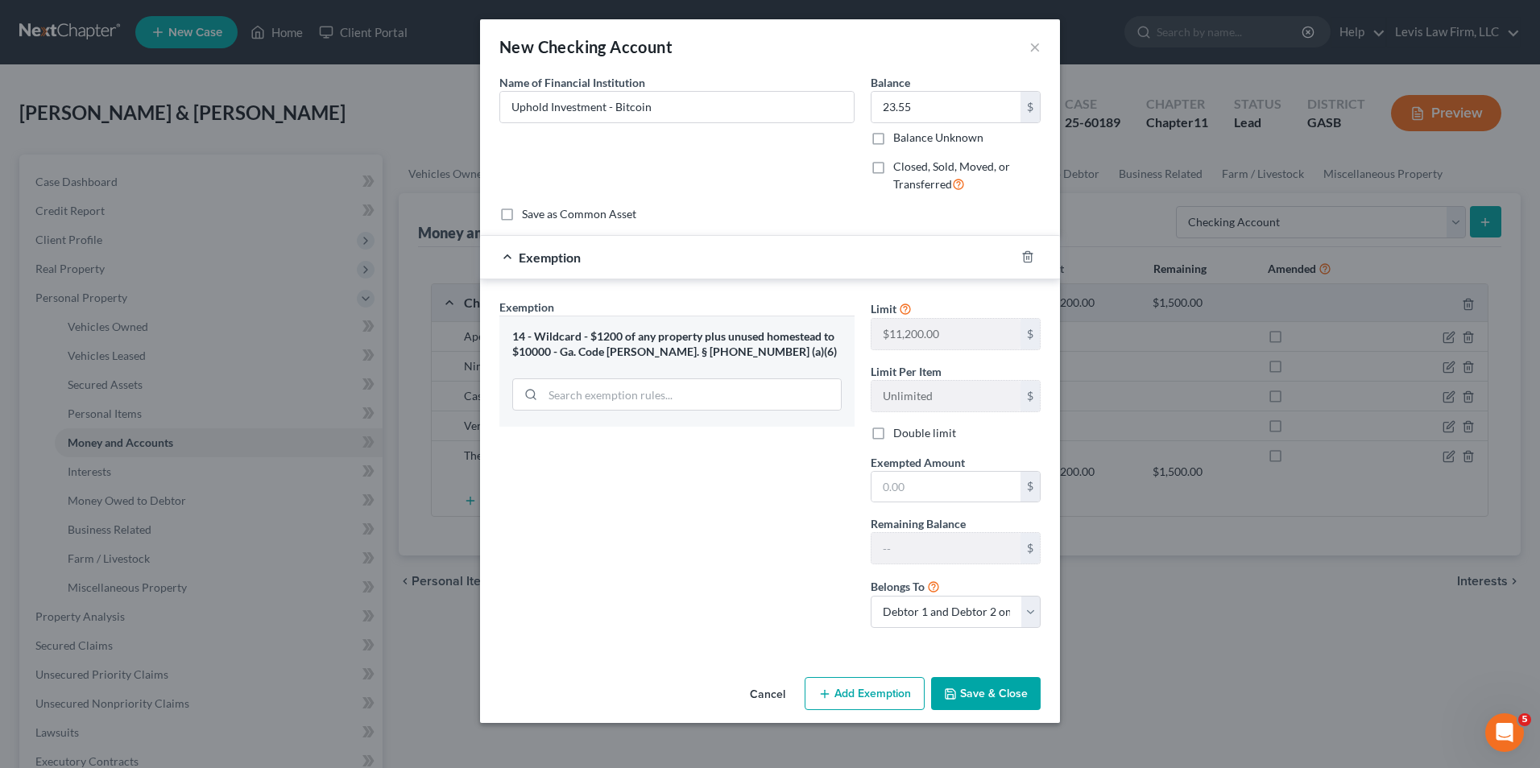
click at [858, 488] on div "Exemption Set must be selected for CA. Exemption * 14 - Wildcard - $1200 of any…" at bounding box center [676, 470] width 371 height 342
click at [893, 480] on input "text" at bounding box center [946, 487] width 149 height 31
type input "23.55"
click at [984, 694] on button "Save & Close" at bounding box center [986, 694] width 110 height 34
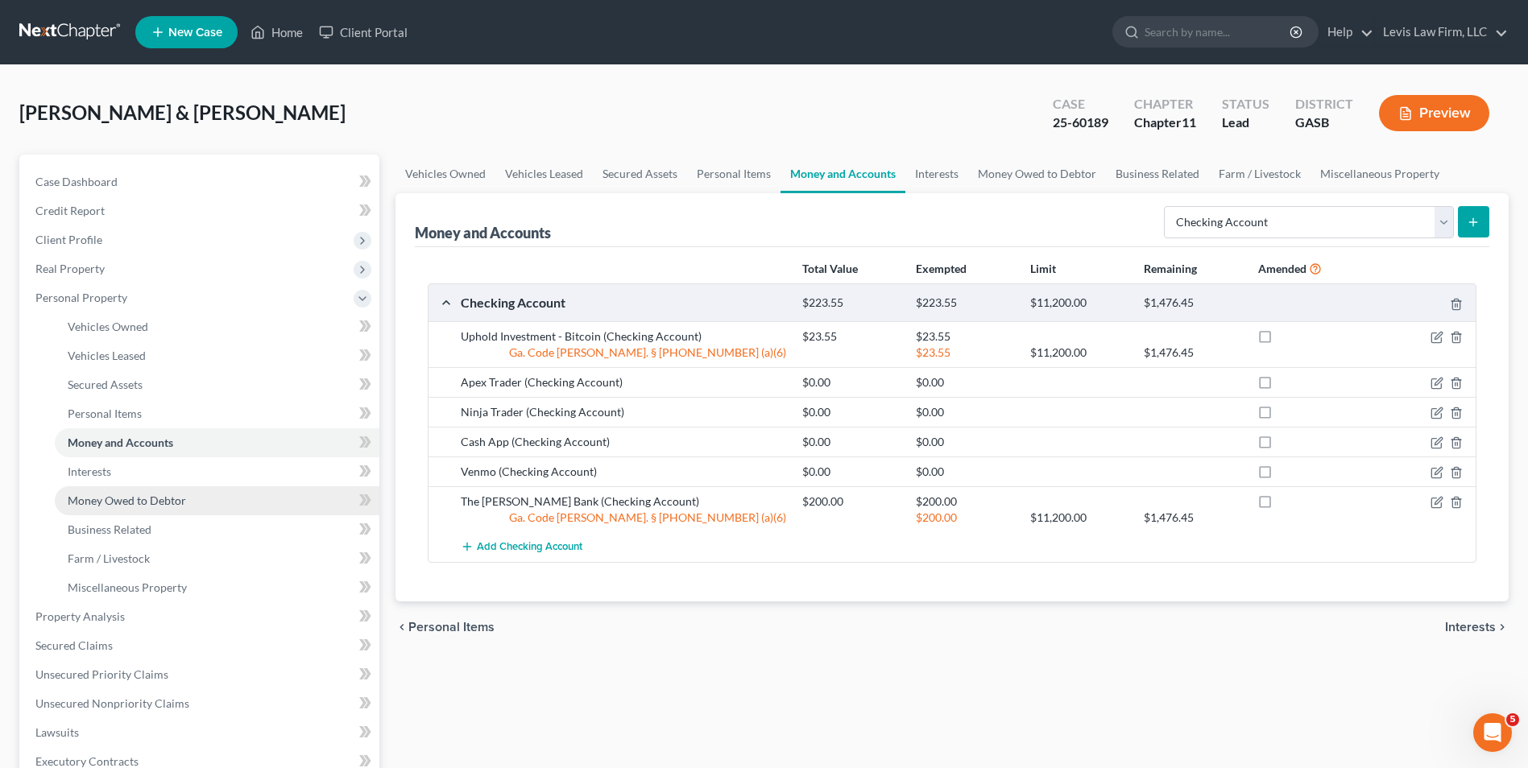
click at [173, 498] on span "Money Owed to Debtor" at bounding box center [127, 501] width 118 height 14
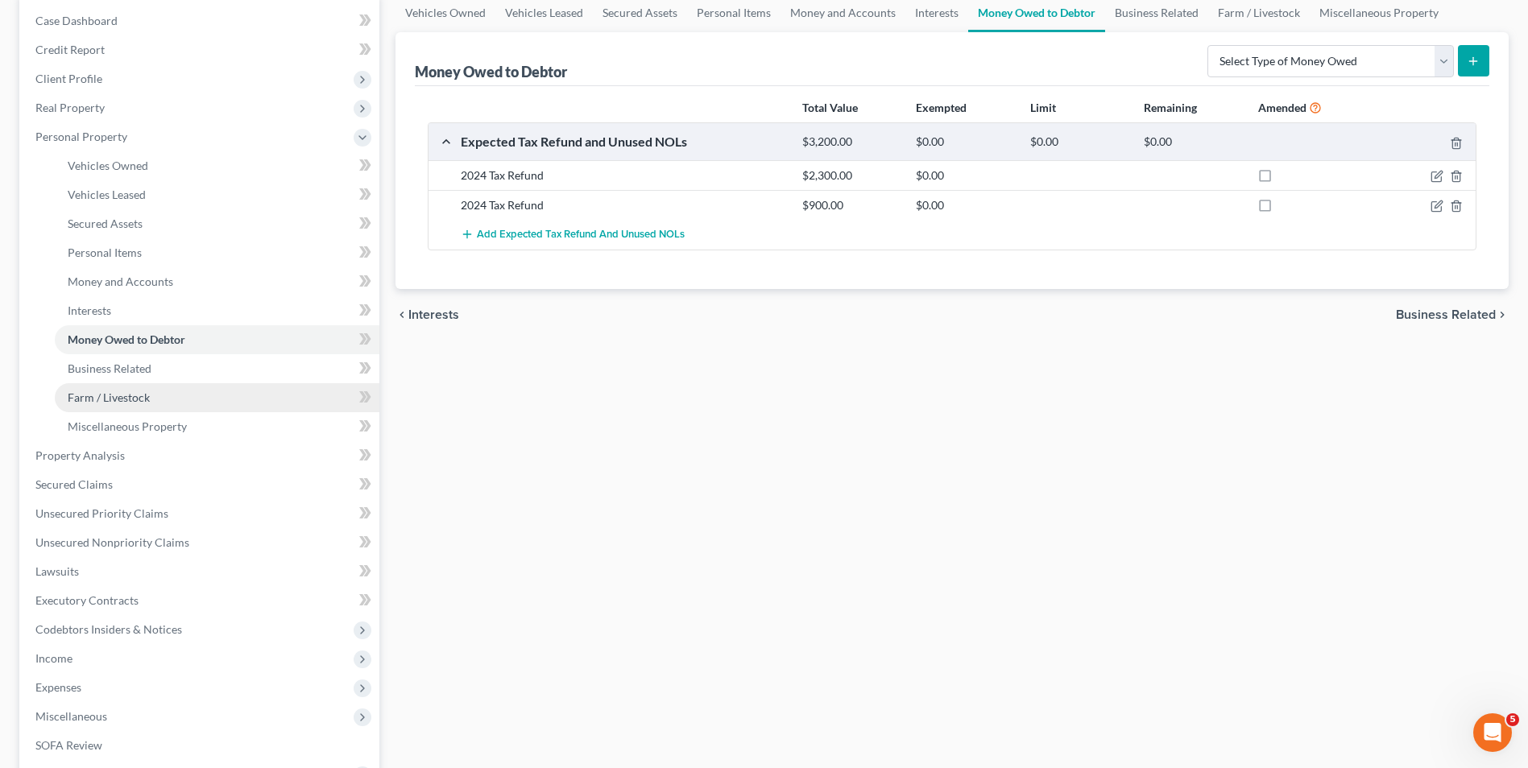
scroll to position [242, 0]
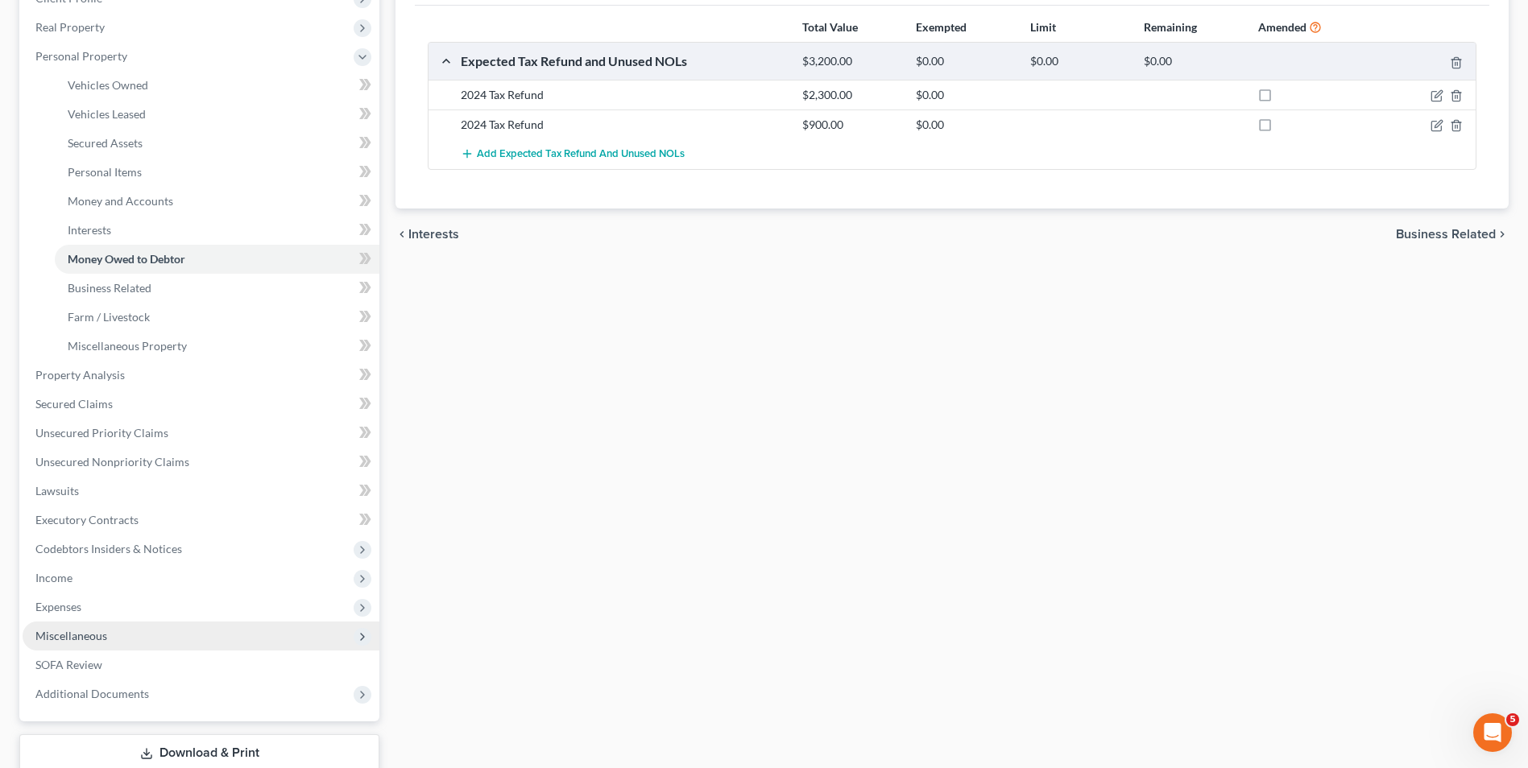
click at [101, 630] on span "Miscellaneous" at bounding box center [71, 636] width 72 height 14
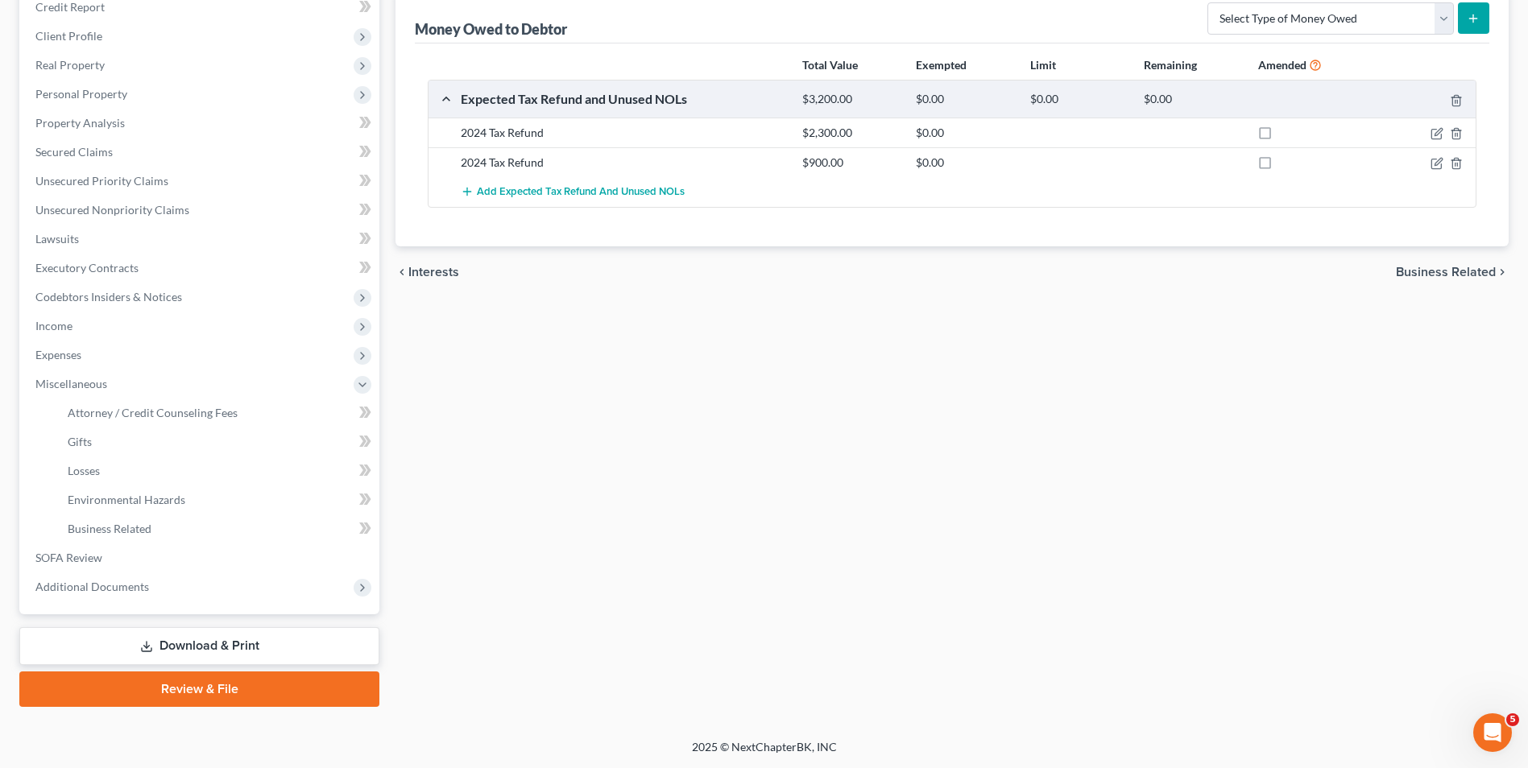
scroll to position [204, 0]
click at [76, 557] on span "SOFA Review" at bounding box center [68, 558] width 67 height 14
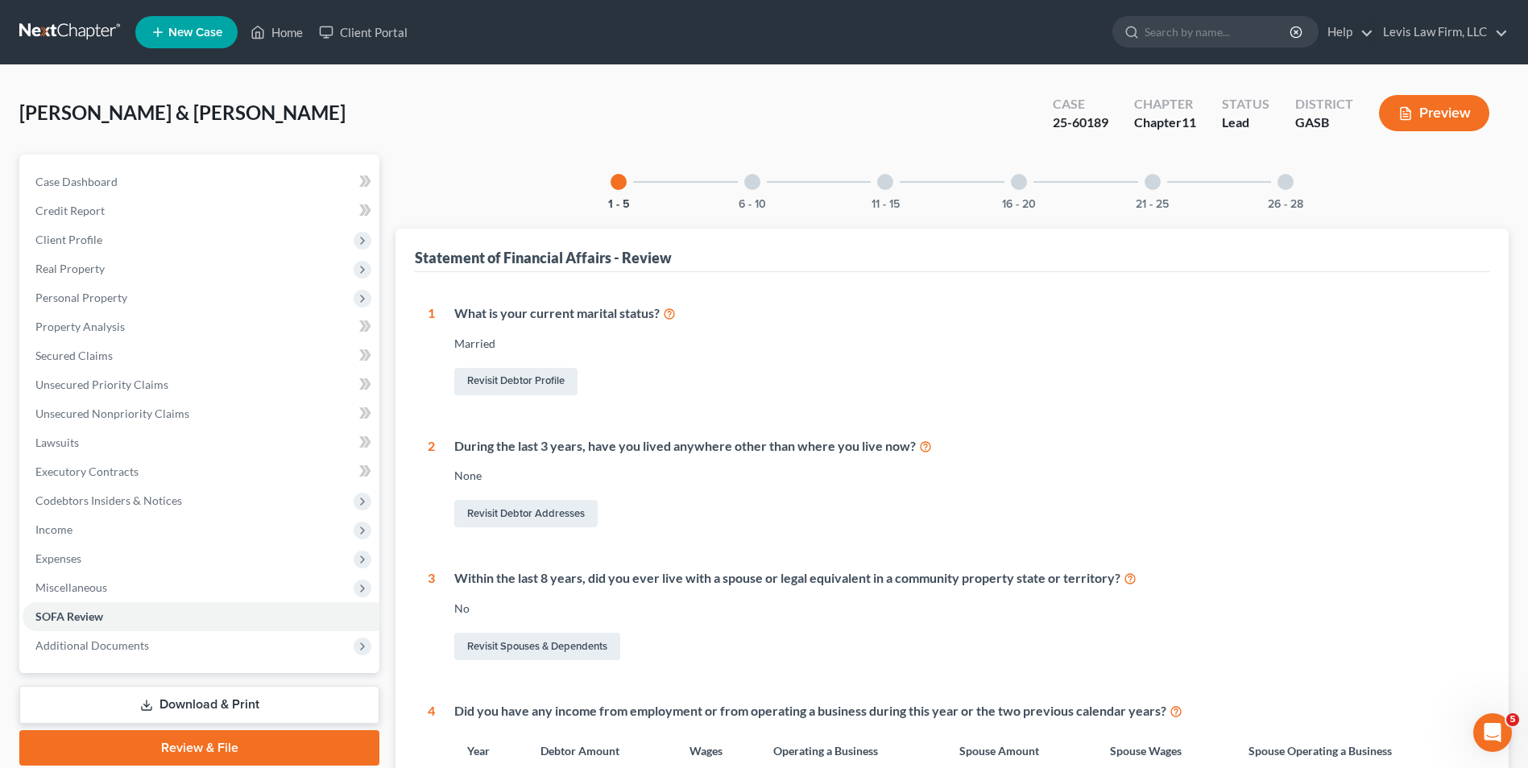
scroll to position [483, 0]
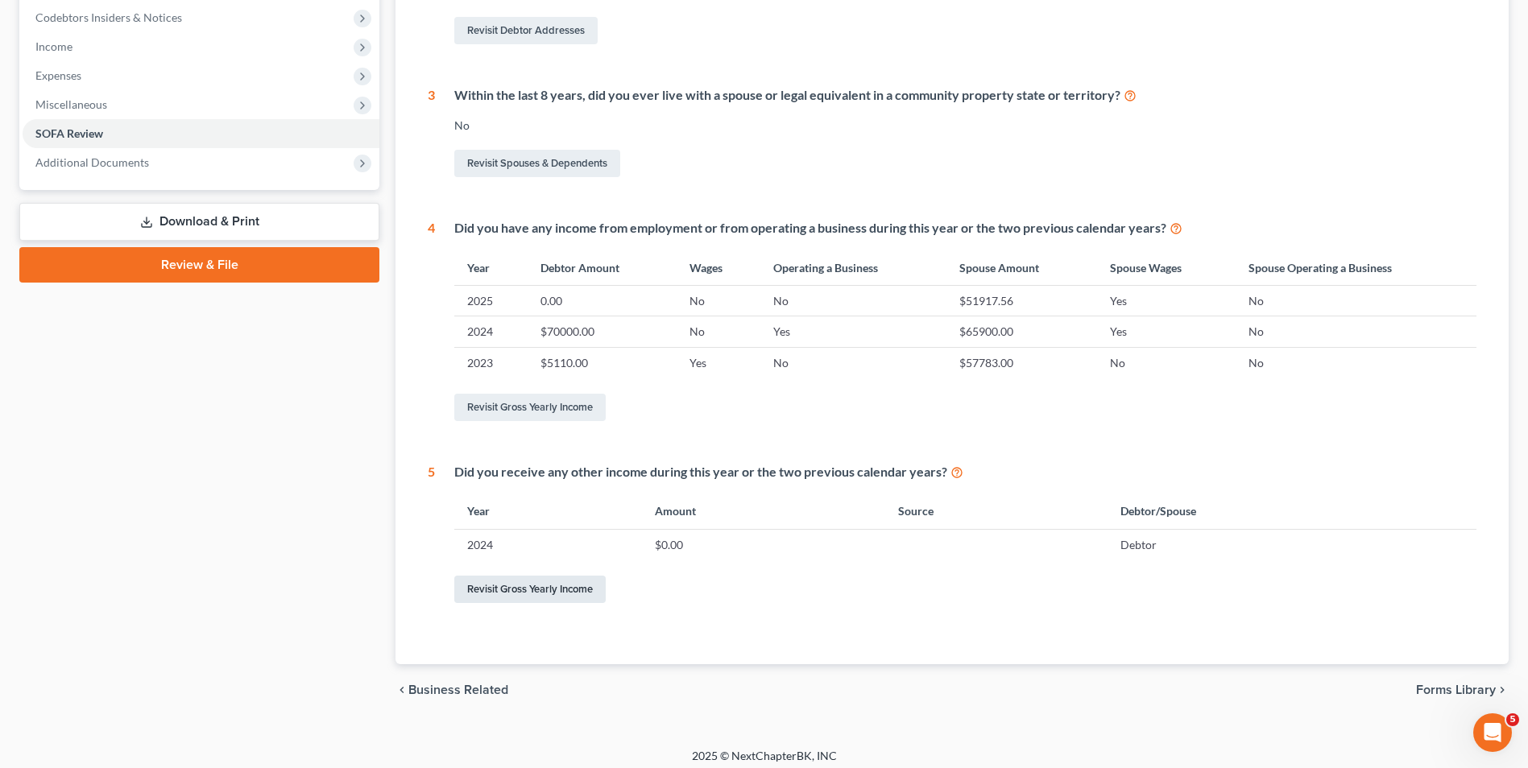
click at [531, 592] on link "Revisit Gross Yearly Income" at bounding box center [529, 589] width 151 height 27
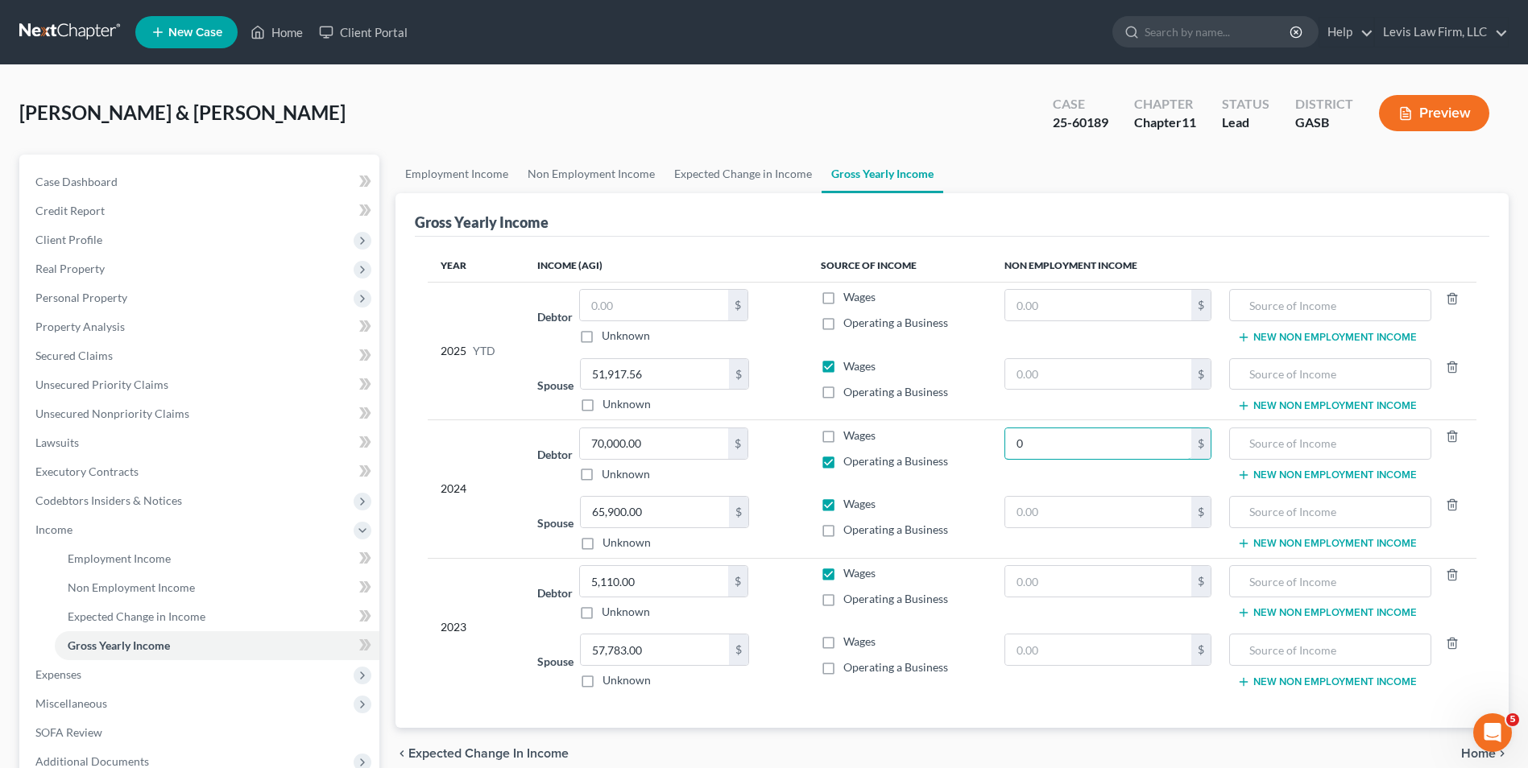
type input "0"
click at [843, 642] on label "Wages" at bounding box center [859, 642] width 32 height 16
click at [850, 642] on input "Wages" at bounding box center [855, 639] width 10 height 10
checkbox input "true"
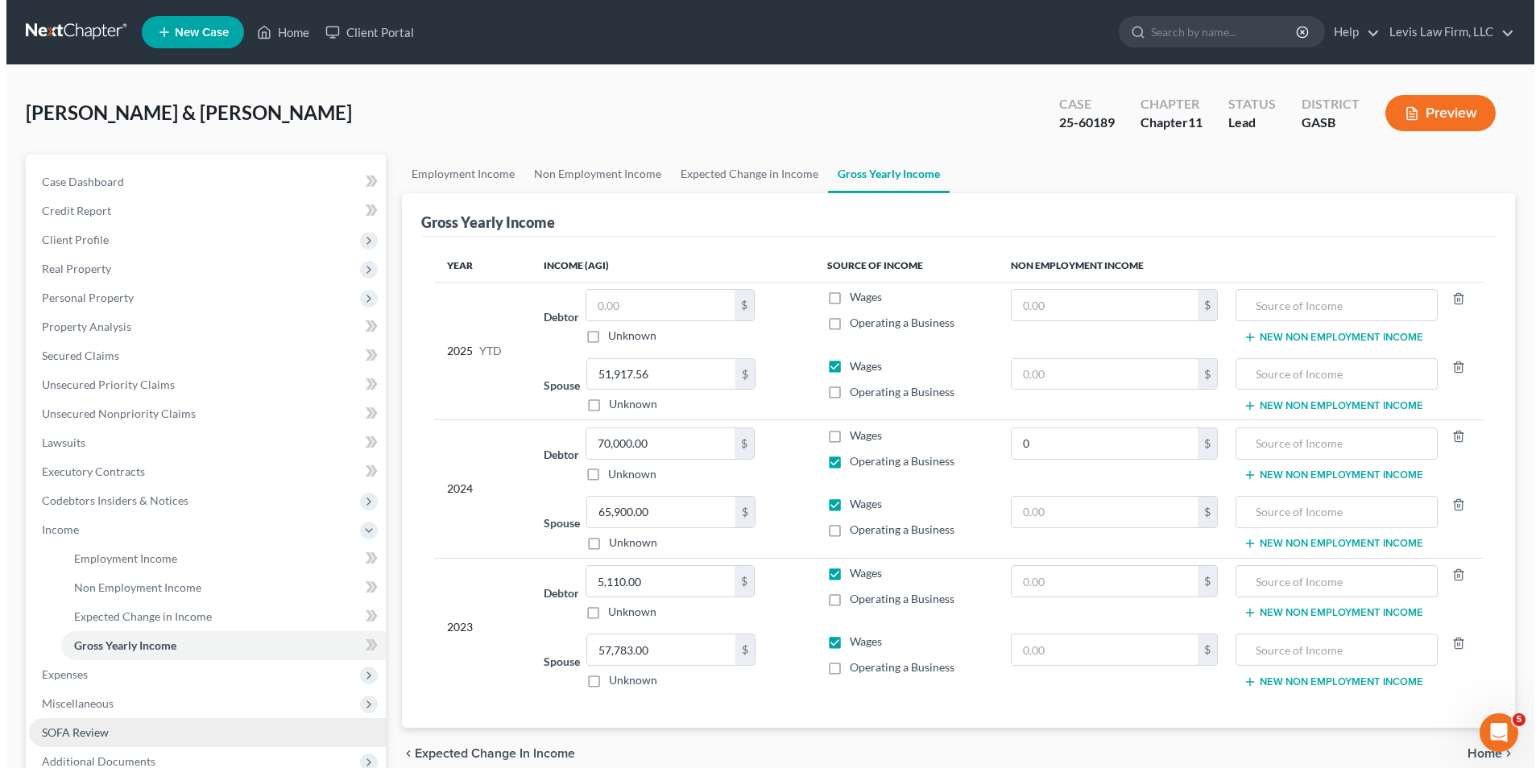
scroll to position [175, 0]
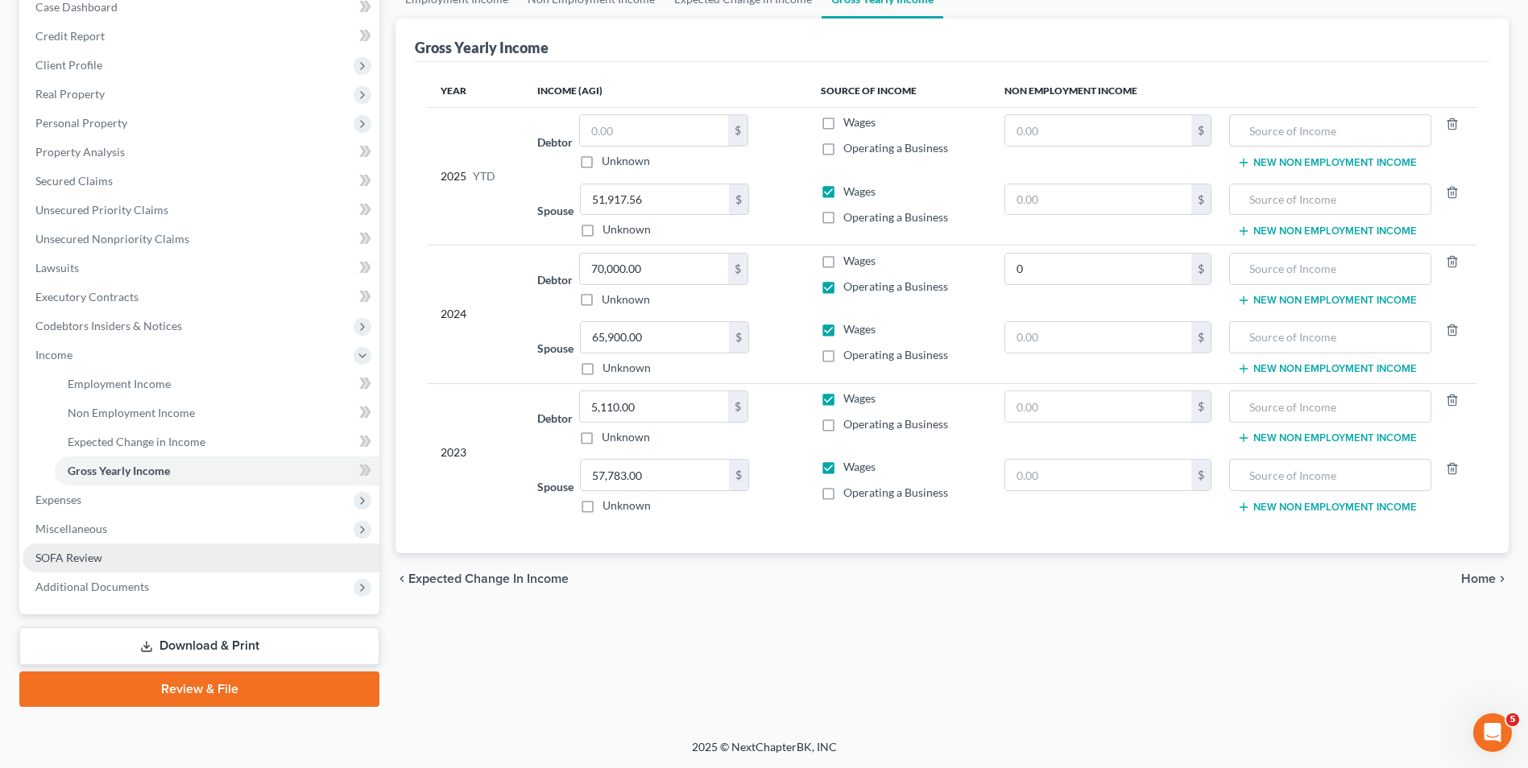
click at [62, 555] on span "SOFA Review" at bounding box center [68, 558] width 67 height 14
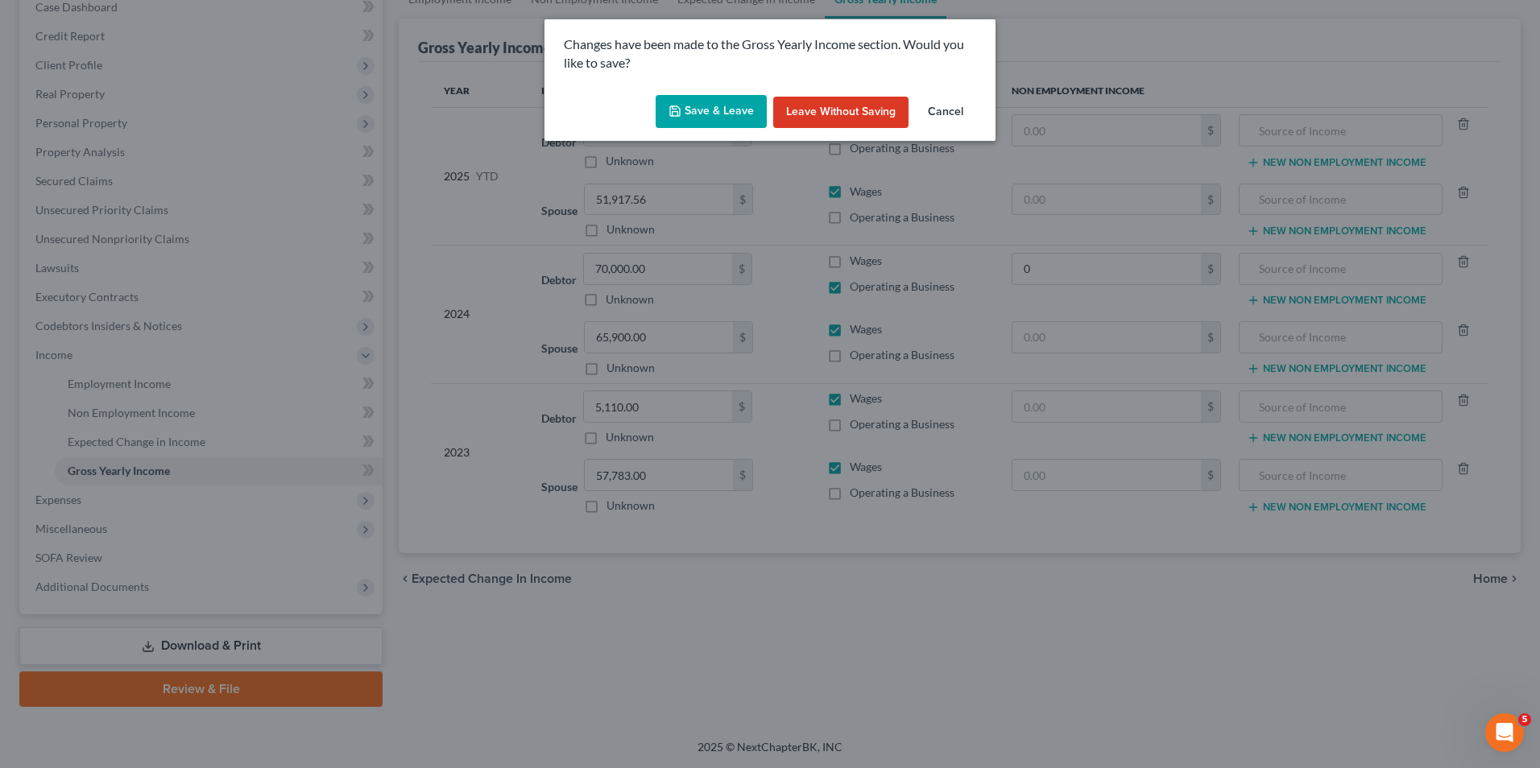
click at [709, 106] on button "Save & Leave" at bounding box center [711, 112] width 111 height 34
type input "0.00"
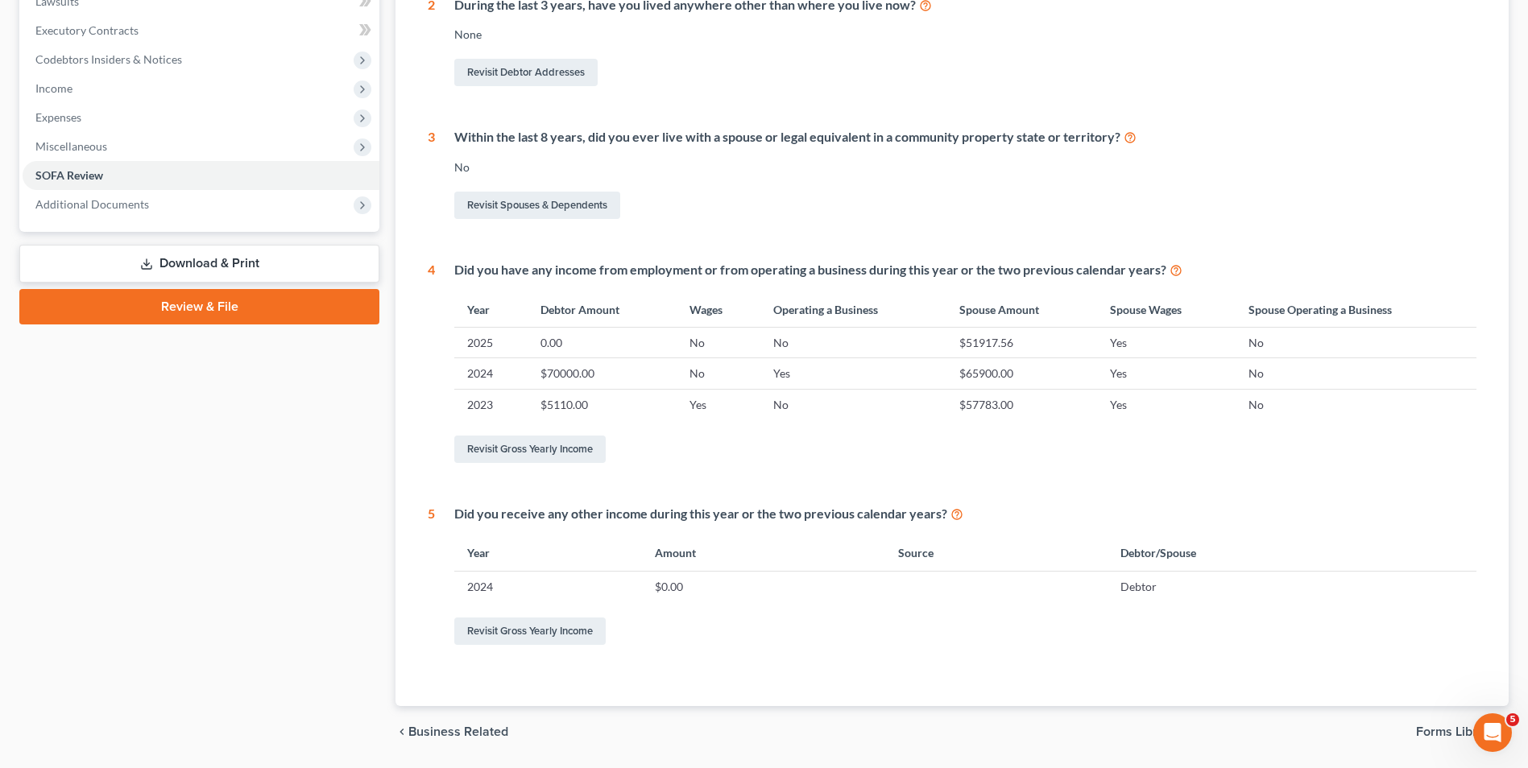
scroll to position [483, 0]
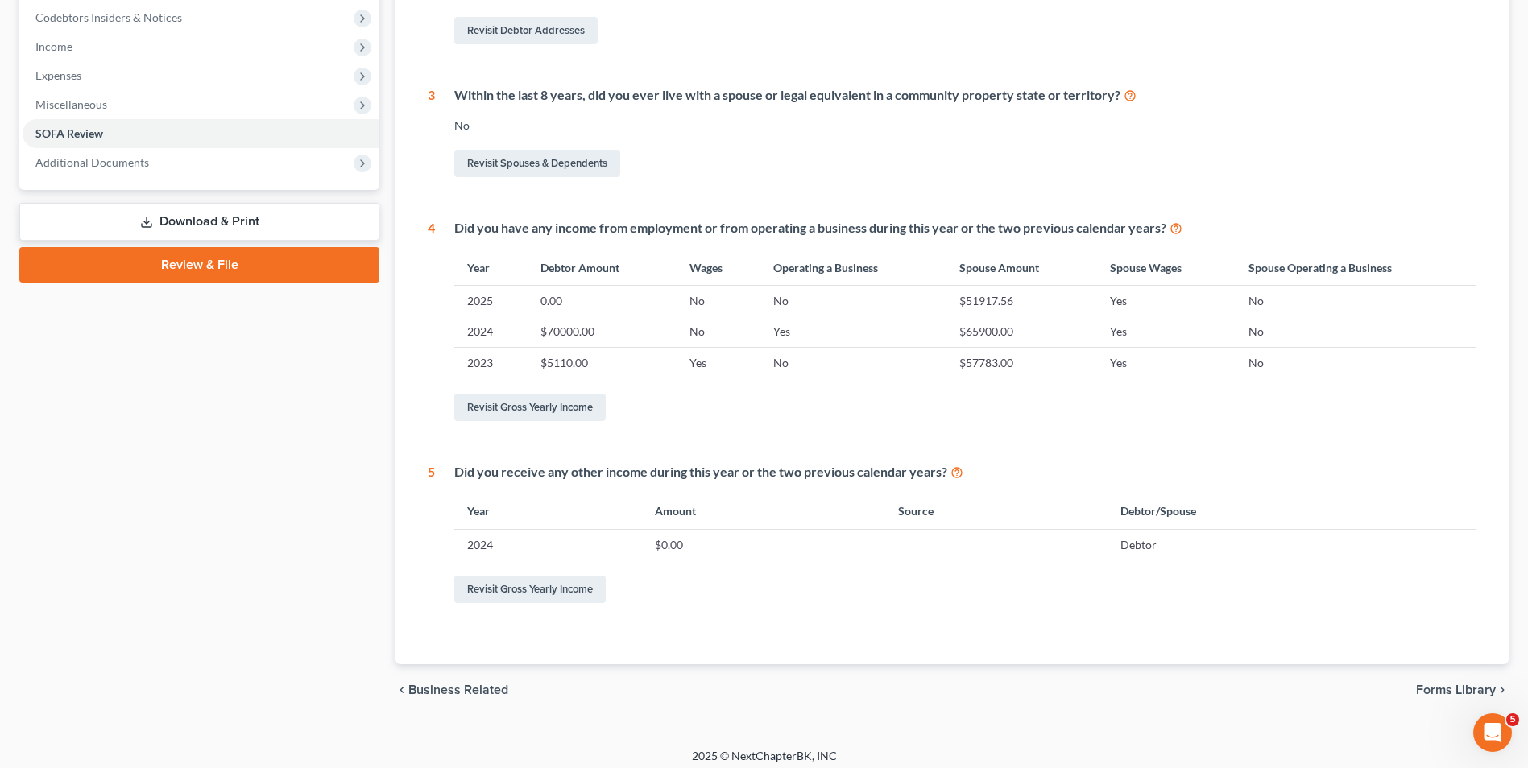
click at [483, 546] on td "2024" at bounding box center [548, 544] width 188 height 31
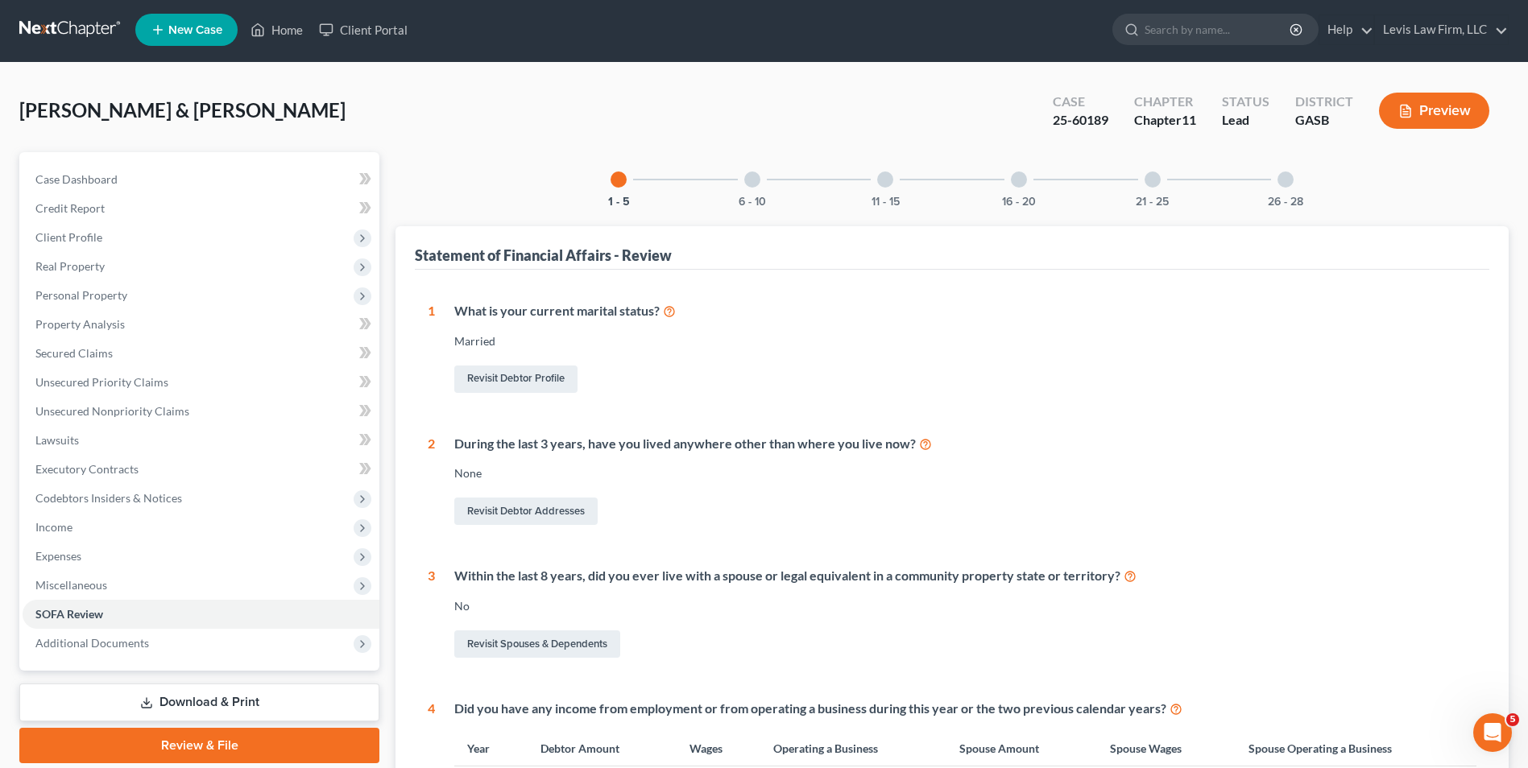
scroll to position [0, 0]
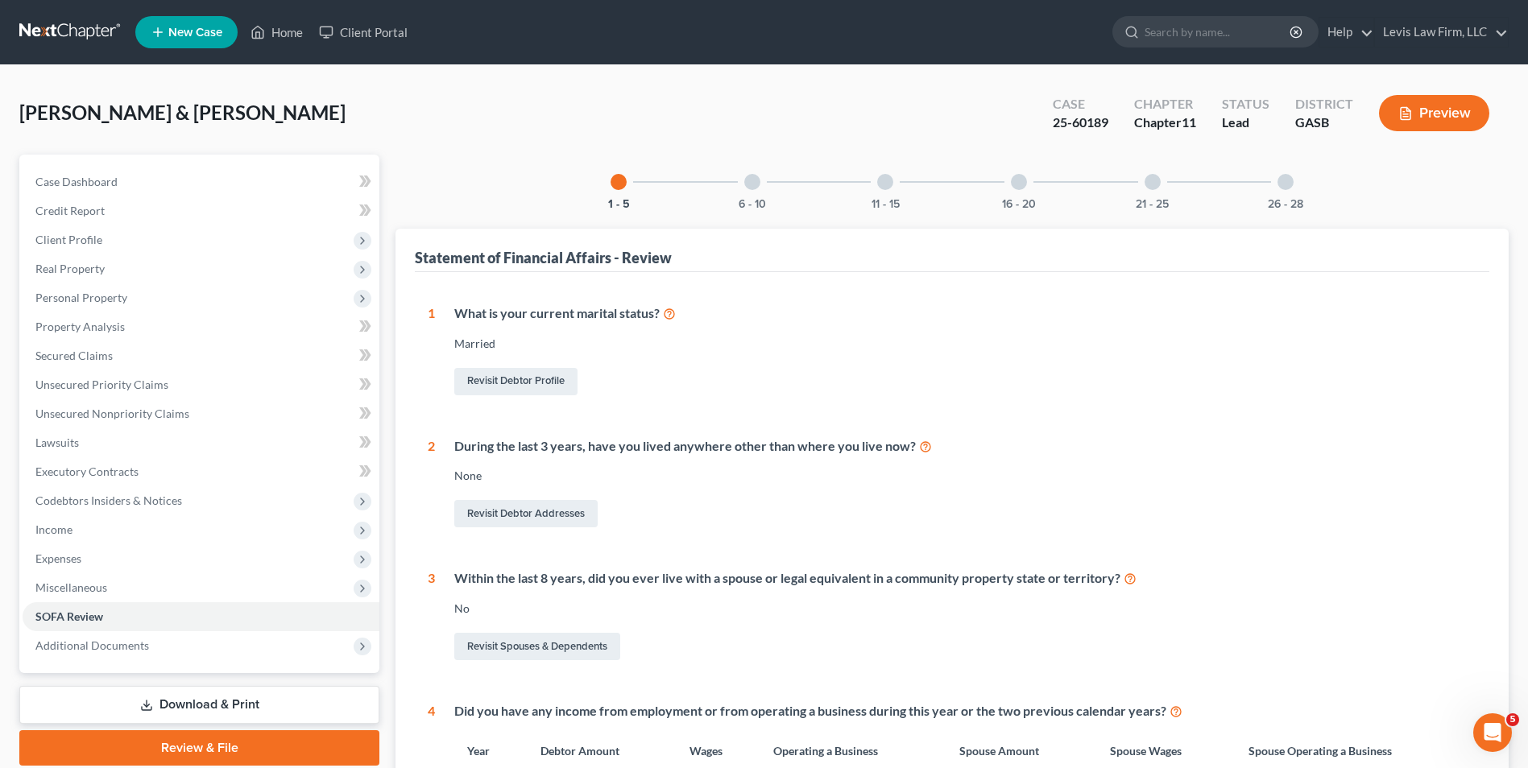
click at [752, 180] on div at bounding box center [752, 182] width 16 height 16
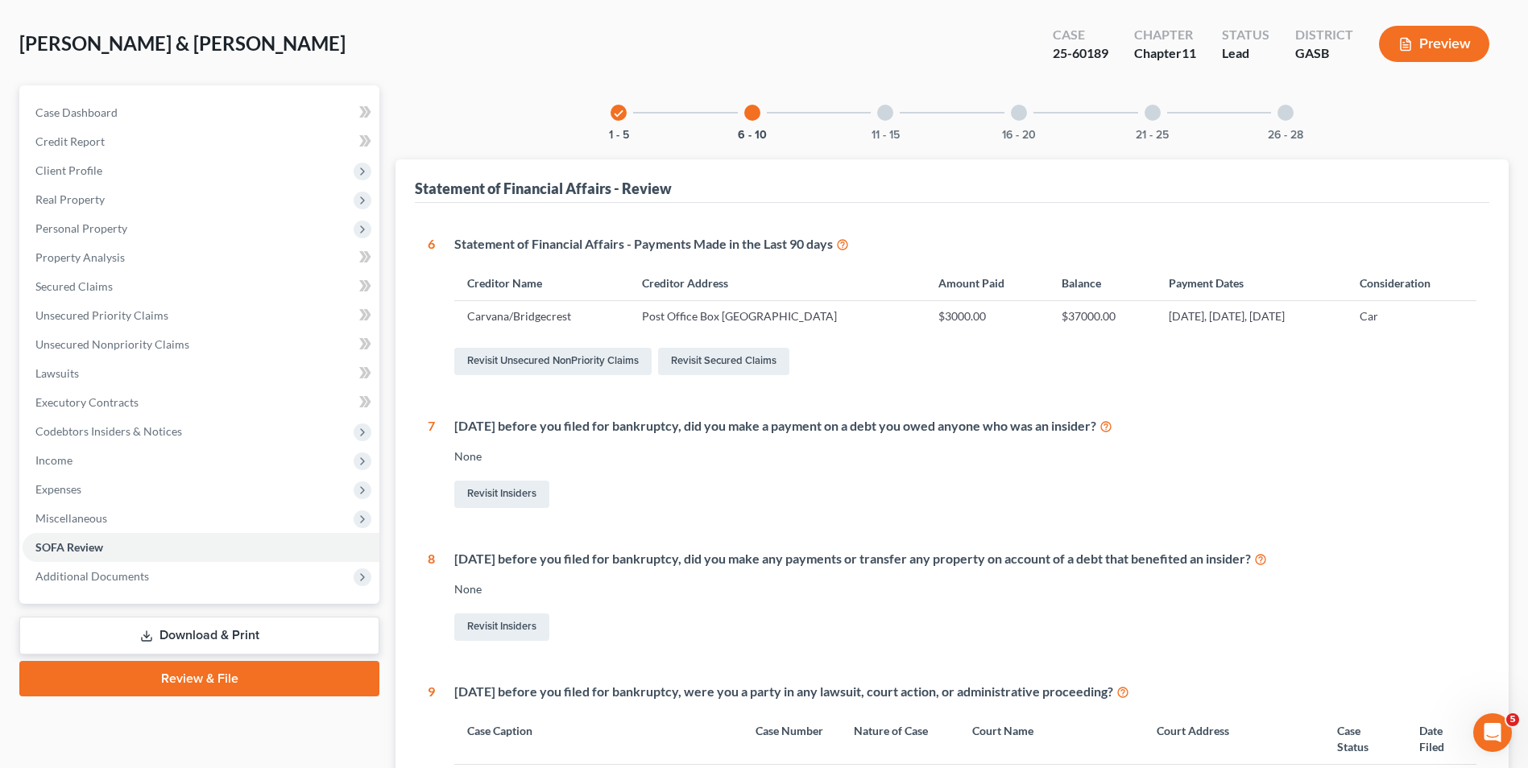
scroll to position [27, 0]
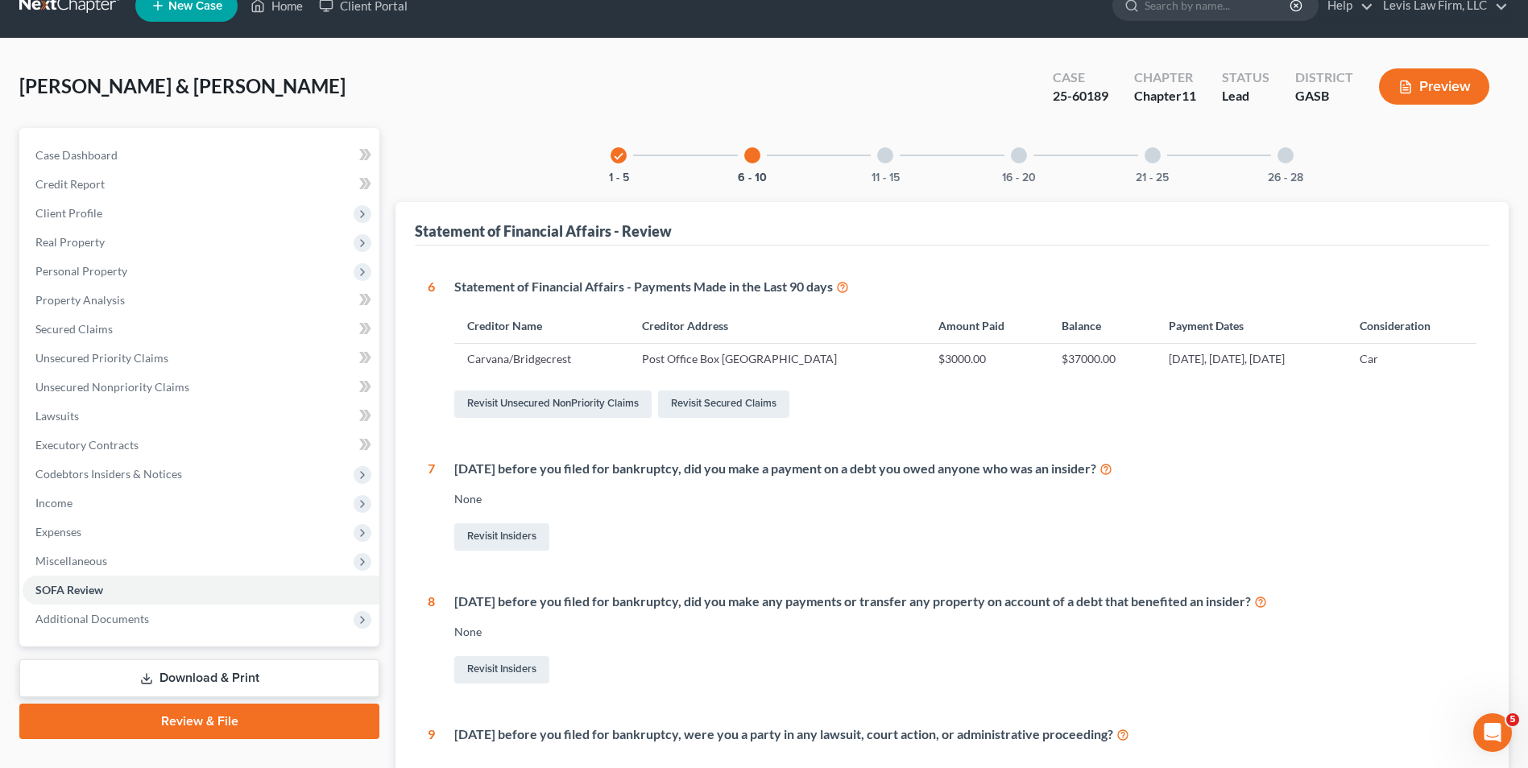
click at [885, 155] on div at bounding box center [885, 155] width 16 height 16
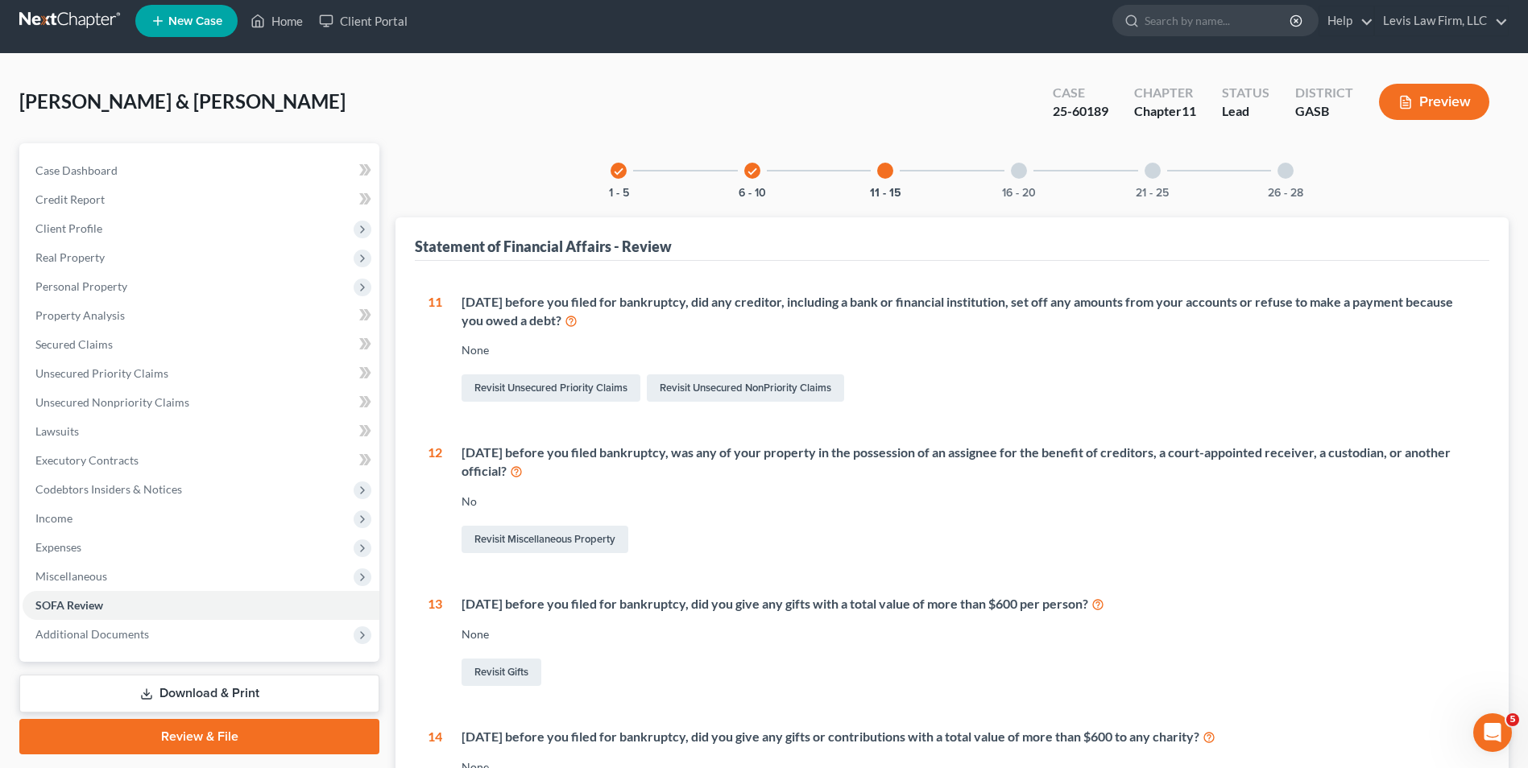
scroll to position [0, 0]
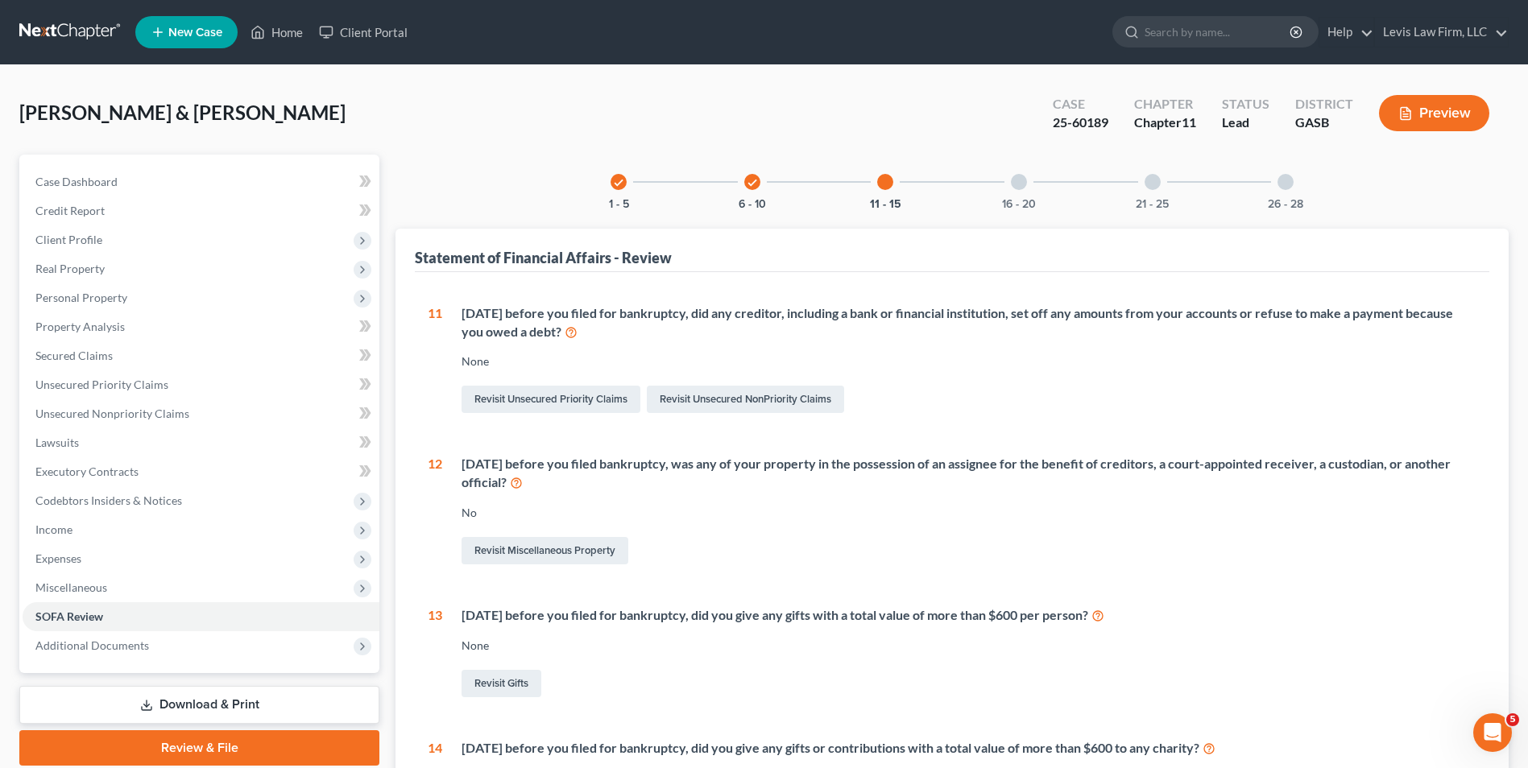
click at [1016, 185] on div at bounding box center [1019, 182] width 16 height 16
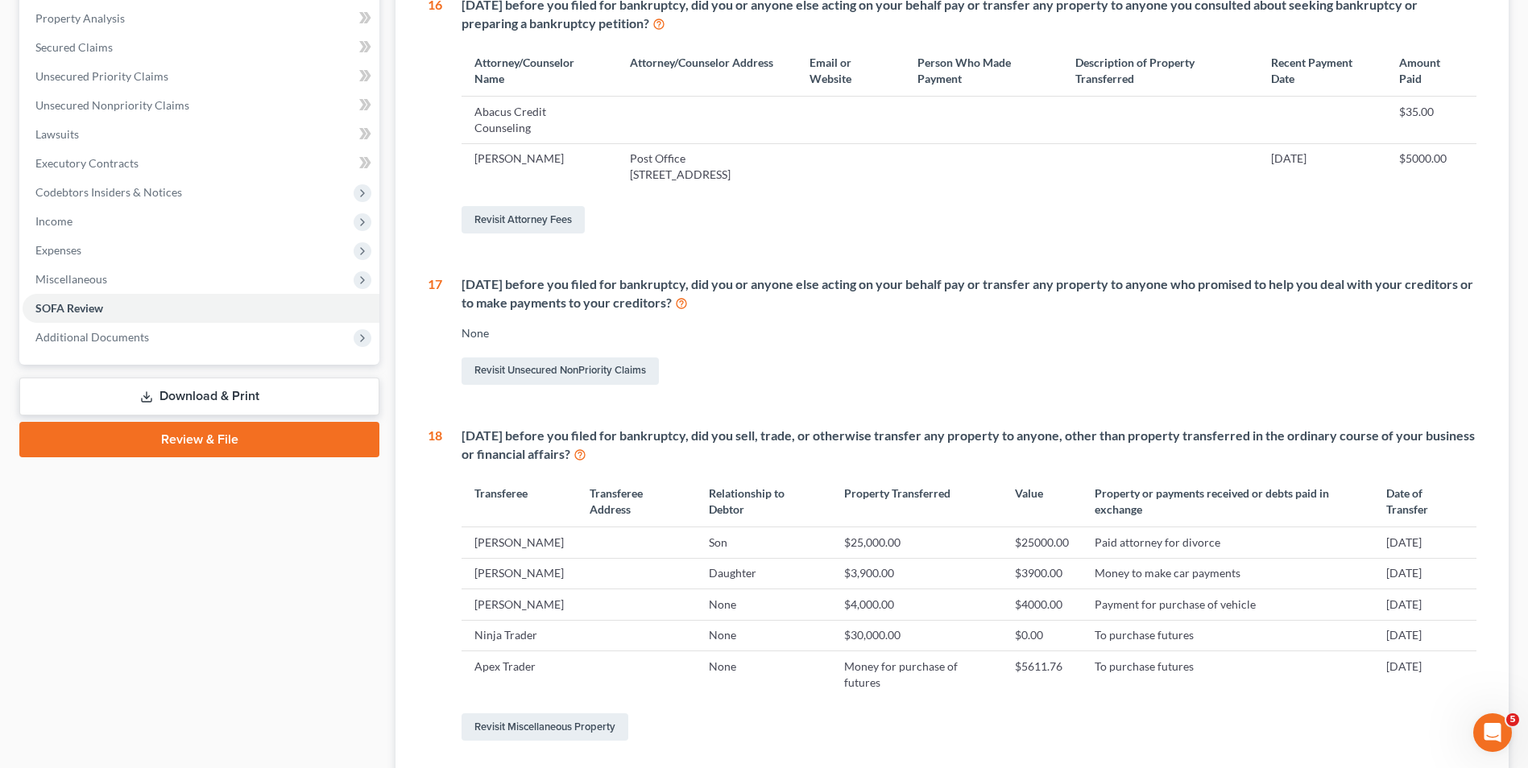
scroll to position [403, 0]
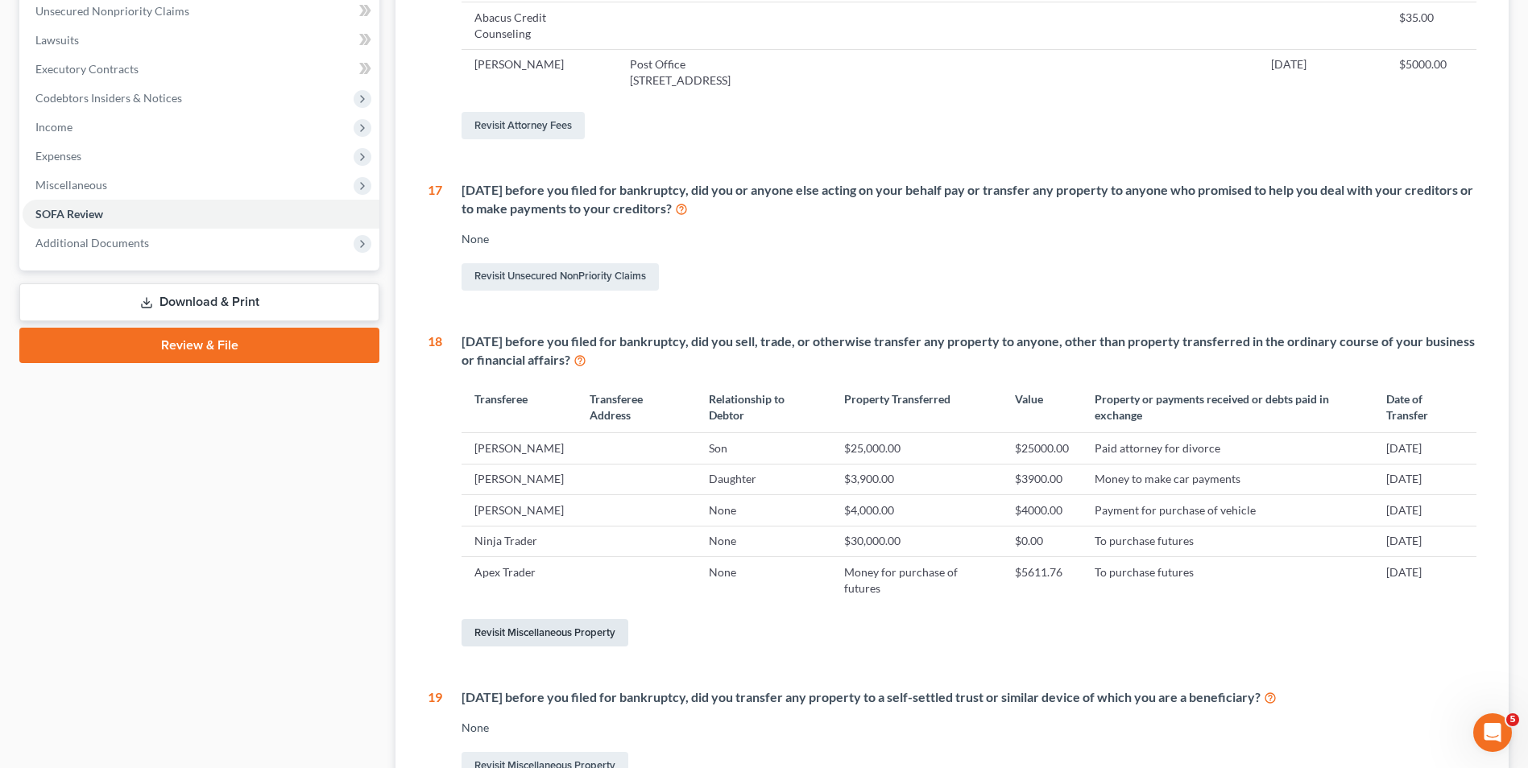
drag, startPoint x: 557, startPoint y: 650, endPoint x: 534, endPoint y: 621, distance: 36.7
click at [557, 647] on link "Revisit Miscellaneous Property" at bounding box center [545, 632] width 167 height 27
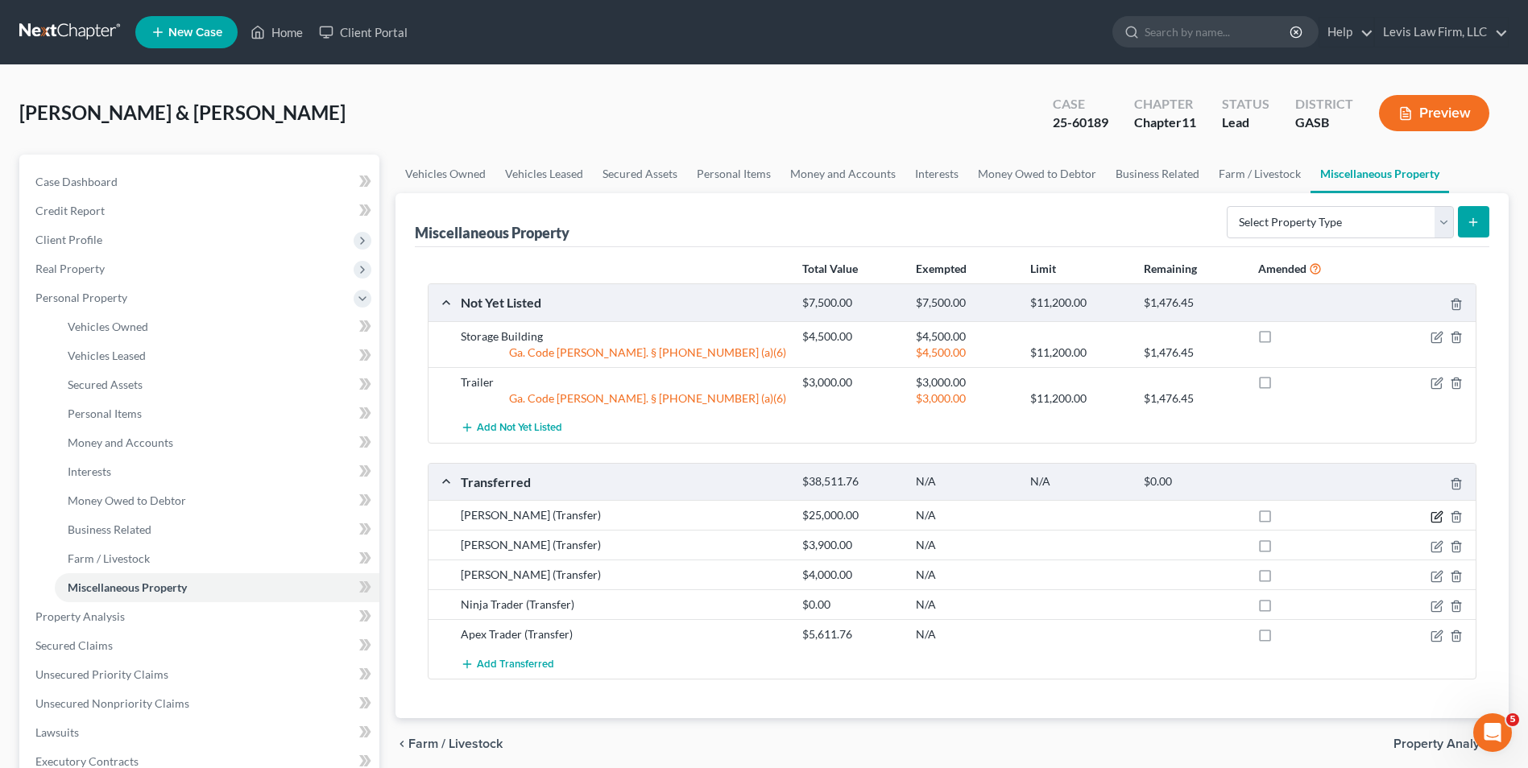
click at [1435, 517] on icon "button" at bounding box center [1438, 514] width 7 height 7
select select "Ordinary ([DATE])"
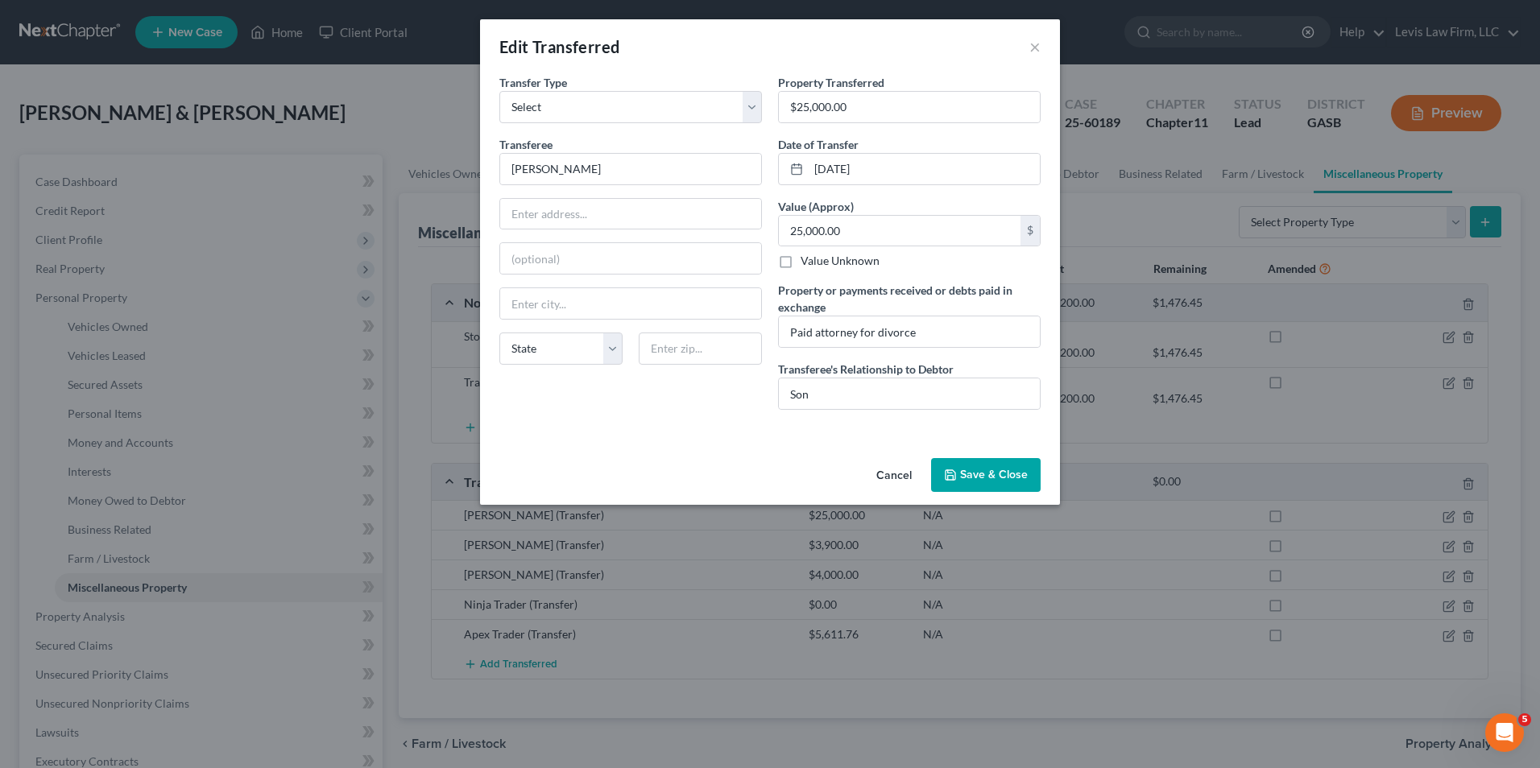
click at [975, 474] on button "Save & Close" at bounding box center [986, 475] width 110 height 34
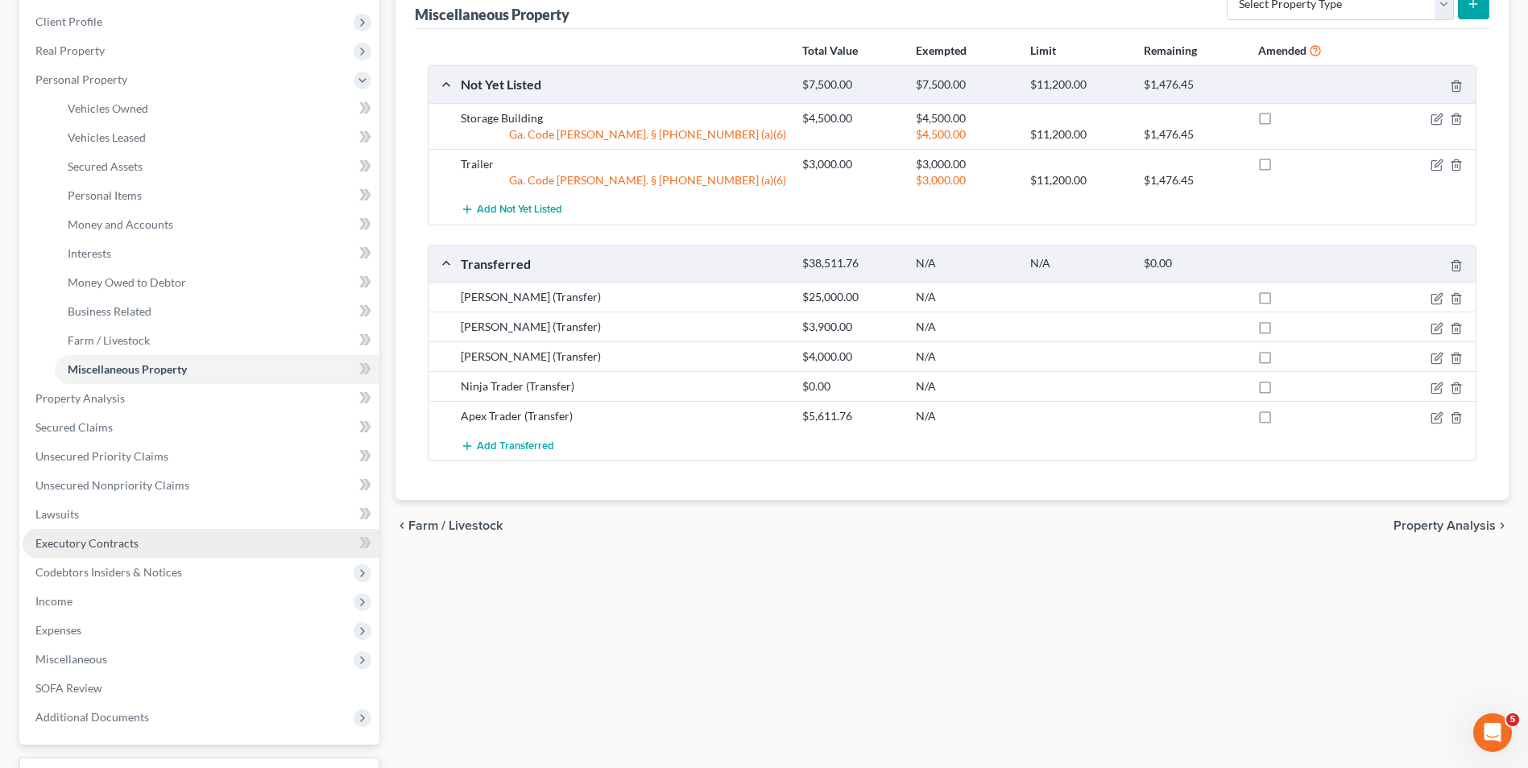
scroll to position [242, 0]
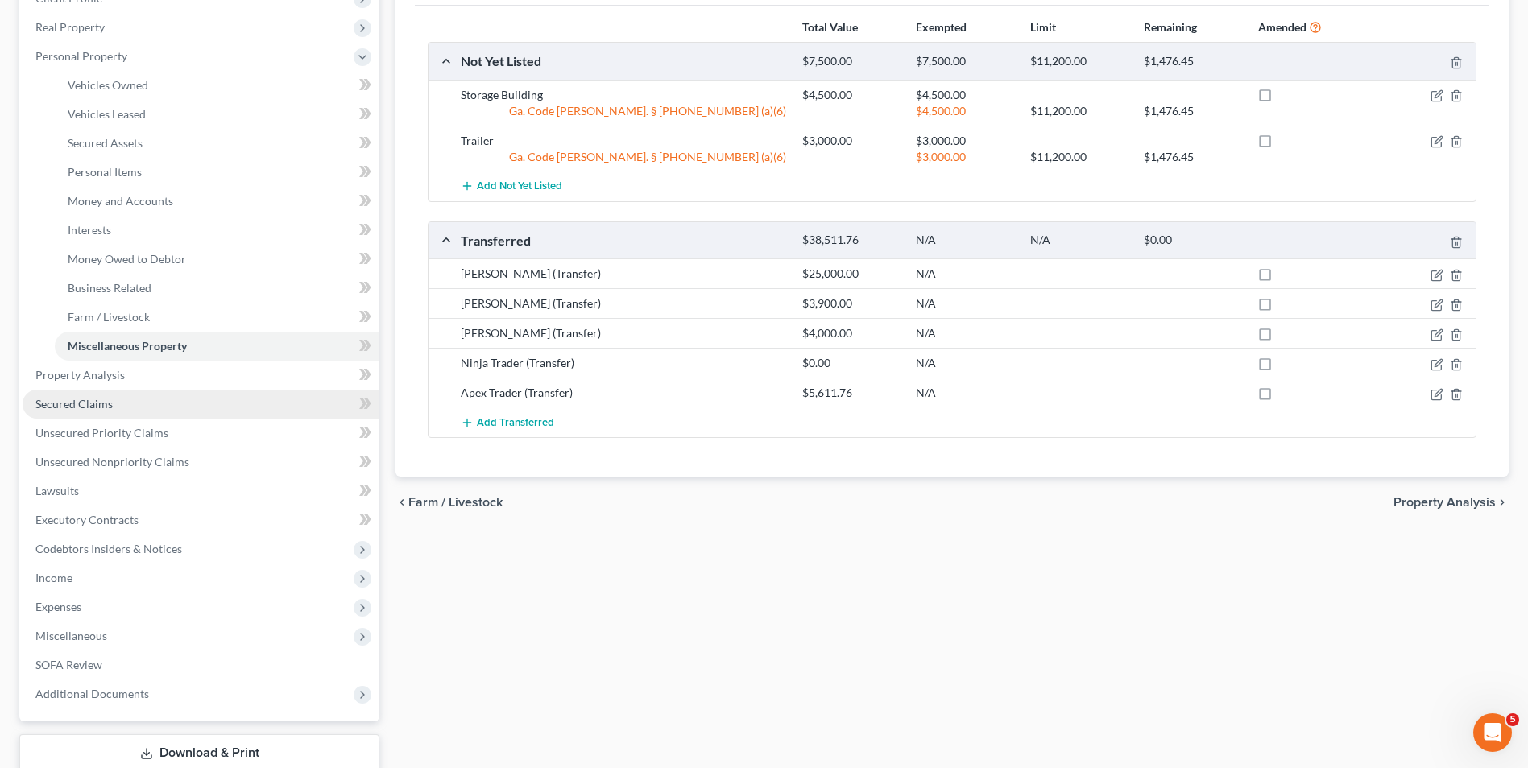
drag, startPoint x: 97, startPoint y: 400, endPoint x: 149, endPoint y: 412, distance: 53.7
click at [97, 400] on span "Secured Claims" at bounding box center [73, 404] width 77 height 14
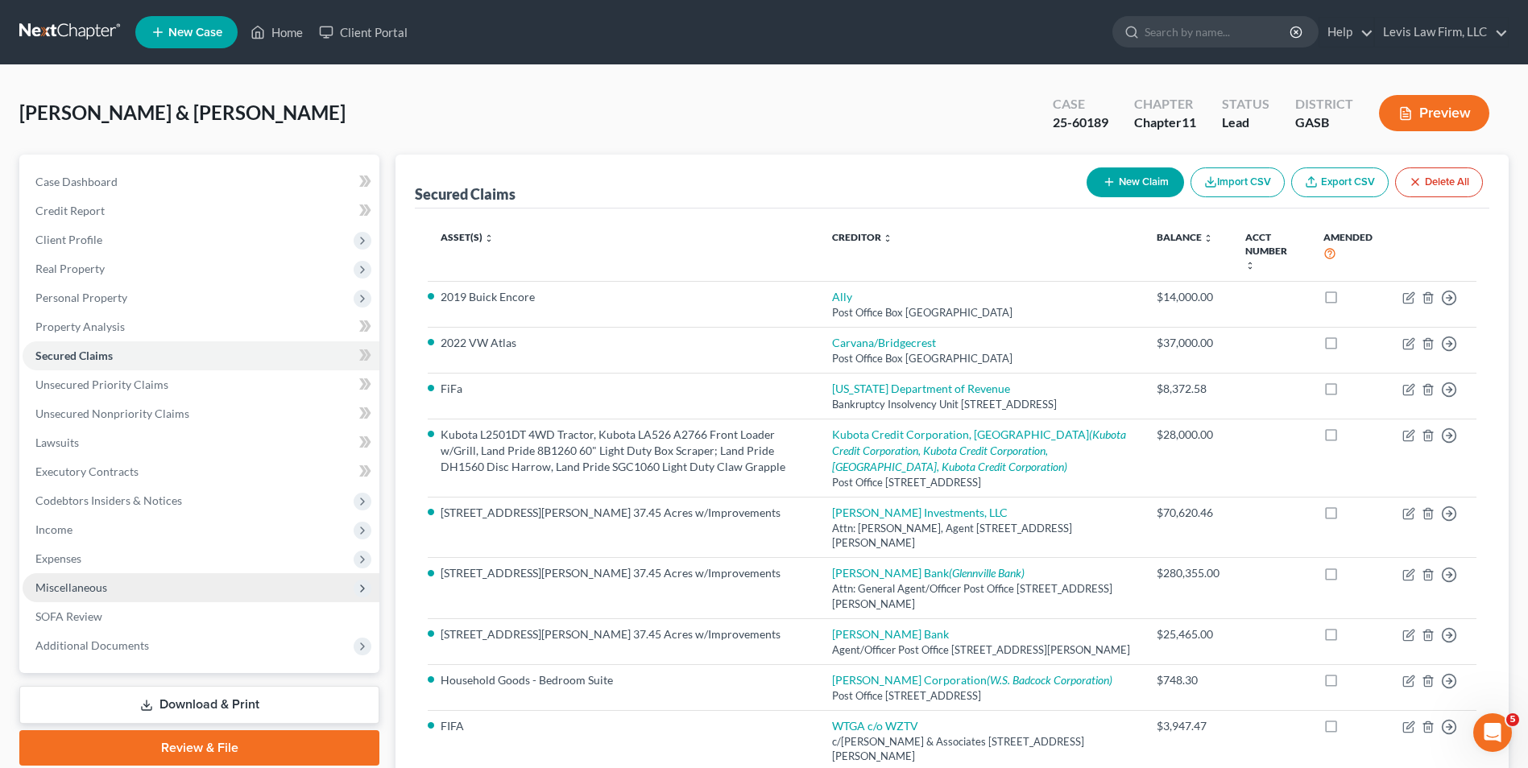
click at [99, 577] on span "Miscellaneous" at bounding box center [201, 588] width 357 height 29
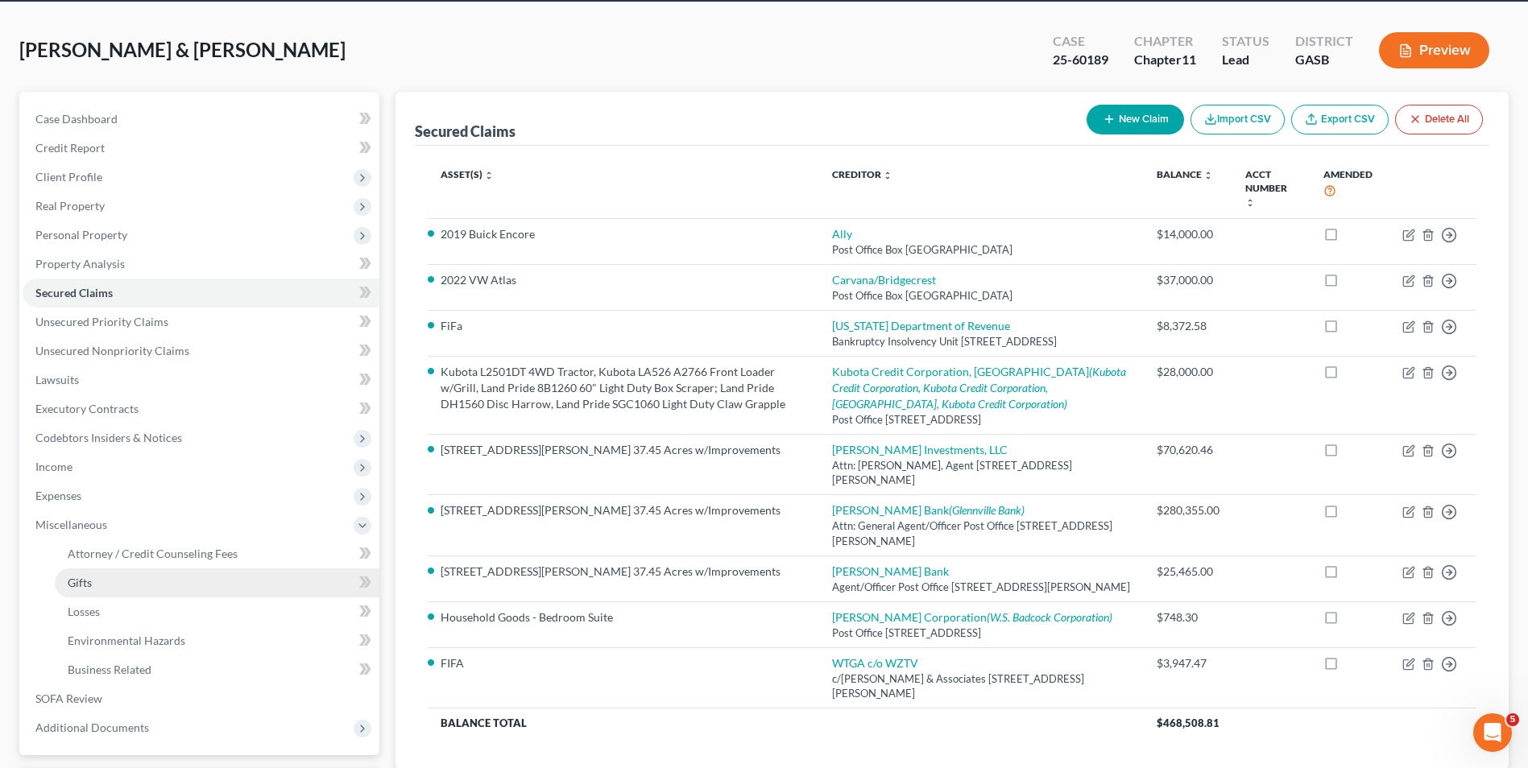
scroll to position [81, 0]
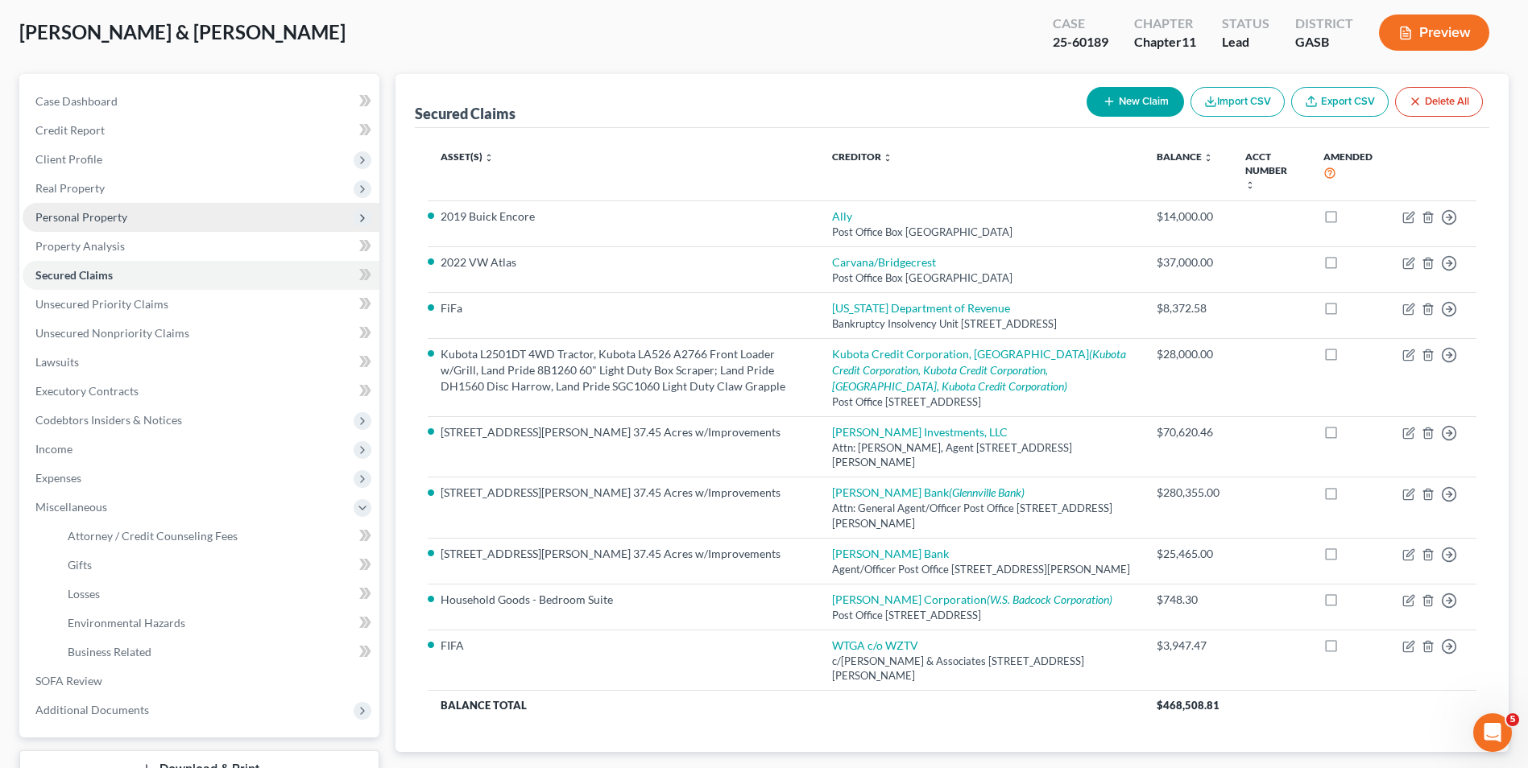
click at [90, 220] on span "Personal Property" at bounding box center [81, 217] width 92 height 14
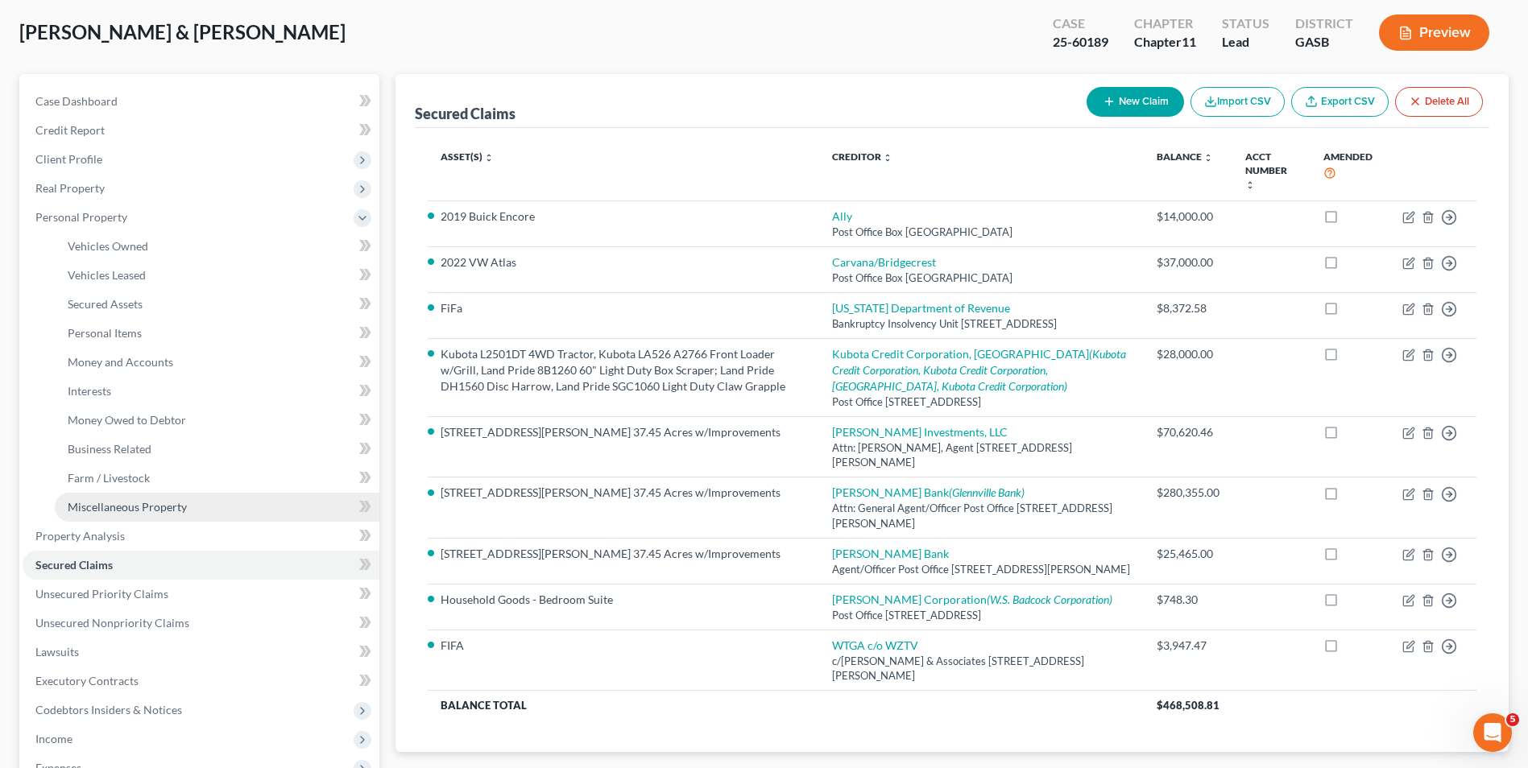
click at [147, 508] on span "Miscellaneous Property" at bounding box center [127, 507] width 119 height 14
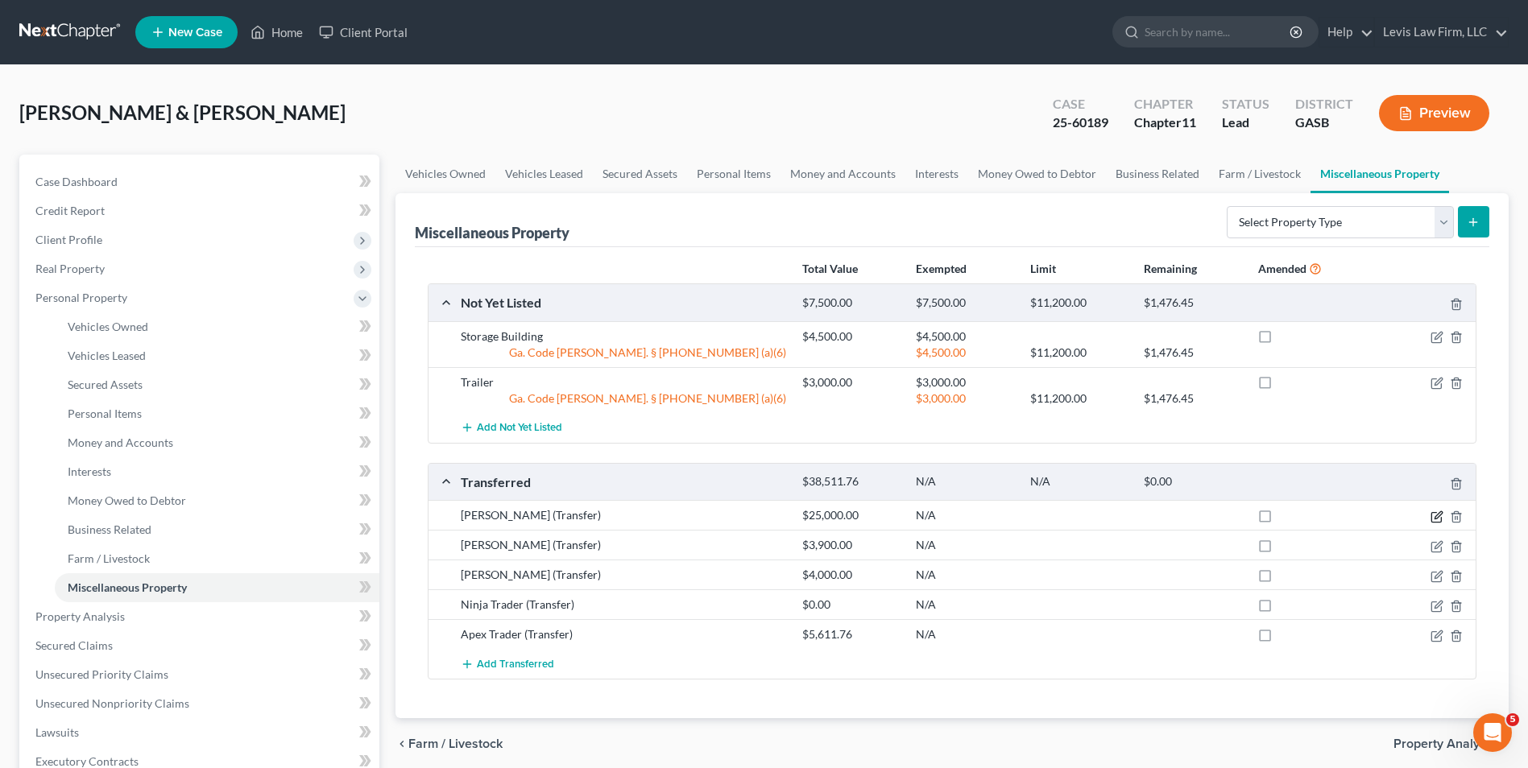
click at [1436, 516] on icon "button" at bounding box center [1438, 514] width 7 height 7
select select "Ordinary ([DATE])"
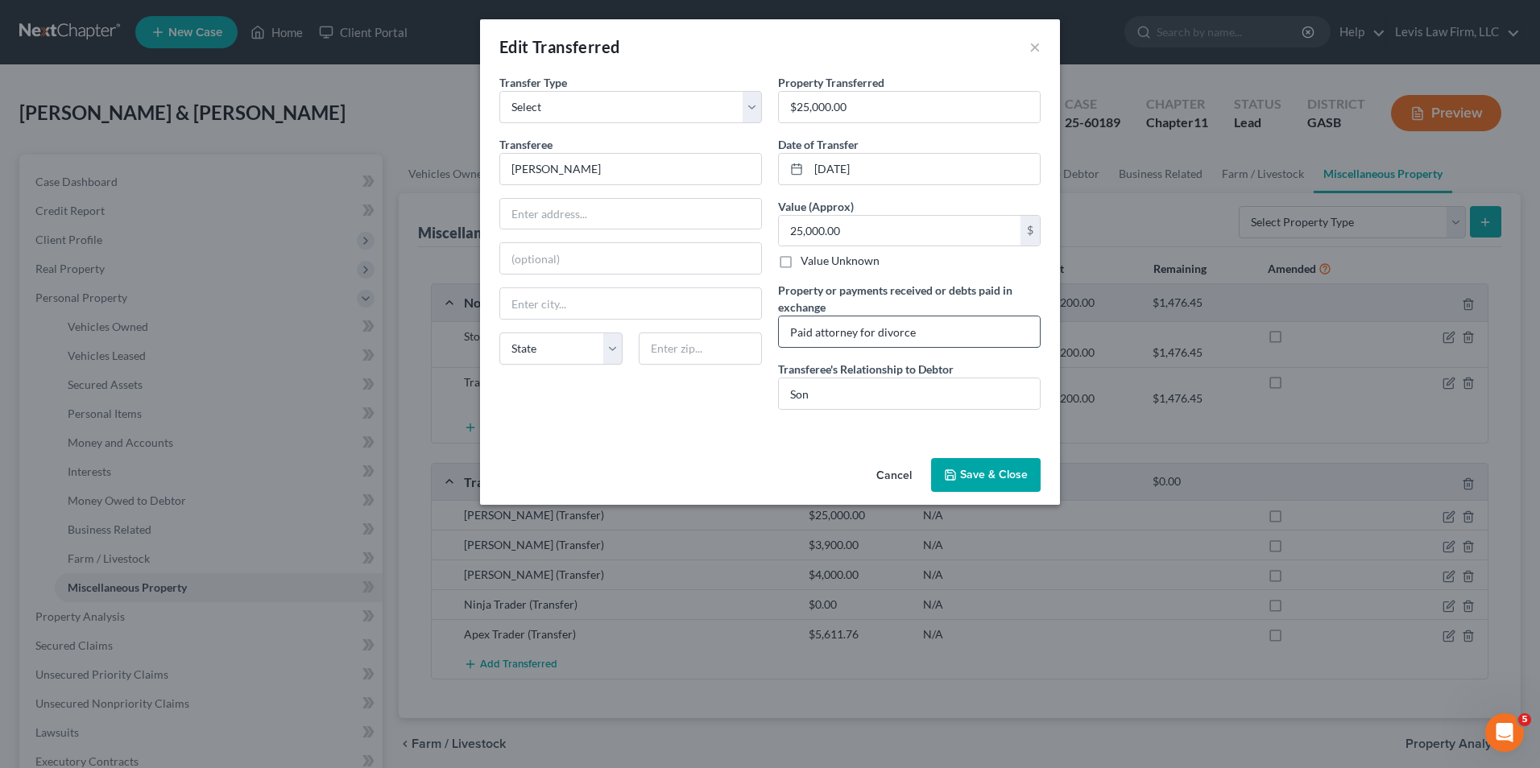
drag, startPoint x: 917, startPoint y: 335, endPoint x: 938, endPoint y: 338, distance: 21.2
click at [919, 335] on input "Paid attorney for divorce" at bounding box center [909, 332] width 261 height 31
type input "P"
type input "Paid [PERSON_NAME] $8,500.00 Divorce Att; Paid Ad Liten $3.600.00; Paid SBA $5,…"
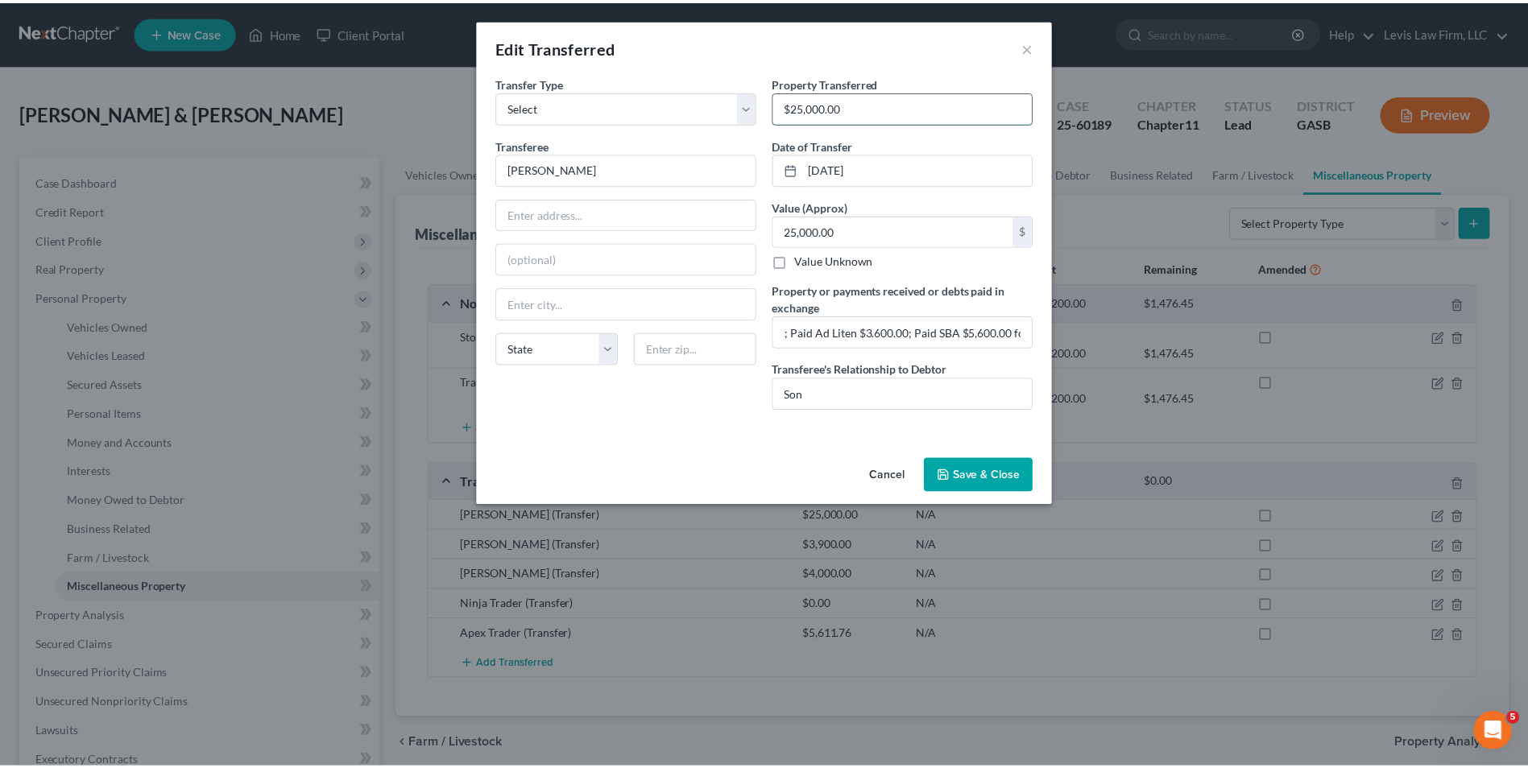
scroll to position [0, 0]
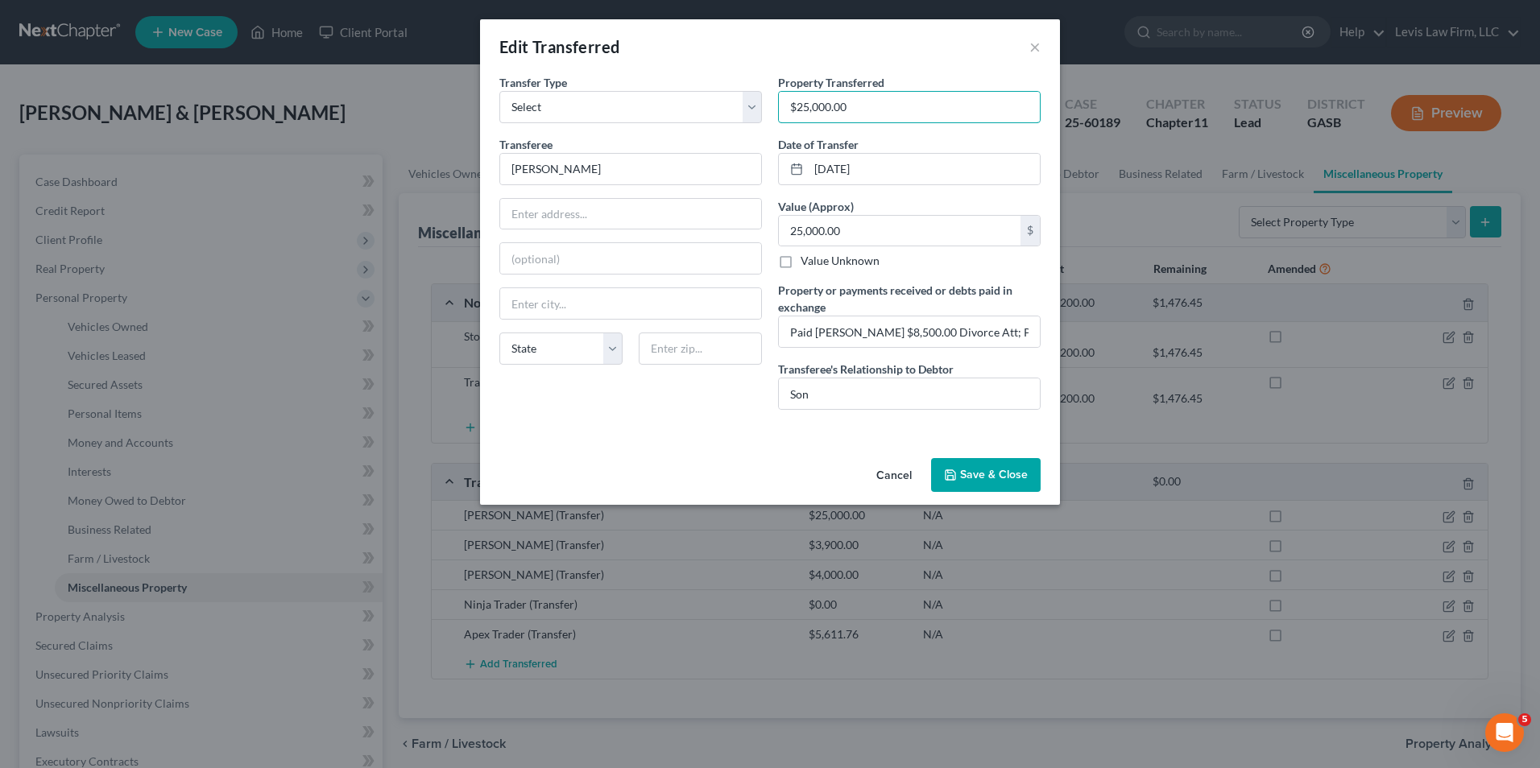
drag, startPoint x: 855, startPoint y: 107, endPoint x: 771, endPoint y: 111, distance: 84.7
click at [771, 110] on div "Property Transferred * $25,000.00 Date of Transfer * [DATE] Value (Approx) 25,0…" at bounding box center [909, 248] width 279 height 349
type input "17700.00"
type input "17,700.00"
click at [801, 106] on input "17700.00" at bounding box center [909, 107] width 261 height 31
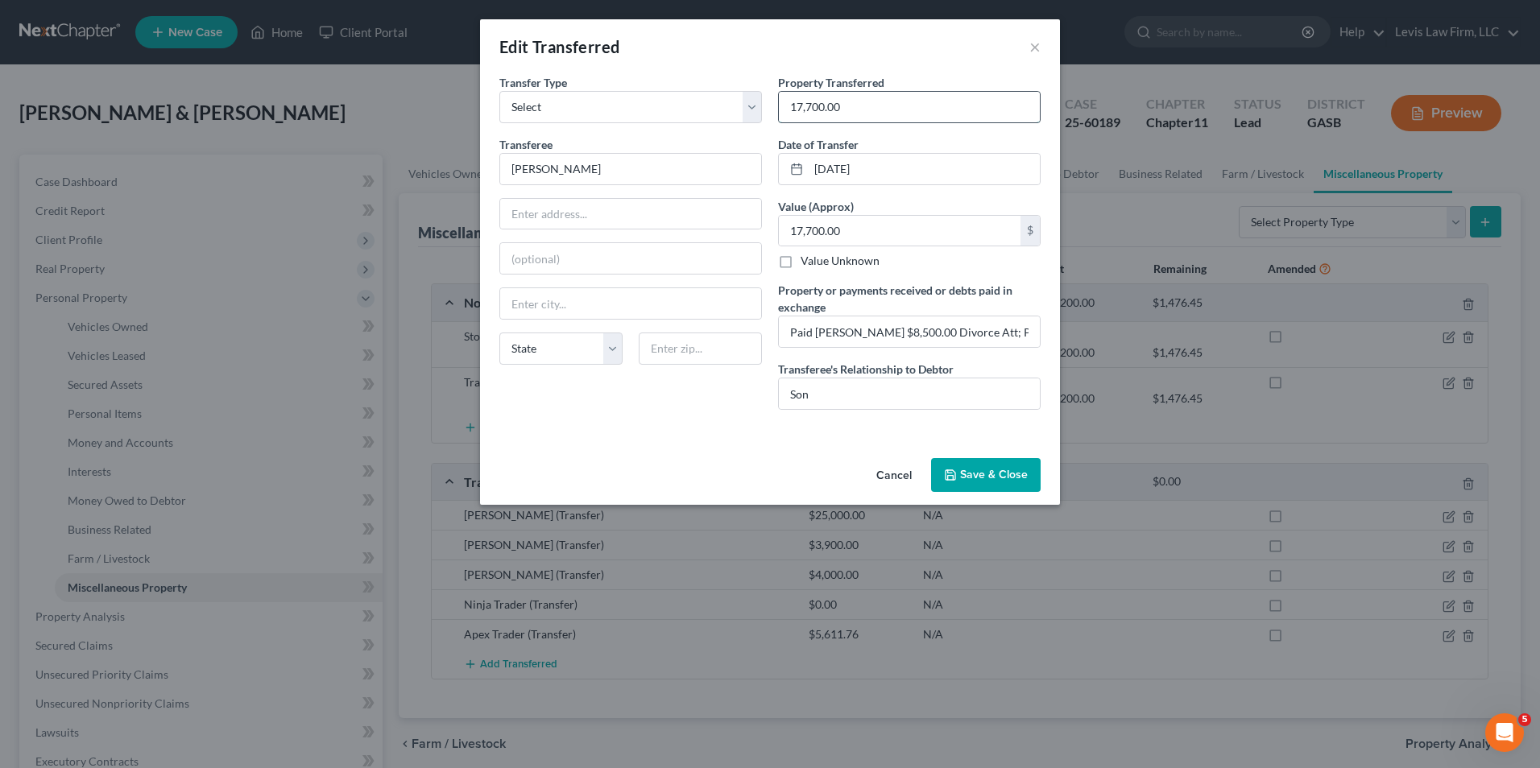
type input "17,700.00"
click at [969, 478] on button "Save & Close" at bounding box center [986, 475] width 110 height 34
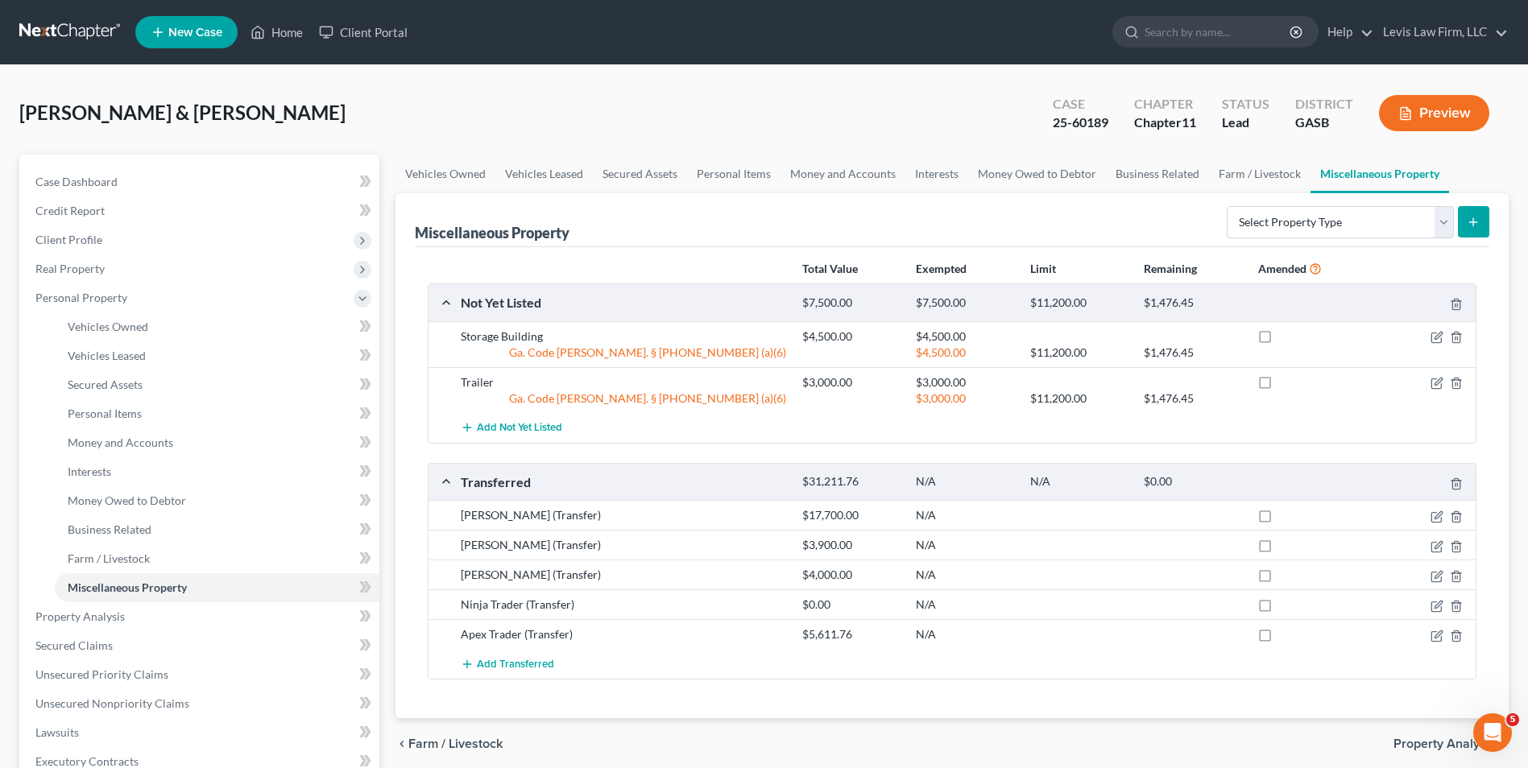
click at [1448, 110] on button "Preview" at bounding box center [1434, 113] width 110 height 36
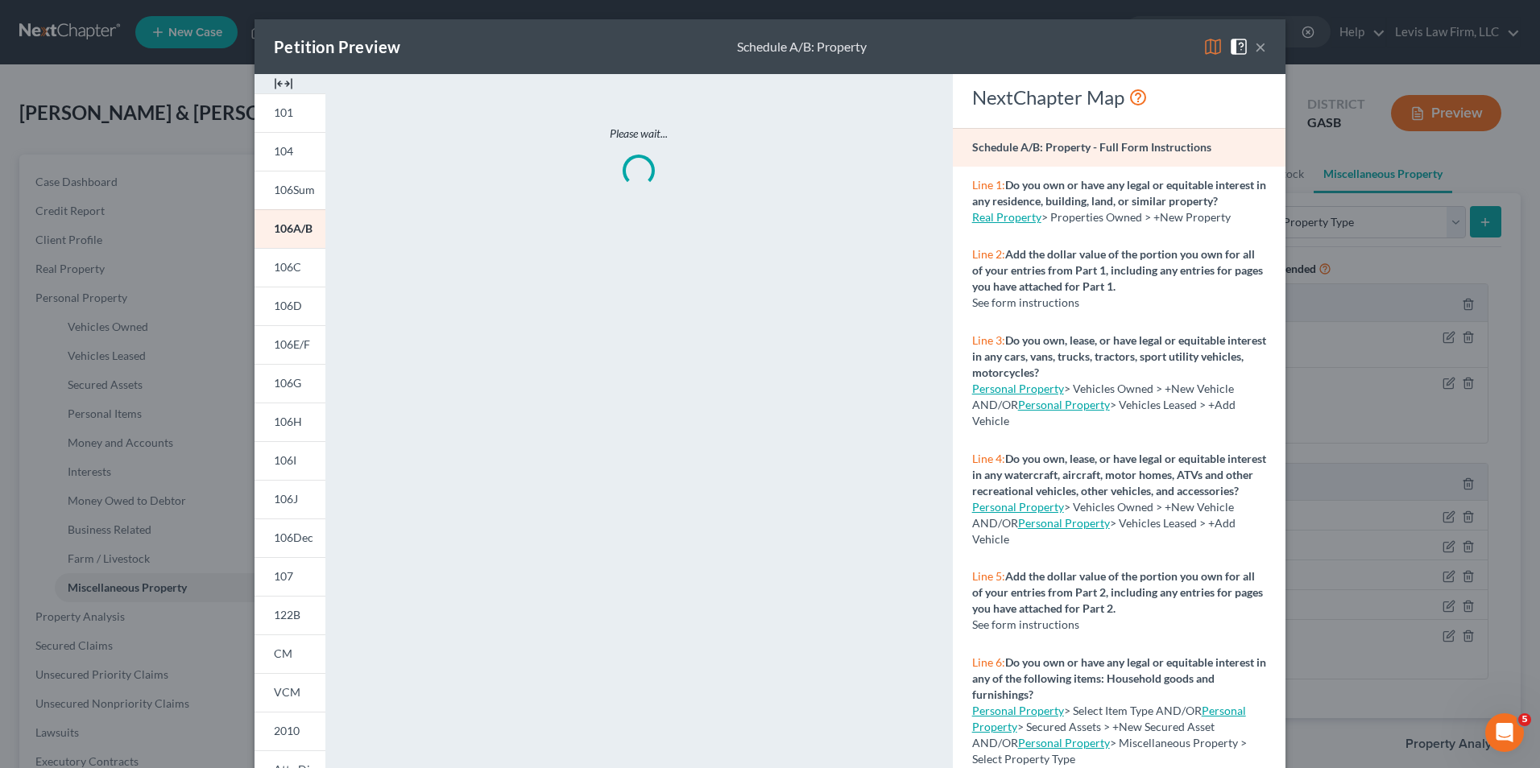
click at [1209, 48] on img at bounding box center [1212, 46] width 19 height 19
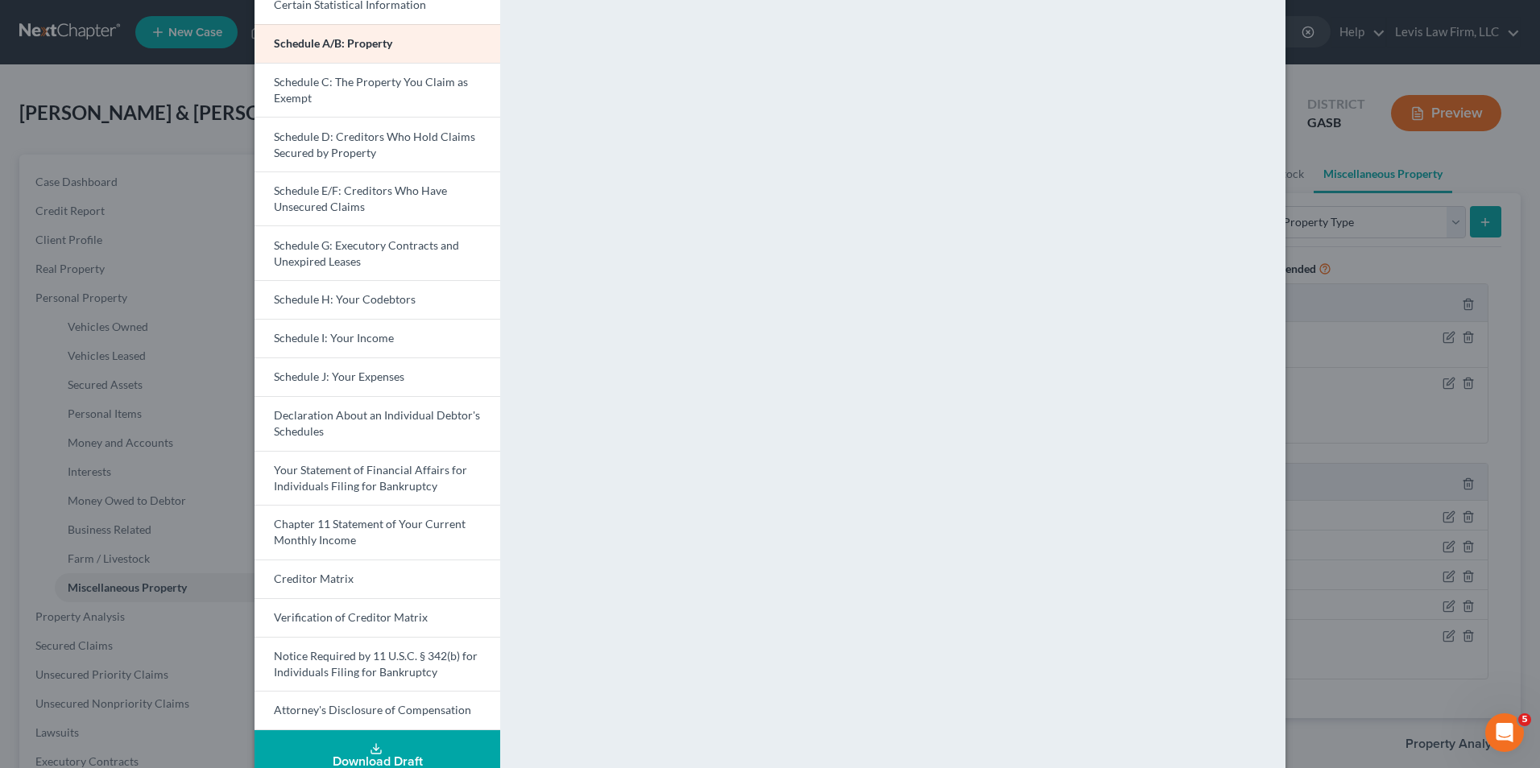
scroll to position [242, 0]
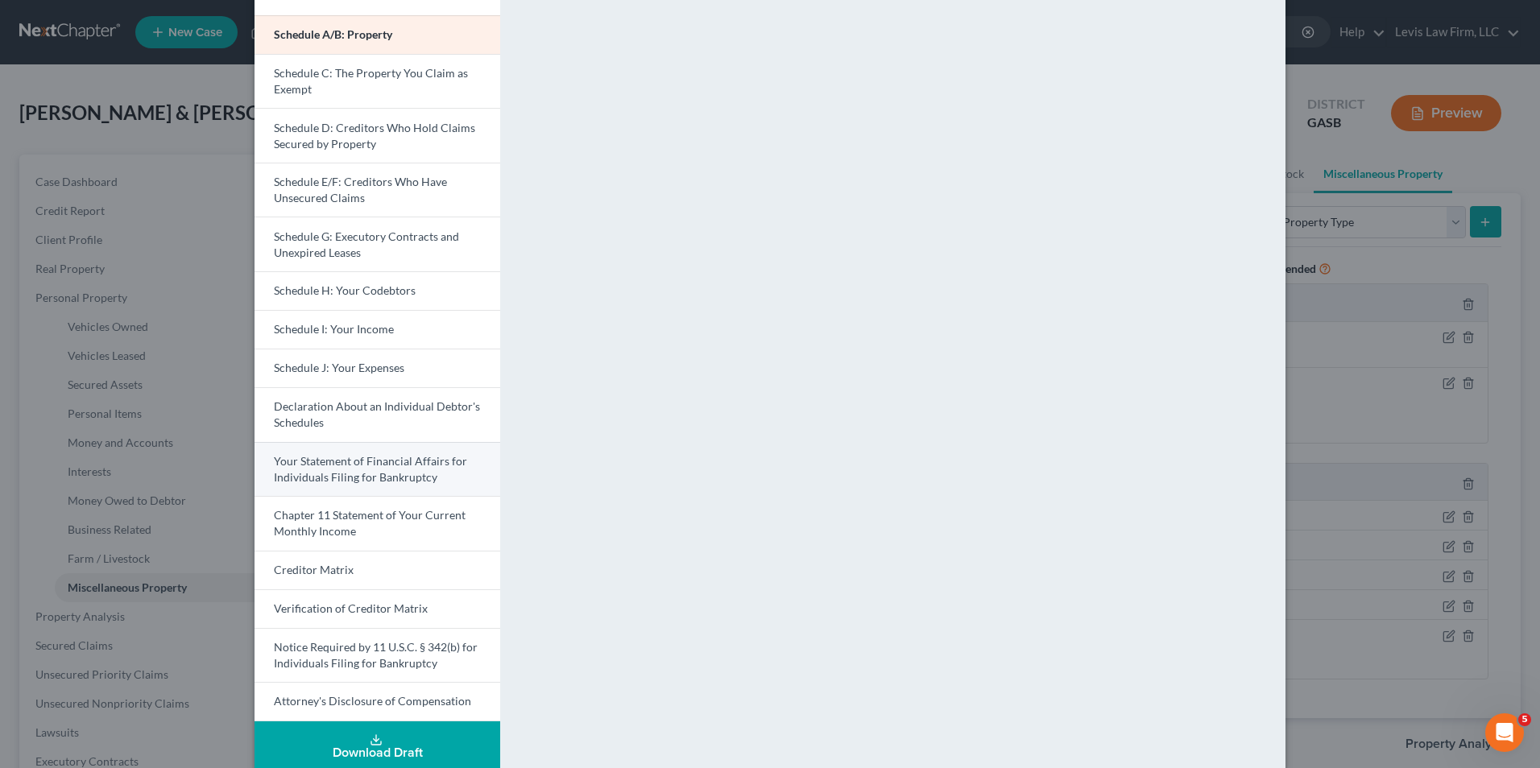
click at [387, 466] on span "Your Statement of Financial Affairs for Individuals Filing for Bankruptcy" at bounding box center [370, 469] width 193 height 30
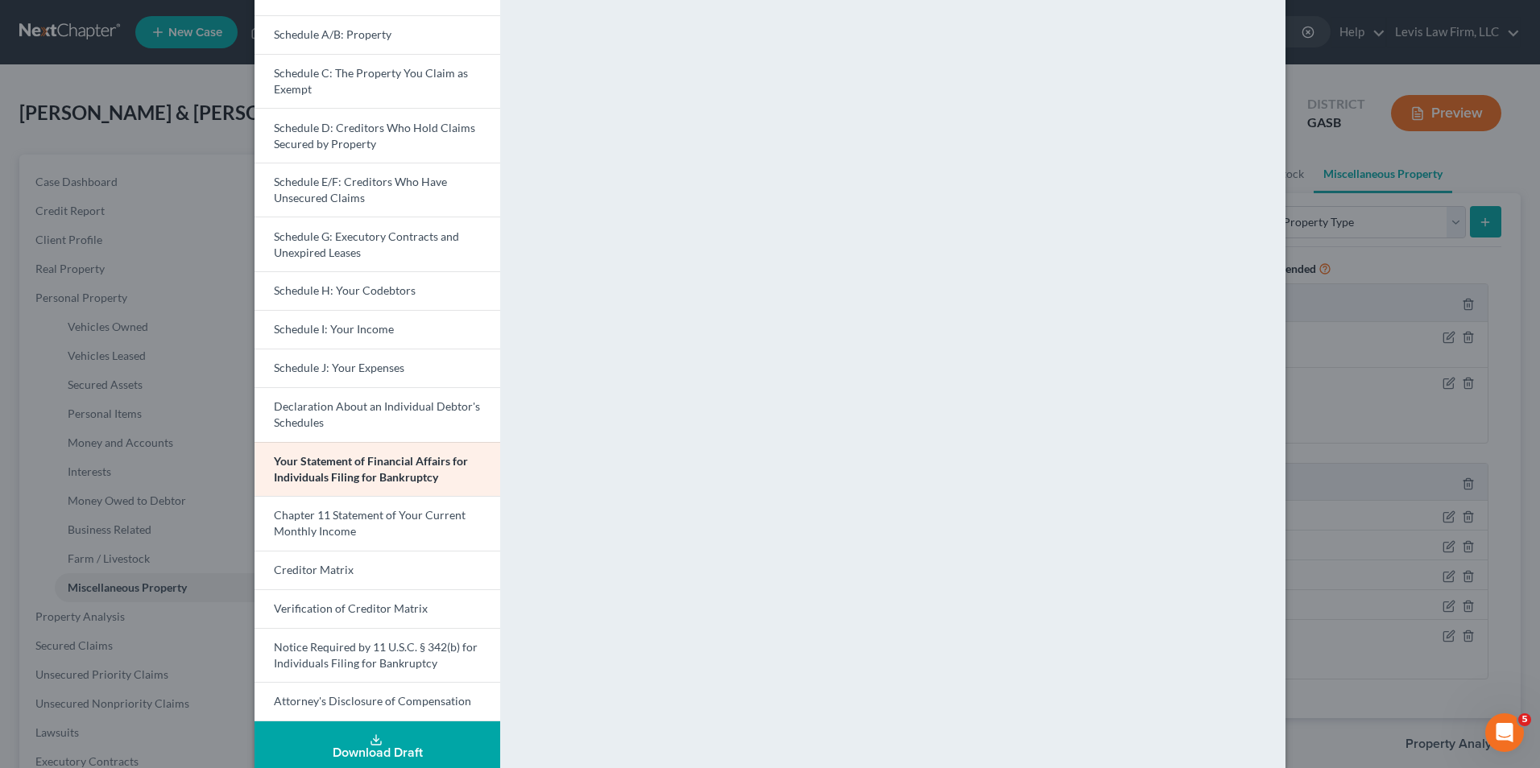
scroll to position [0, 0]
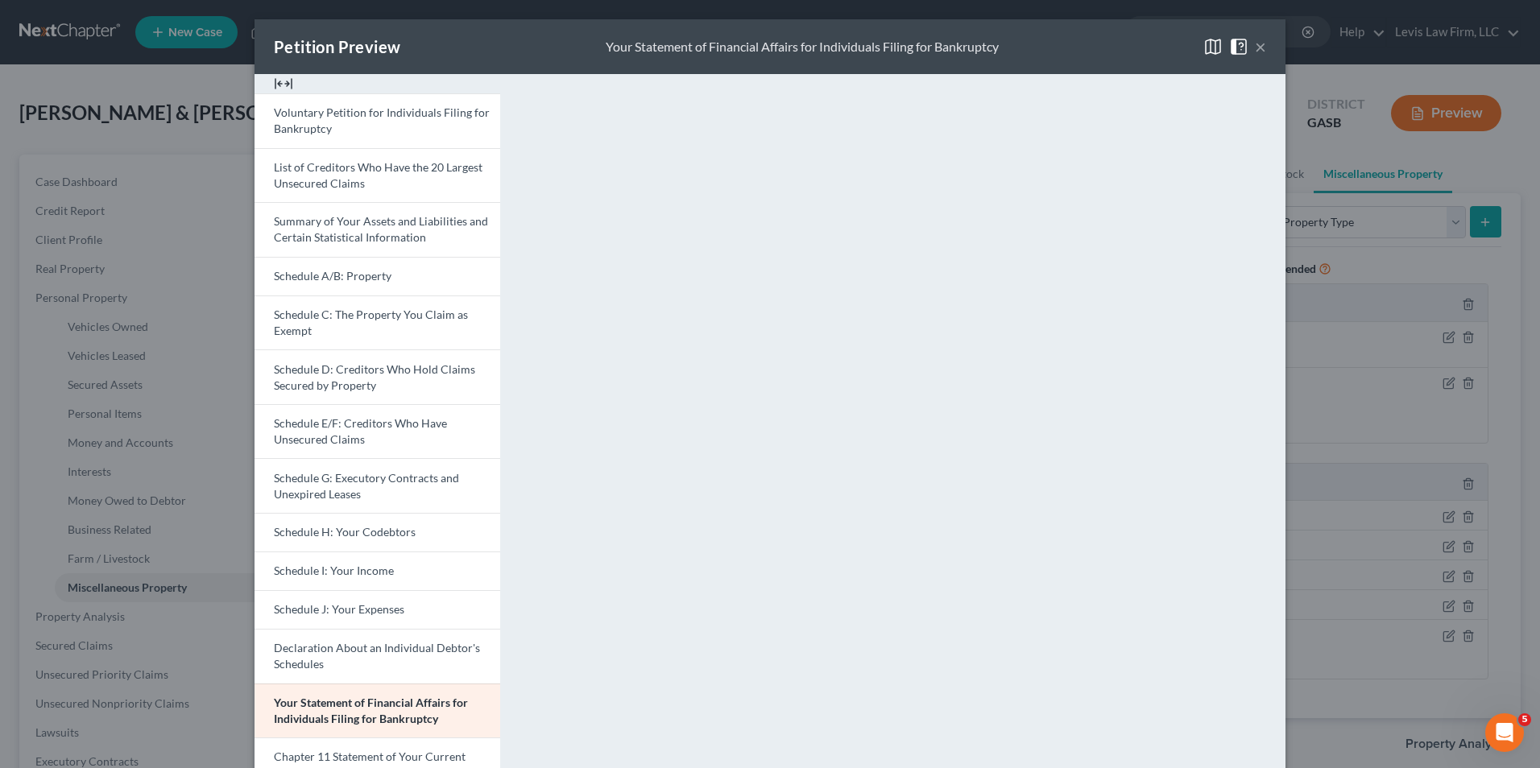
click at [1255, 43] on button "×" at bounding box center [1260, 46] width 11 height 19
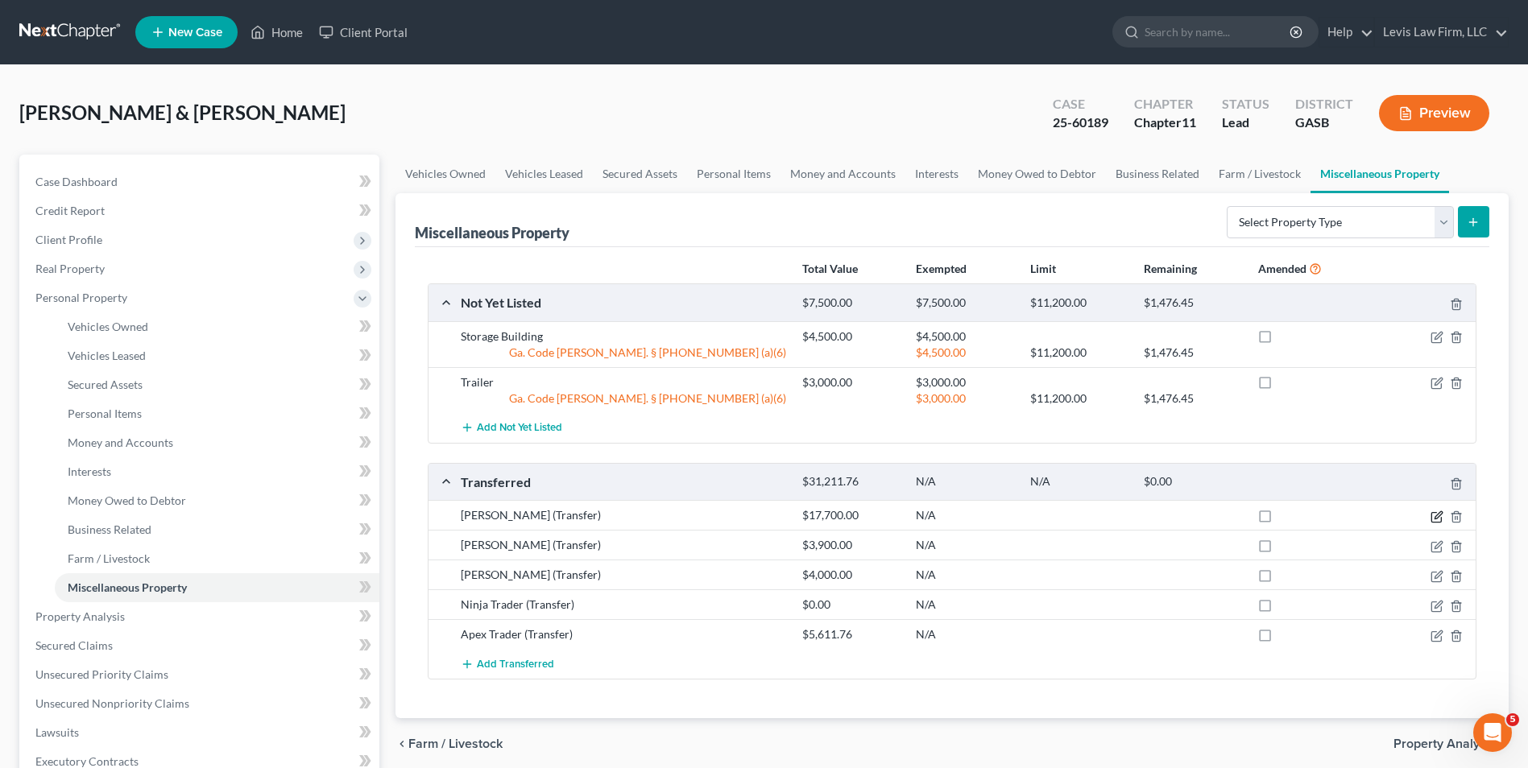
click at [1439, 517] on icon "button" at bounding box center [1437, 517] width 13 height 13
select select "Ordinary ([DATE])"
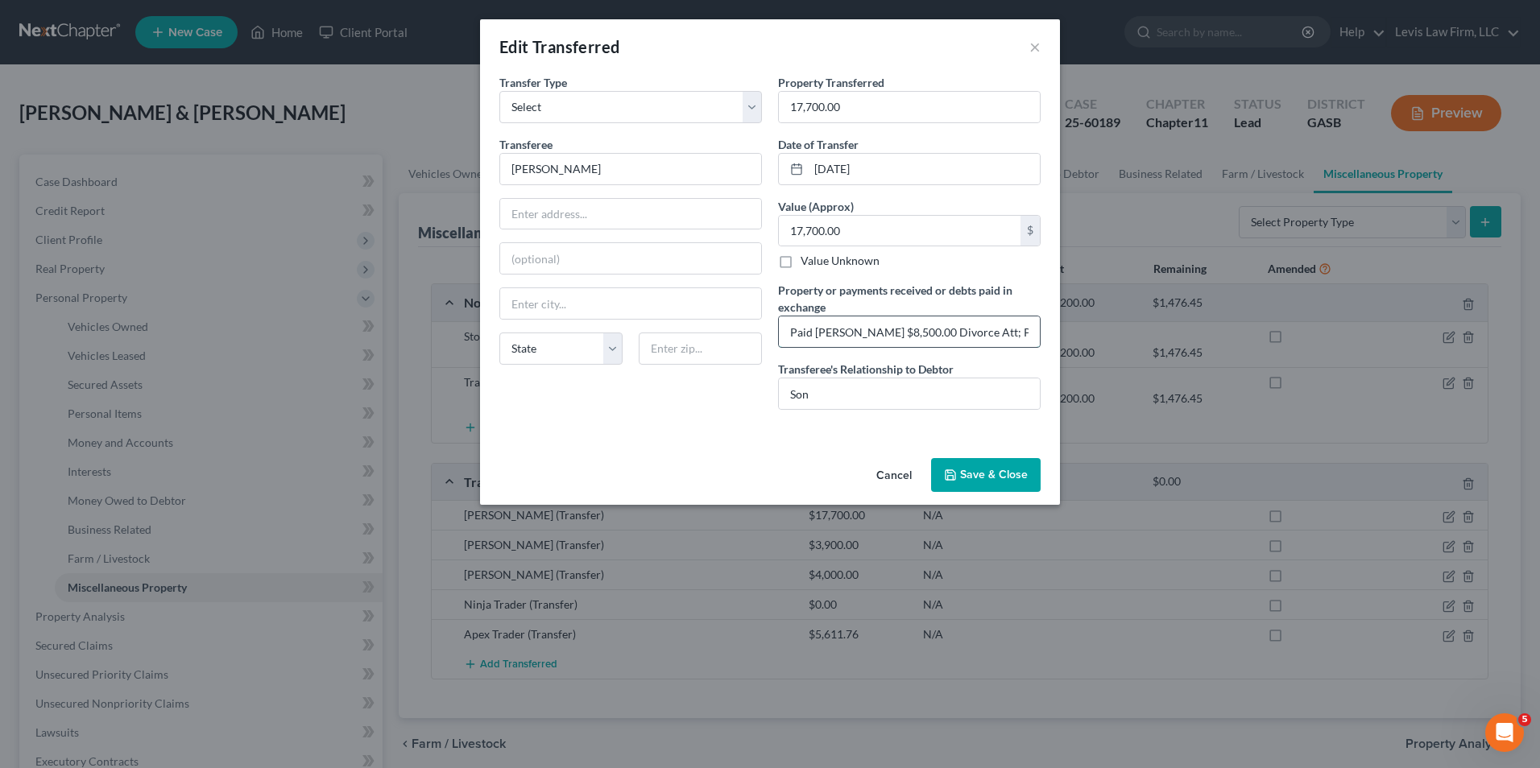
click at [994, 329] on input "Paid [PERSON_NAME] $8,500.00 Divorce Att; Paid Ad Liten $3.600.00; Paid SBA $5,…" at bounding box center [909, 332] width 261 height 31
type input "Paid [PERSON_NAME] $8,500.00 Divorce Att; Paid Ad Liten $3,600.00; Paid SBA $5,…"
click at [979, 474] on button "Save & Close" at bounding box center [986, 475] width 110 height 34
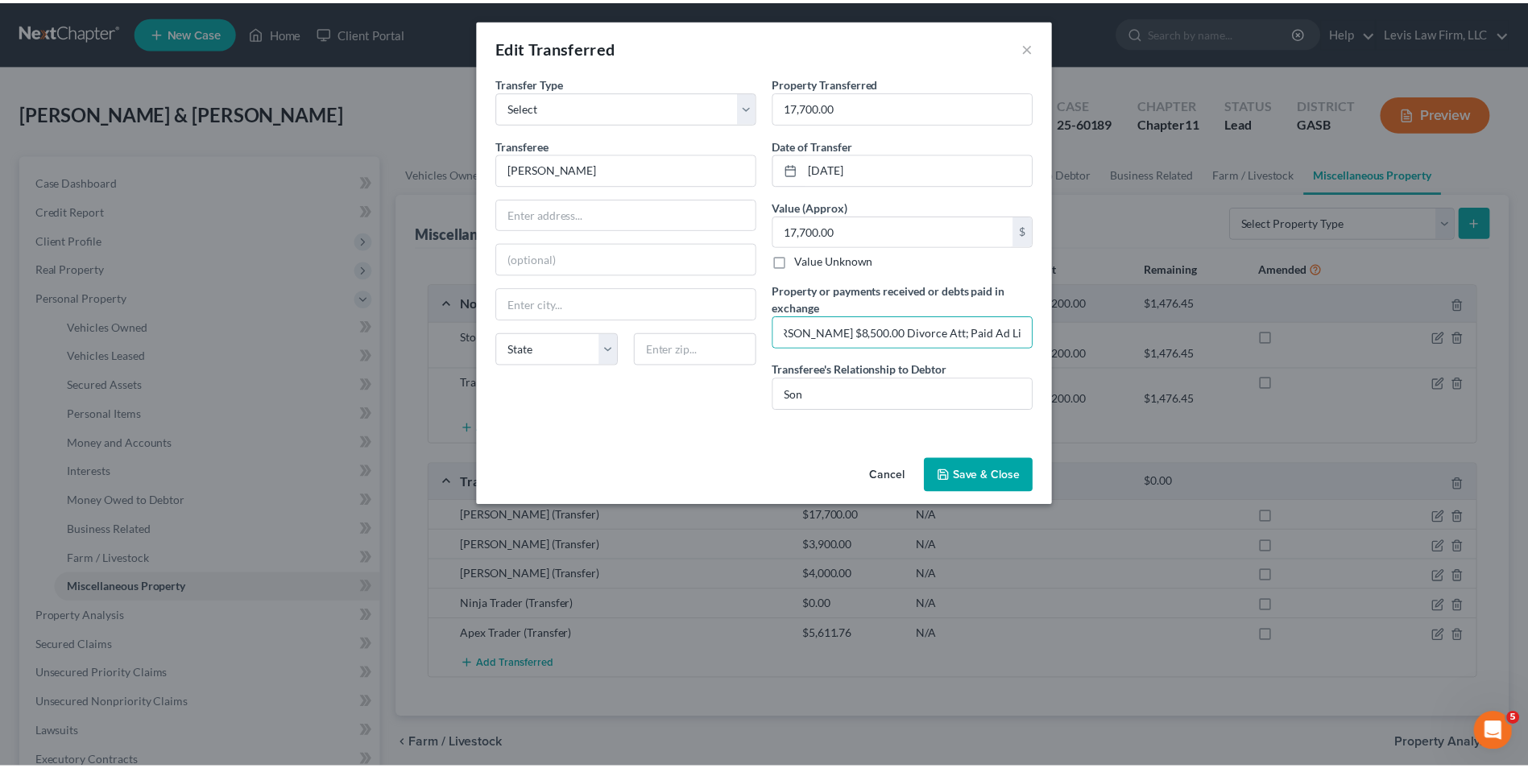
scroll to position [0, 0]
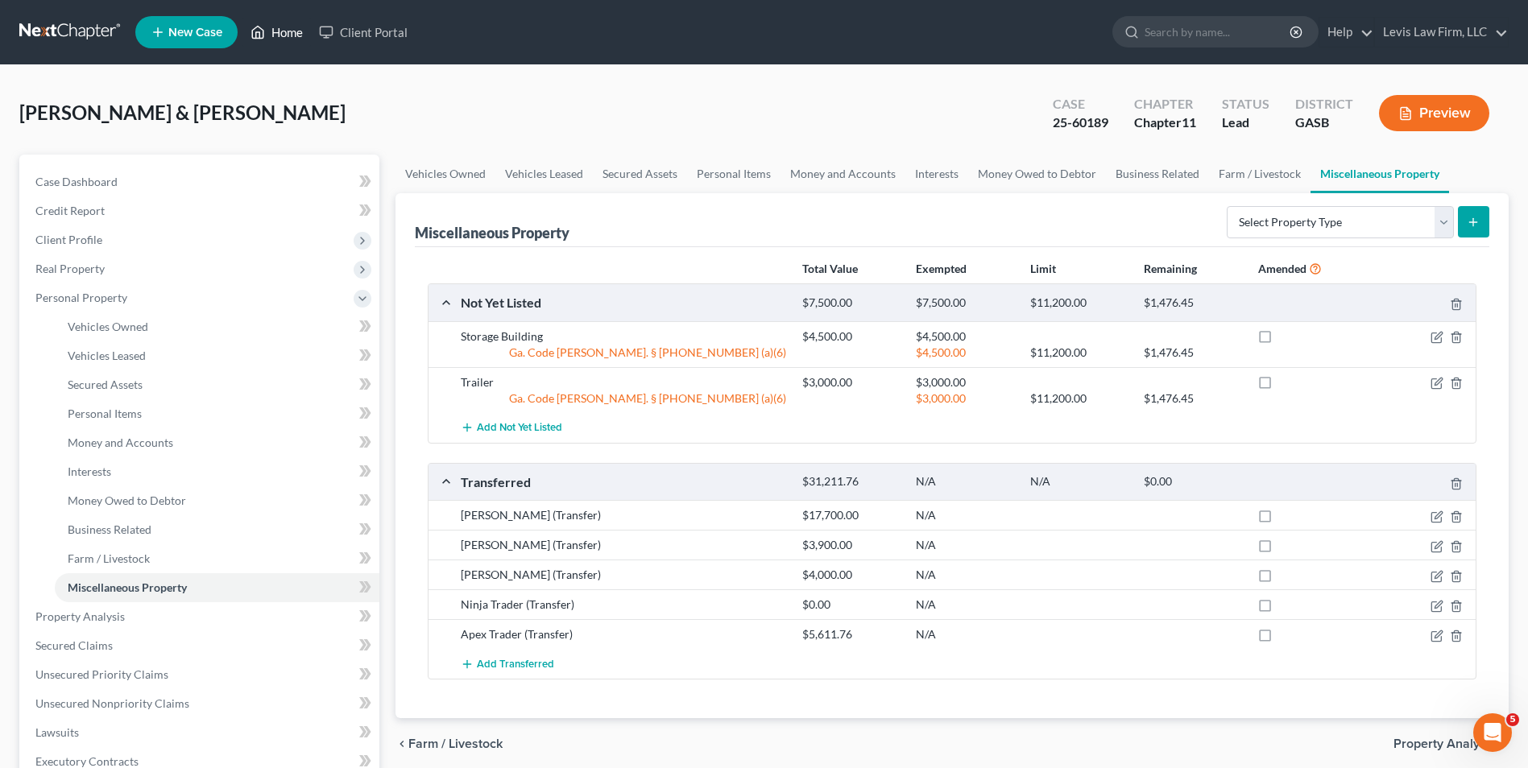
click at [275, 29] on link "Home" at bounding box center [276, 32] width 68 height 29
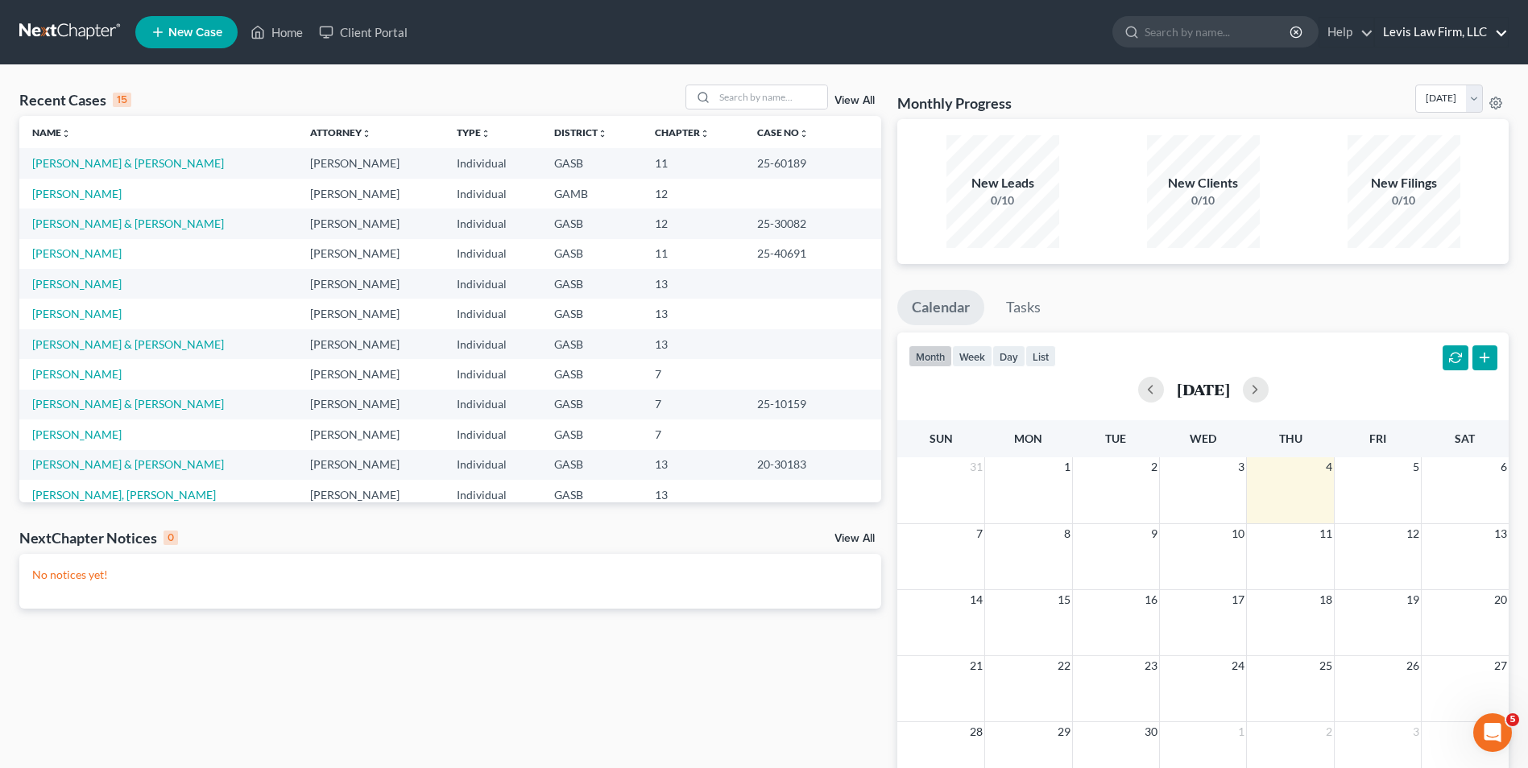
click at [1434, 34] on link "Levis Law Firm, LLC" at bounding box center [1441, 32] width 133 height 29
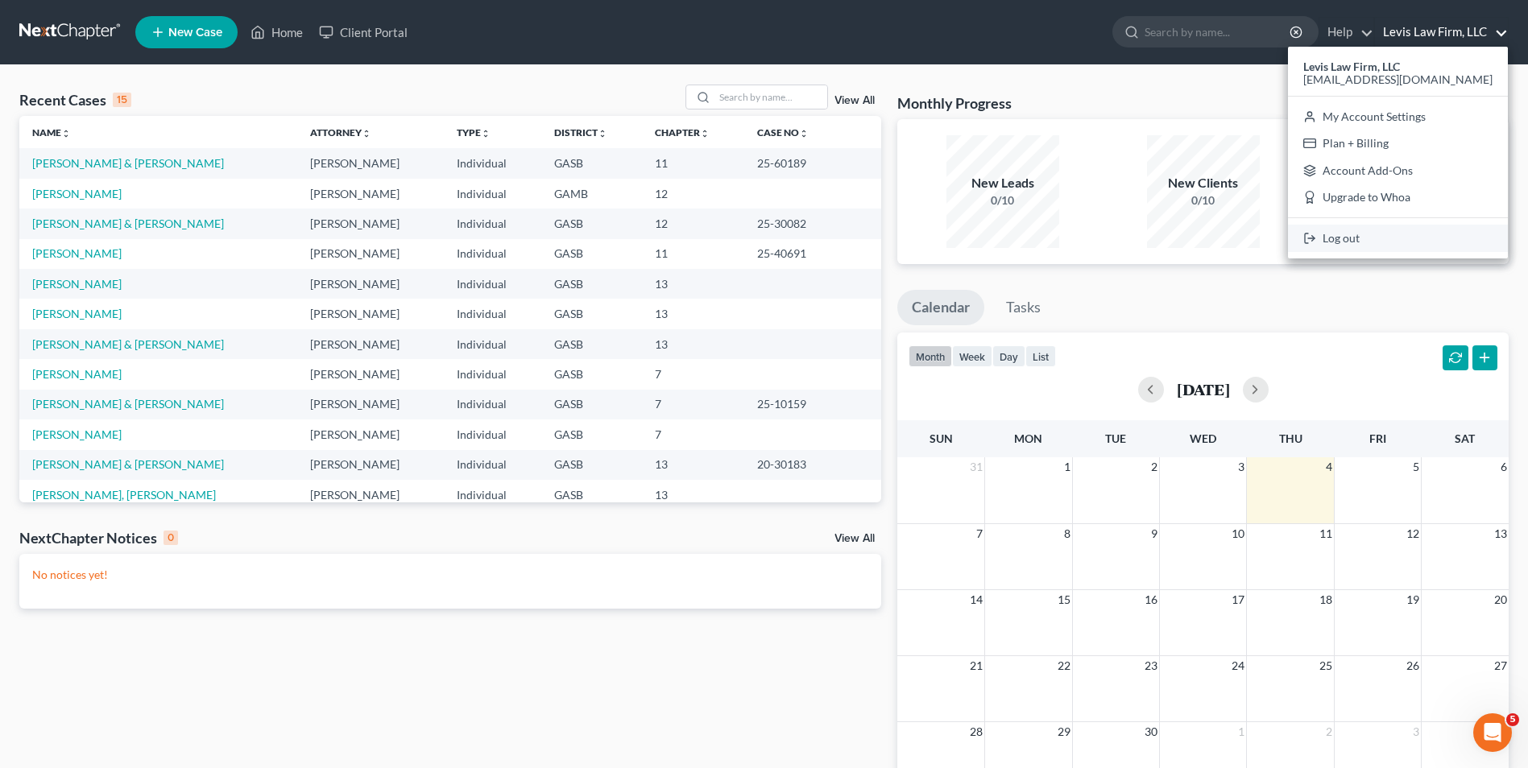
click at [1395, 243] on link "Log out" at bounding box center [1398, 238] width 220 height 27
